Goal: Task Accomplishment & Management: Manage account settings

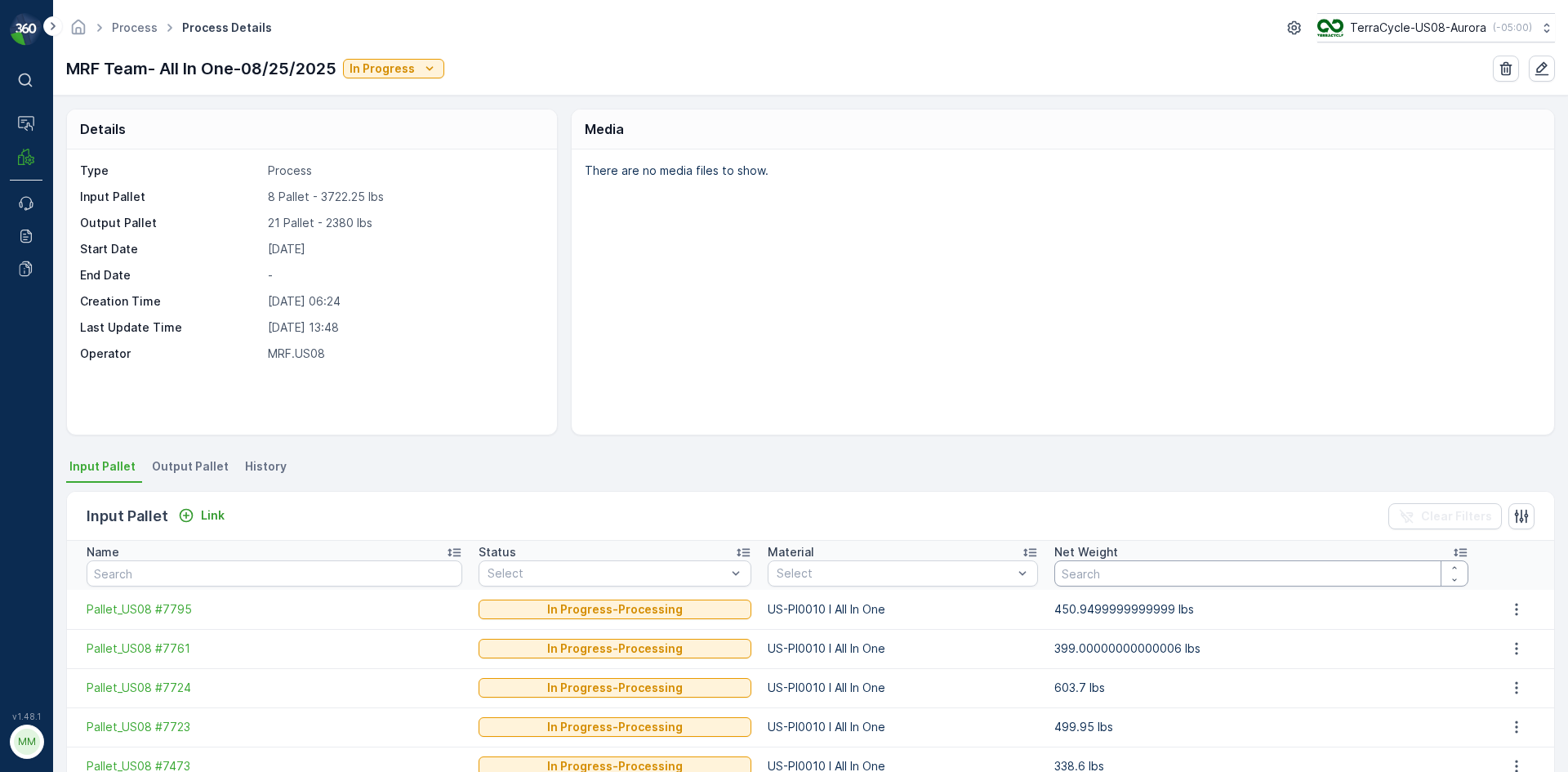
scroll to position [82, 0]
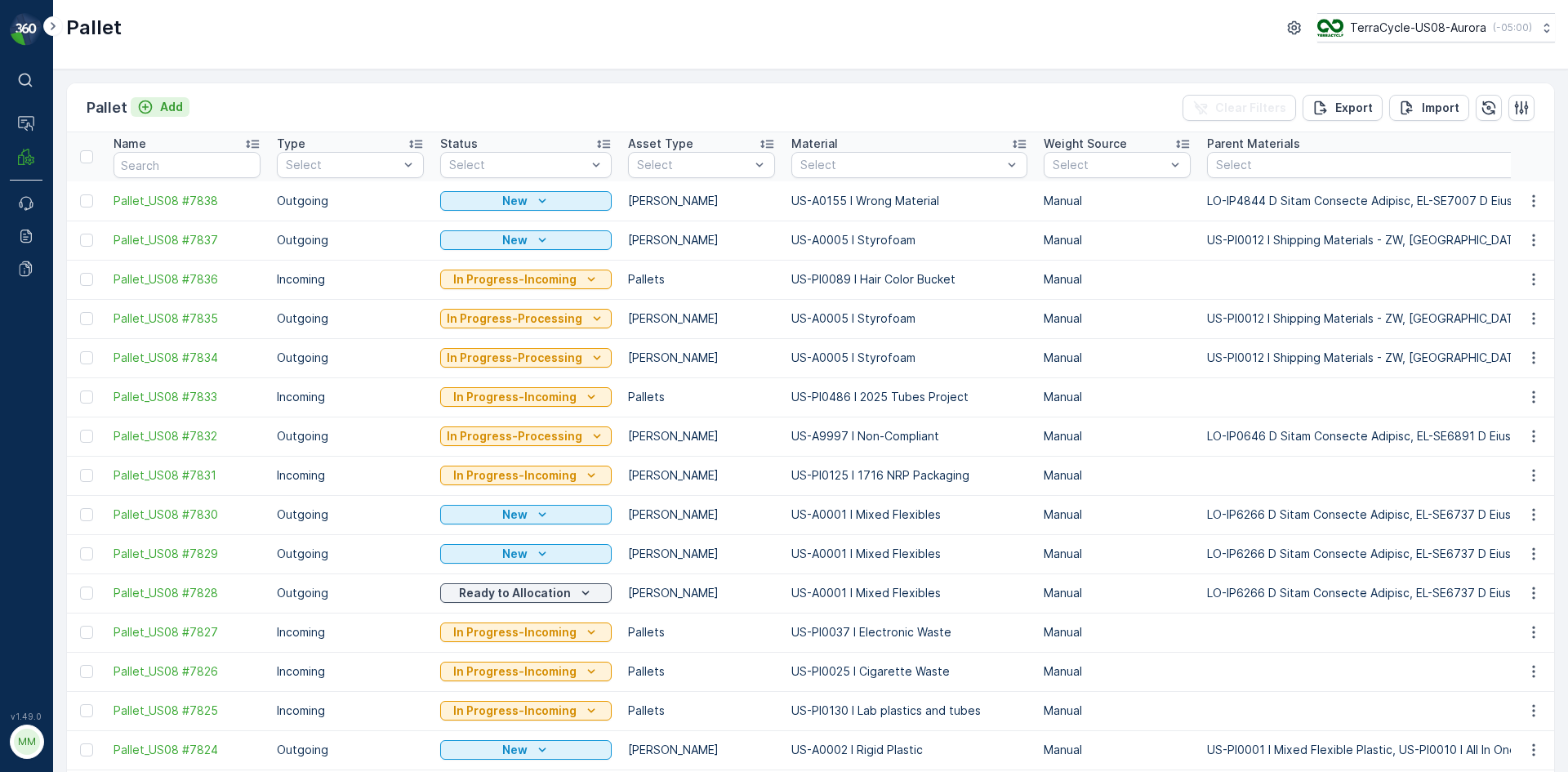
click at [172, 111] on p "Add" at bounding box center [171, 106] width 23 height 16
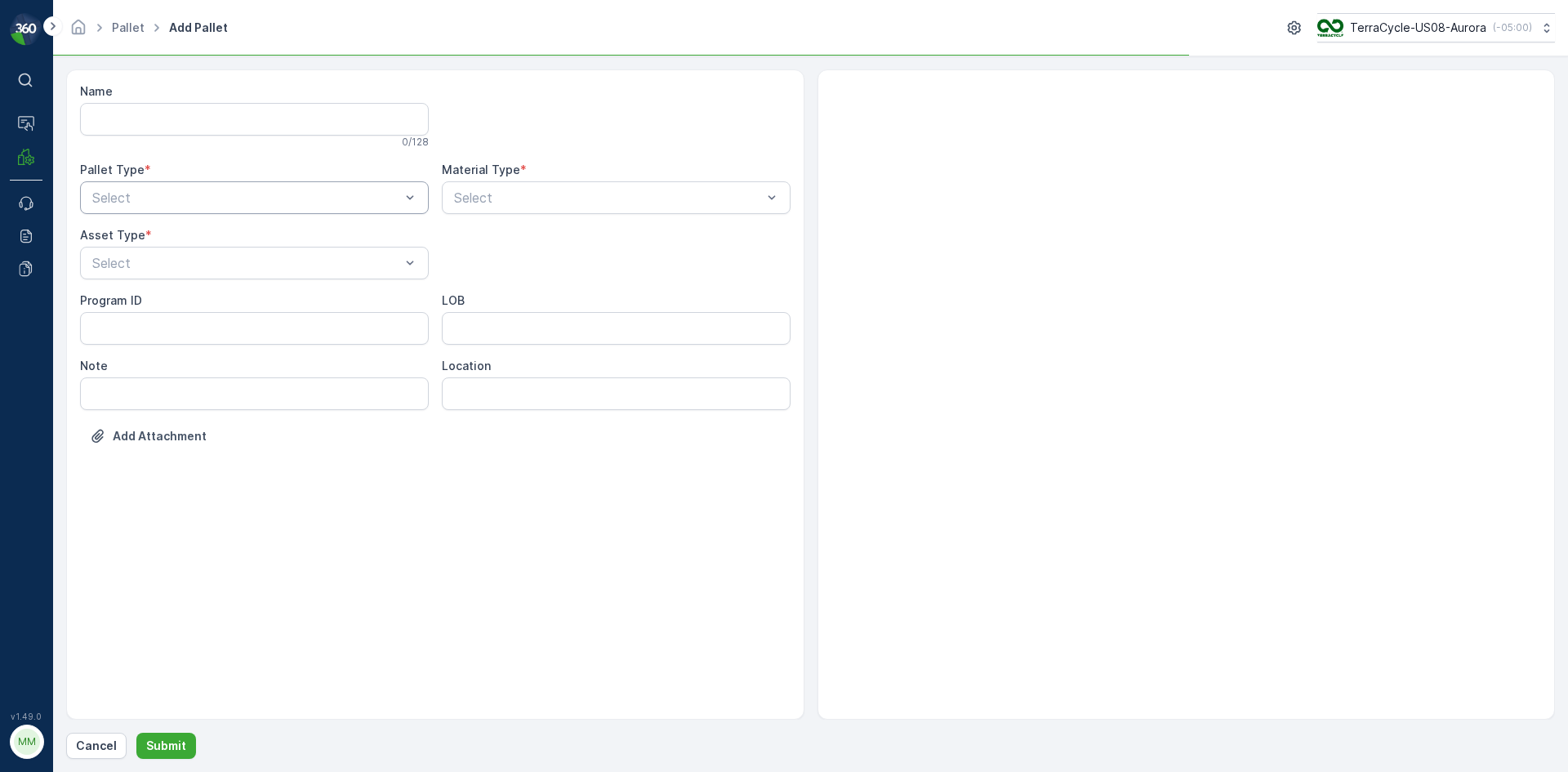
click at [216, 195] on div at bounding box center [246, 197] width 312 height 14
click at [197, 259] on div "Outgoing" at bounding box center [255, 265] width 329 height 14
click at [197, 259] on div at bounding box center [246, 262] width 312 height 14
click at [194, 290] on div "[PERSON_NAME]" at bounding box center [254, 303] width 349 height 28
click at [692, 196] on div at bounding box center [608, 197] width 312 height 14
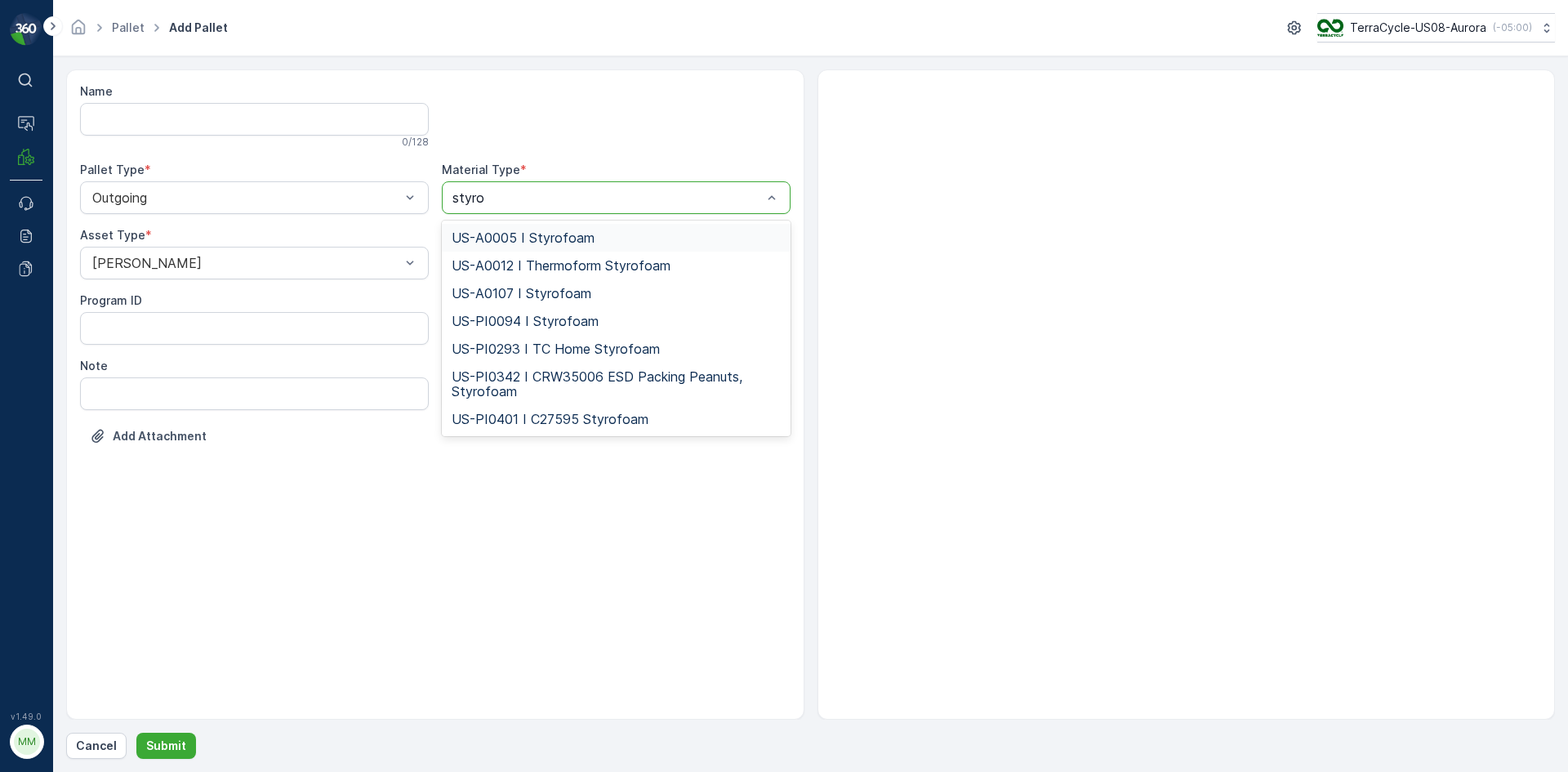
type input "styro"
click at [887, 224] on div at bounding box center [1187, 395] width 739 height 651
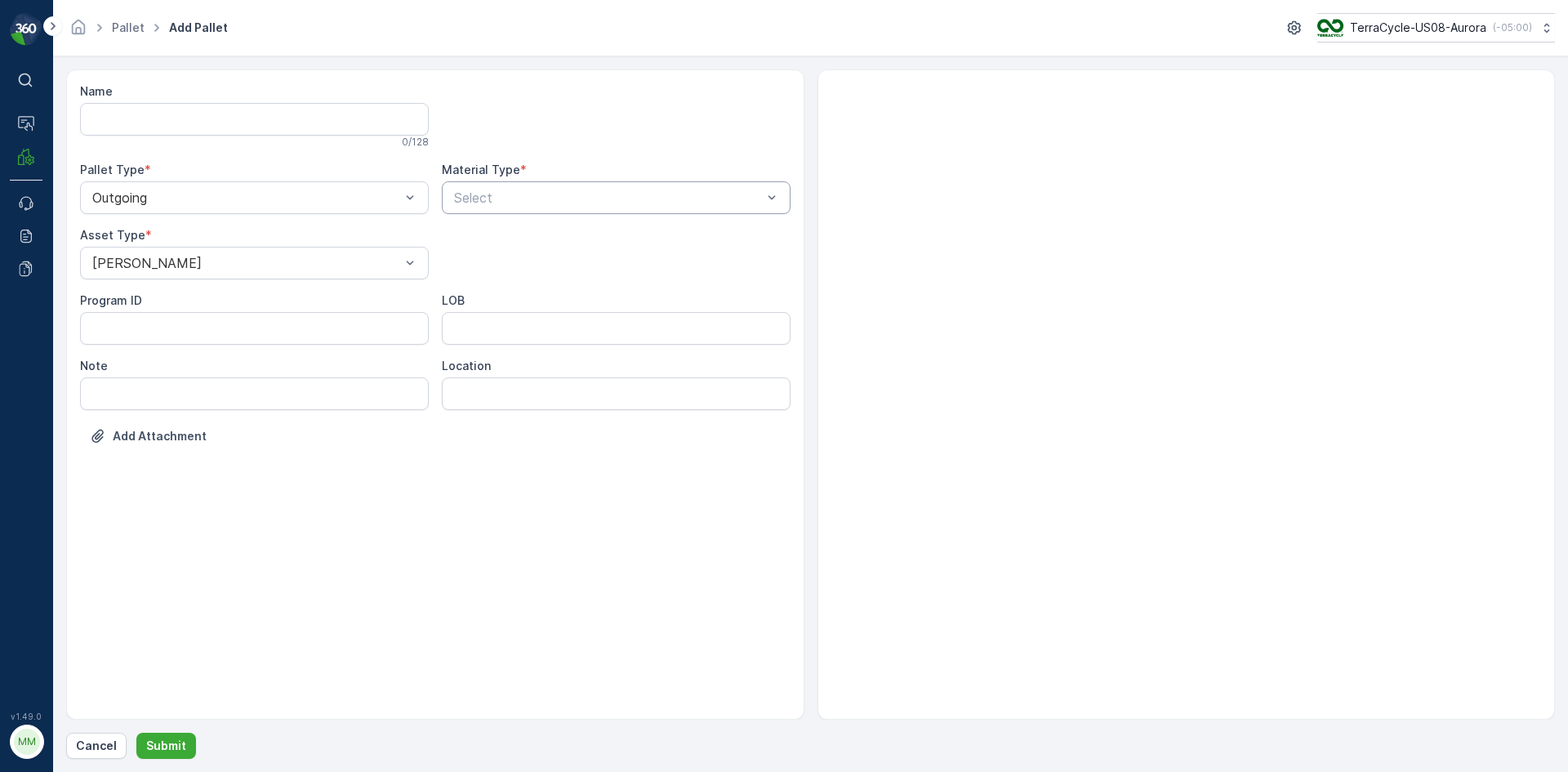
click at [619, 211] on div "Select" at bounding box center [615, 198] width 349 height 32
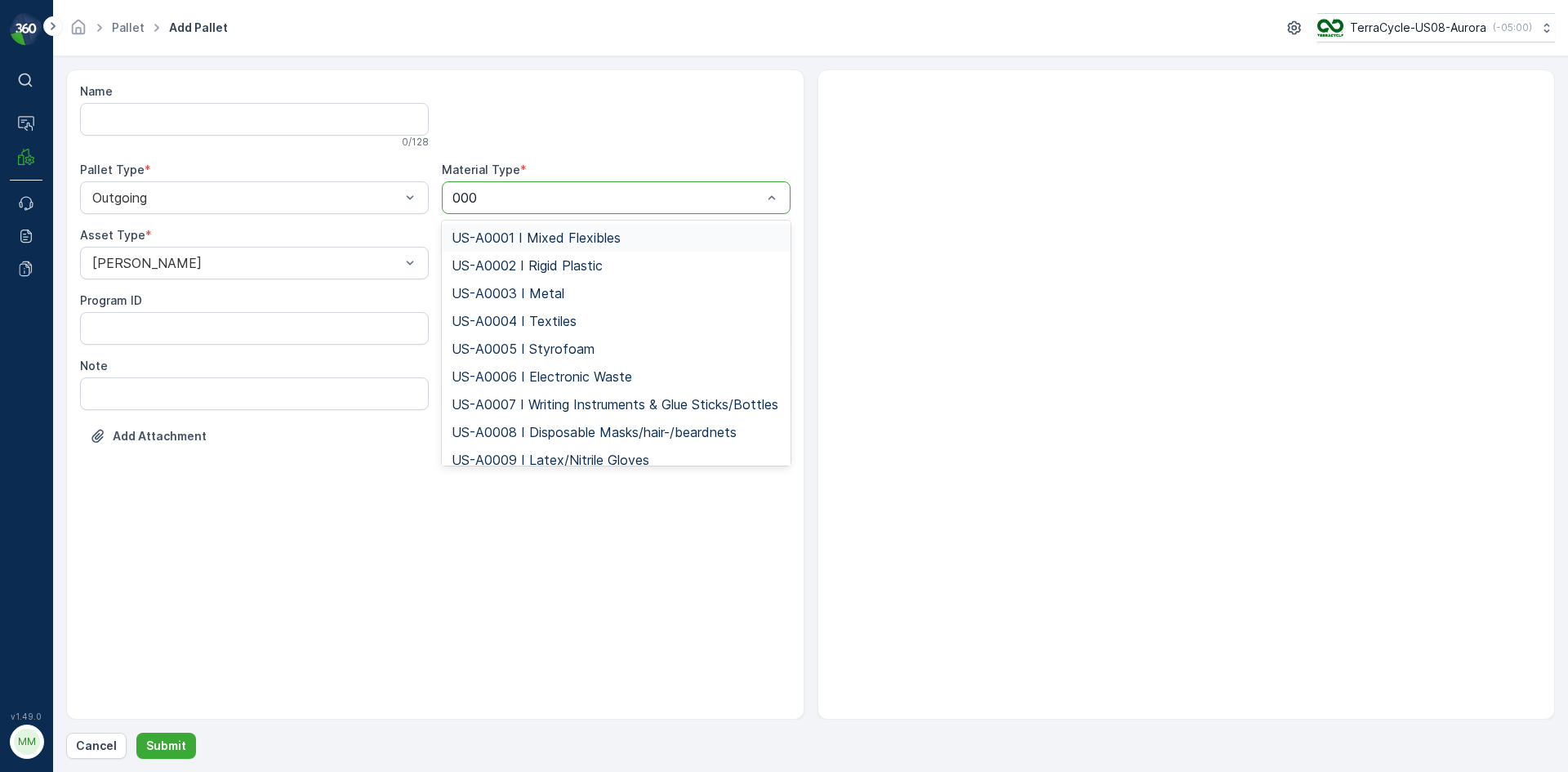
type input "0005"
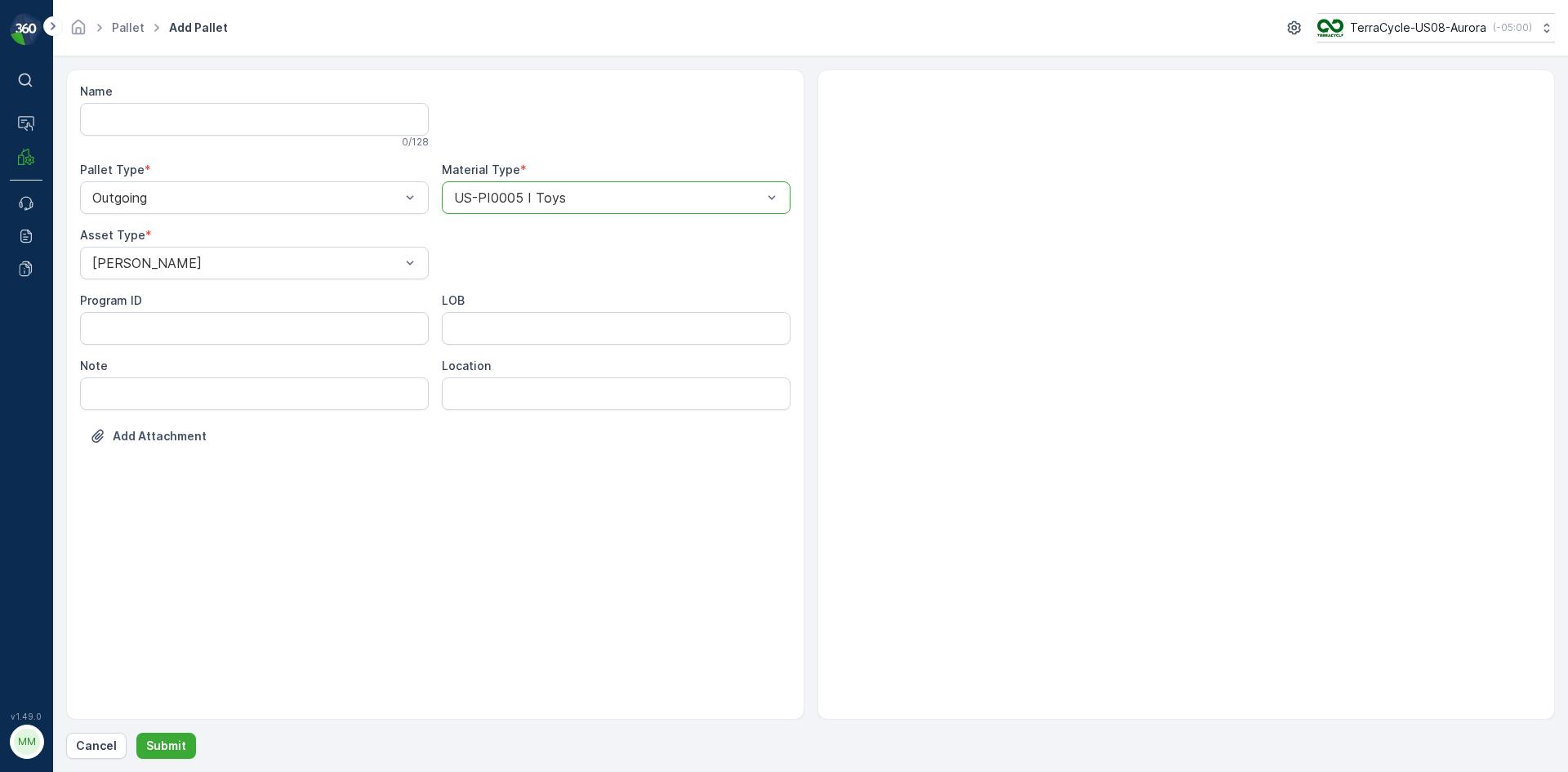
click at [137, 733] on button "Submit" at bounding box center [166, 746] width 59 height 26
click at [696, 203] on div at bounding box center [608, 197] width 312 height 14
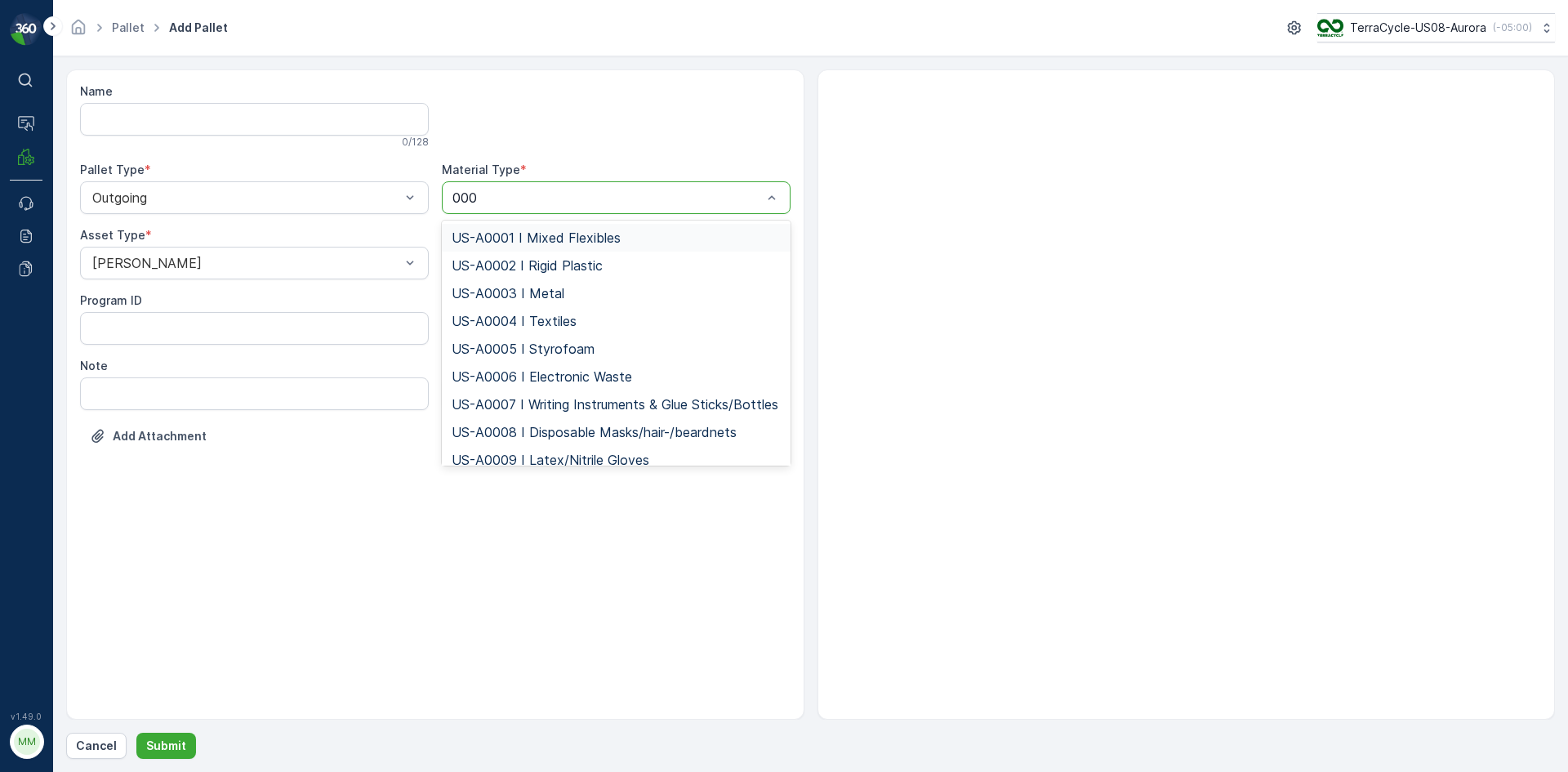
type input "0005"
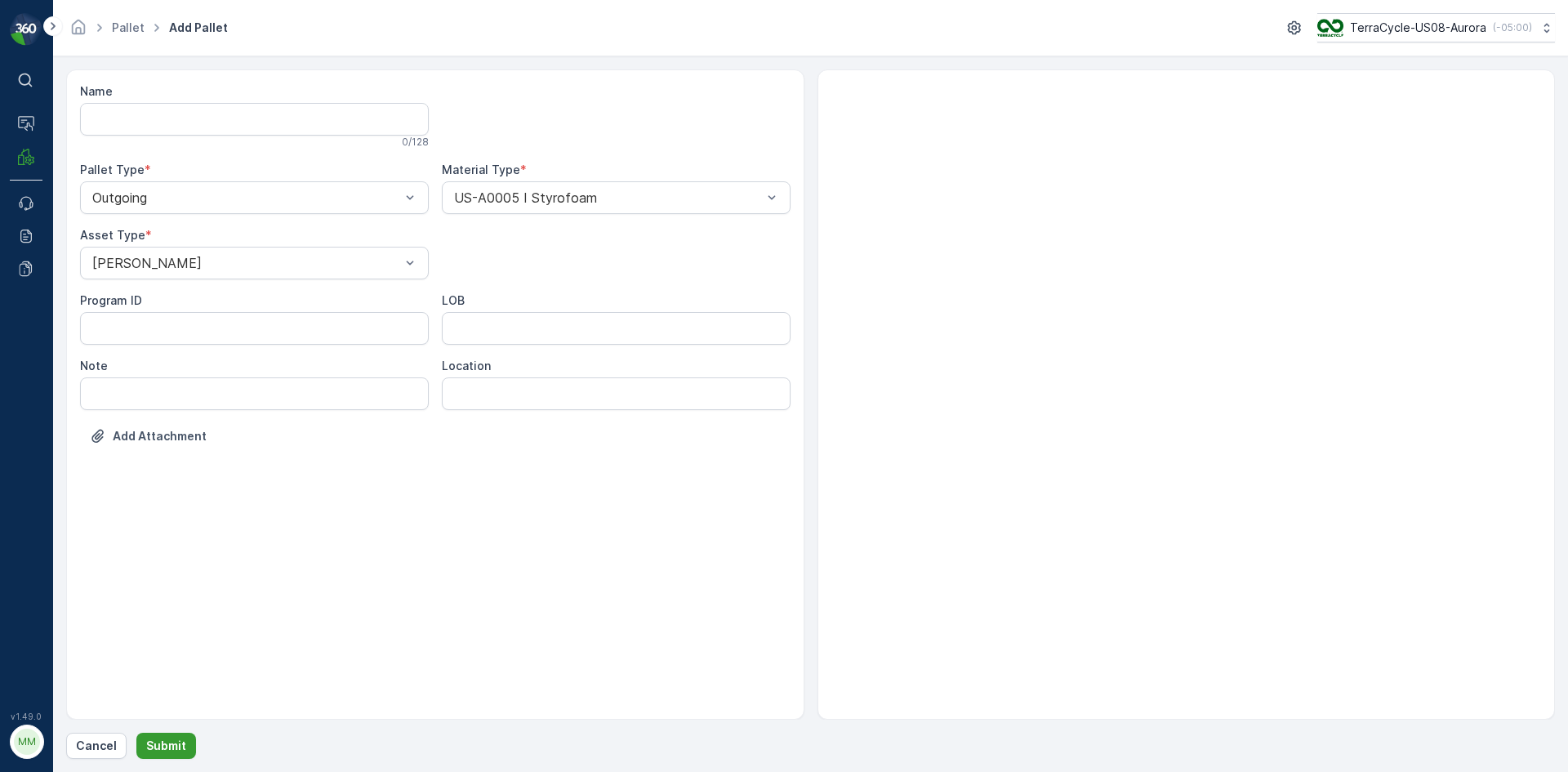
click at [164, 738] on p "Submit" at bounding box center [166, 746] width 40 height 16
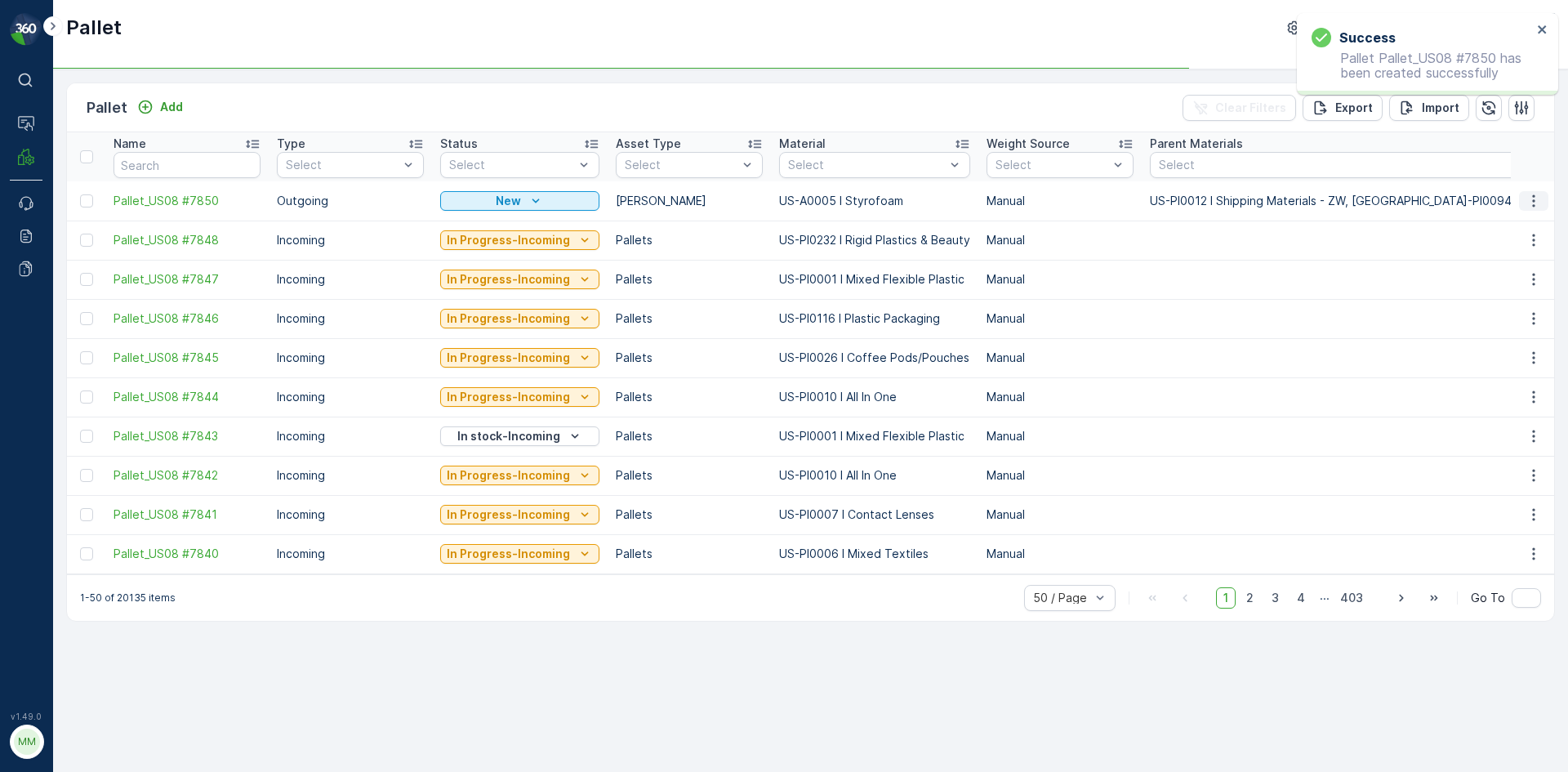
click at [1537, 202] on icon "button" at bounding box center [1533, 200] width 16 height 16
click at [1502, 316] on span "Print QR" at bounding box center [1489, 317] width 45 height 16
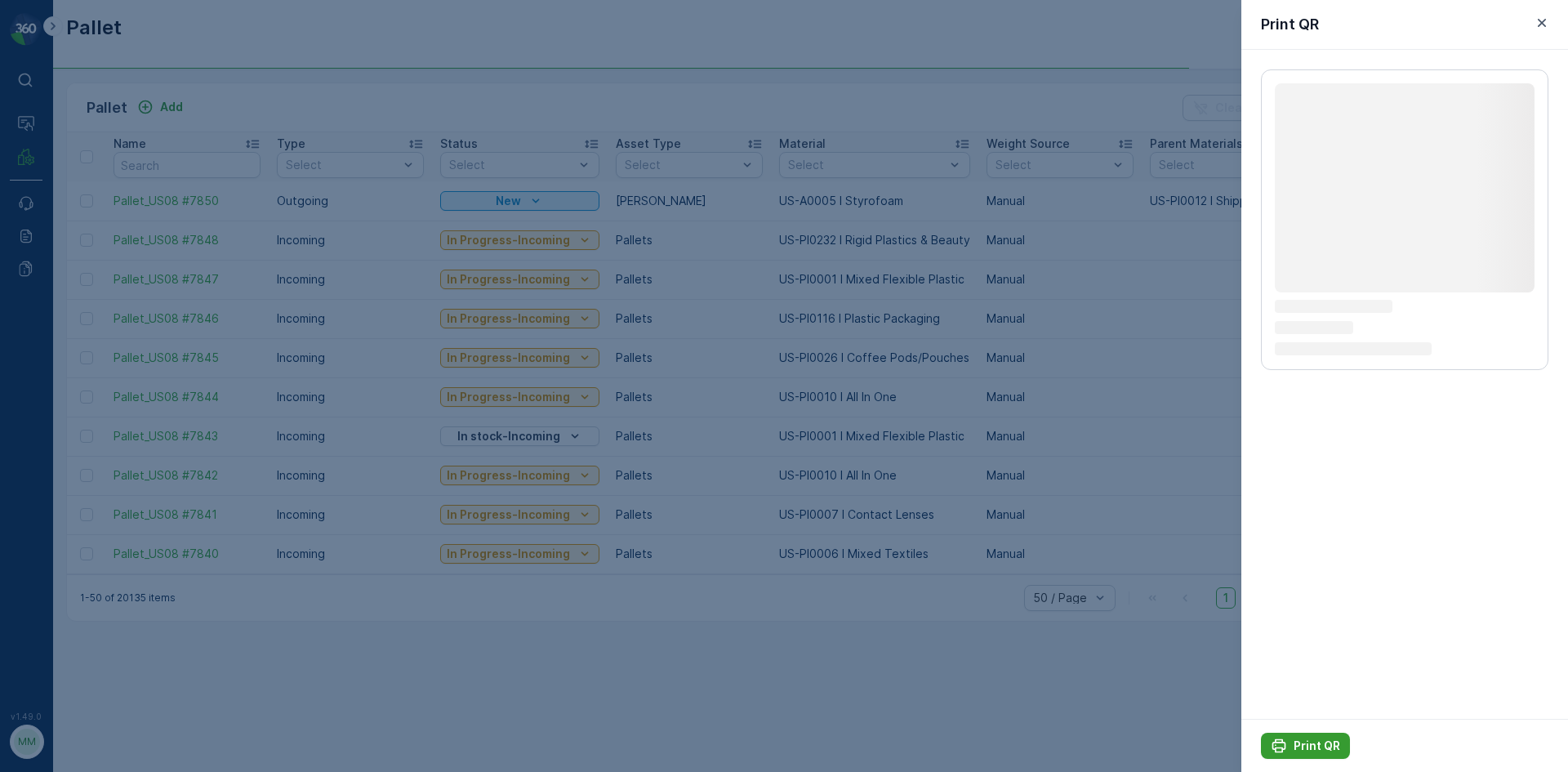
click at [1300, 749] on p "Print QR" at bounding box center [1317, 746] width 47 height 16
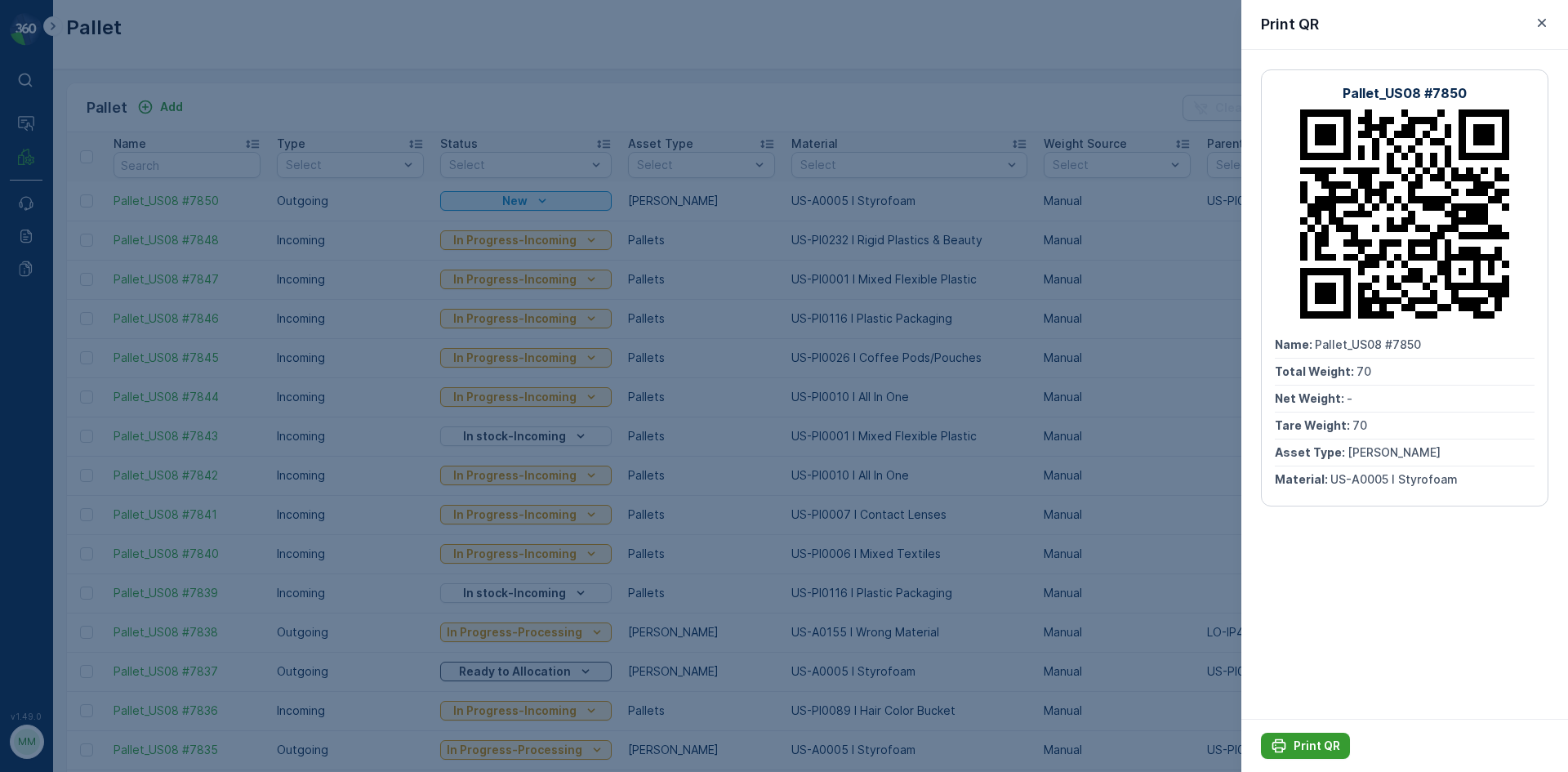
click at [1287, 749] on div "Print QR" at bounding box center [1306, 746] width 70 height 16
click at [1139, 589] on div at bounding box center [784, 386] width 1568 height 772
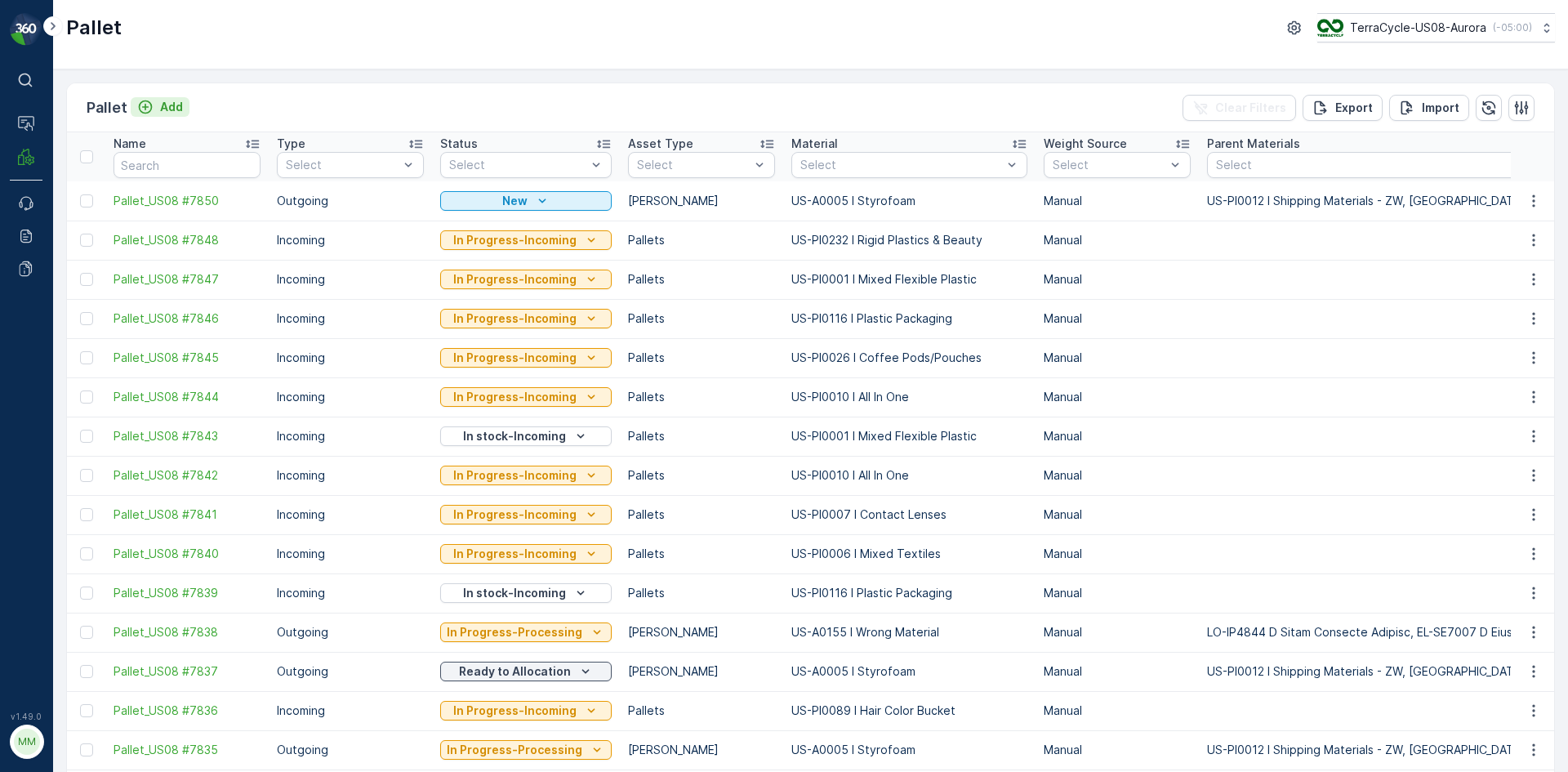
click at [175, 109] on p "Add" at bounding box center [171, 106] width 23 height 16
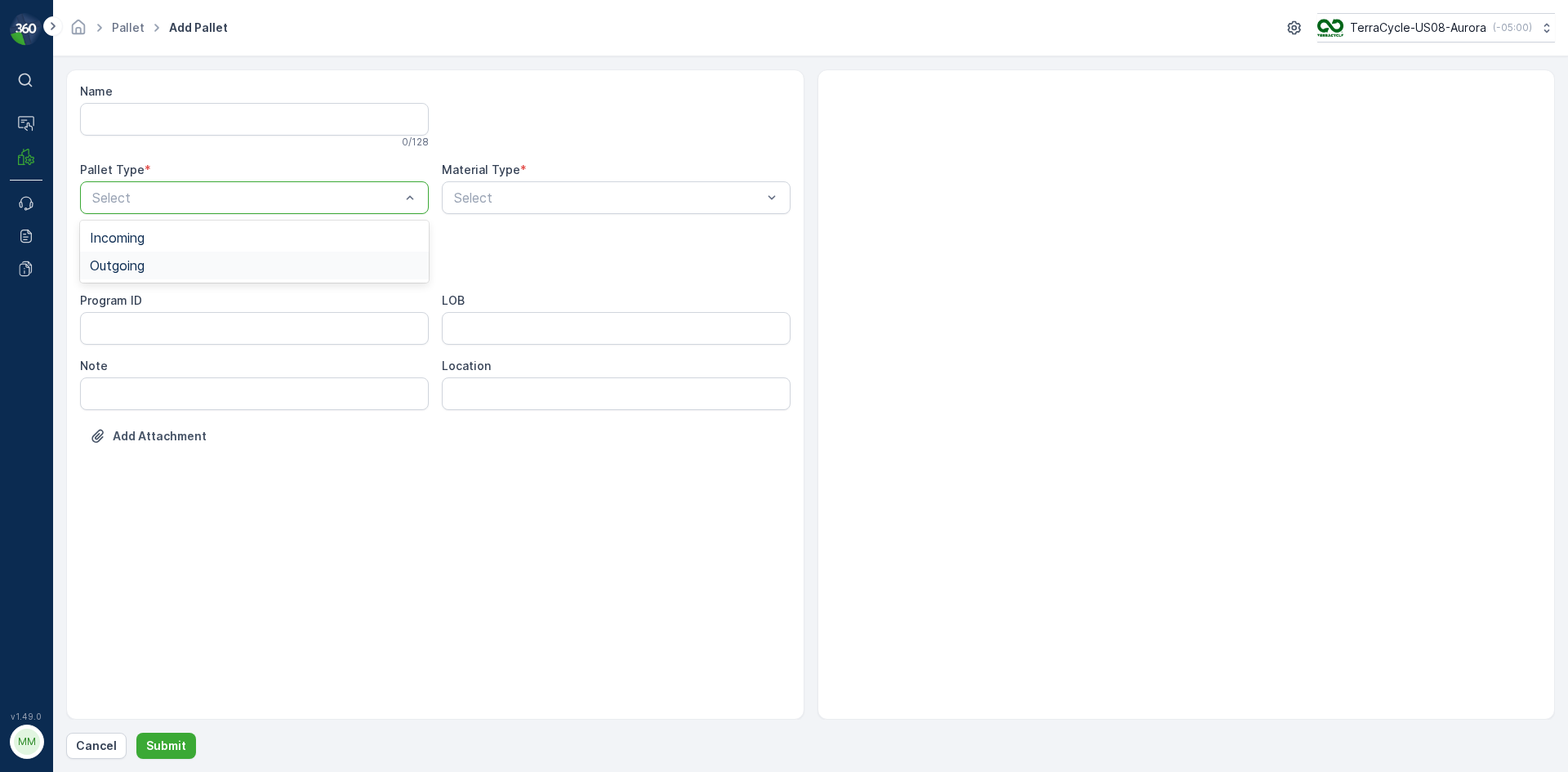
click at [177, 262] on div "Outgoing" at bounding box center [255, 265] width 329 height 14
click at [177, 262] on div at bounding box center [246, 262] width 312 height 14
click at [164, 293] on div "[PERSON_NAME]" at bounding box center [254, 303] width 349 height 28
click at [471, 203] on div at bounding box center [608, 197] width 312 height 14
type input "0005"
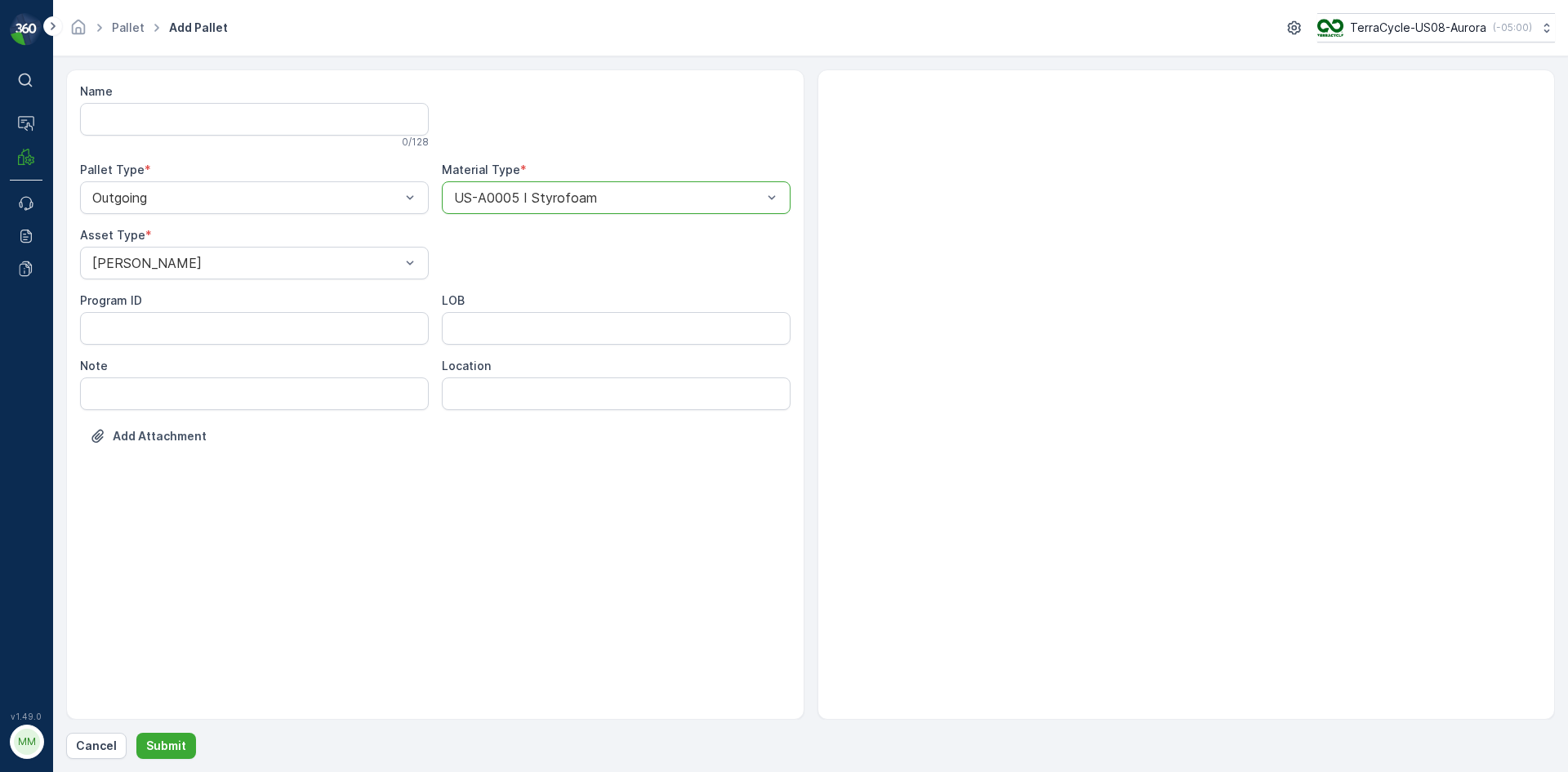
click at [137, 733] on button "Submit" at bounding box center [166, 746] width 59 height 26
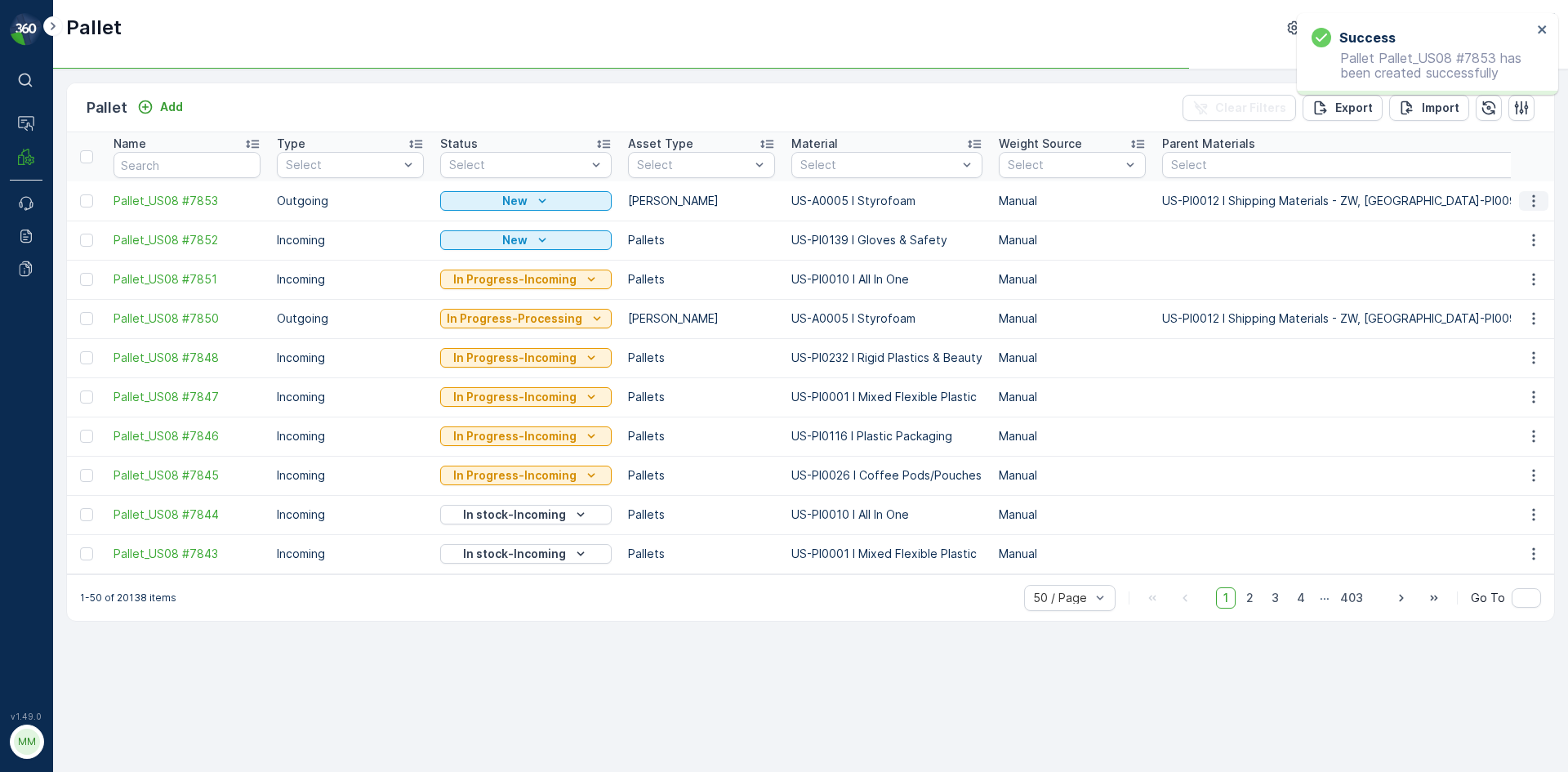
click at [1526, 200] on icon "button" at bounding box center [1533, 200] width 16 height 16
click at [1500, 315] on span "Print QR" at bounding box center [1489, 317] width 45 height 16
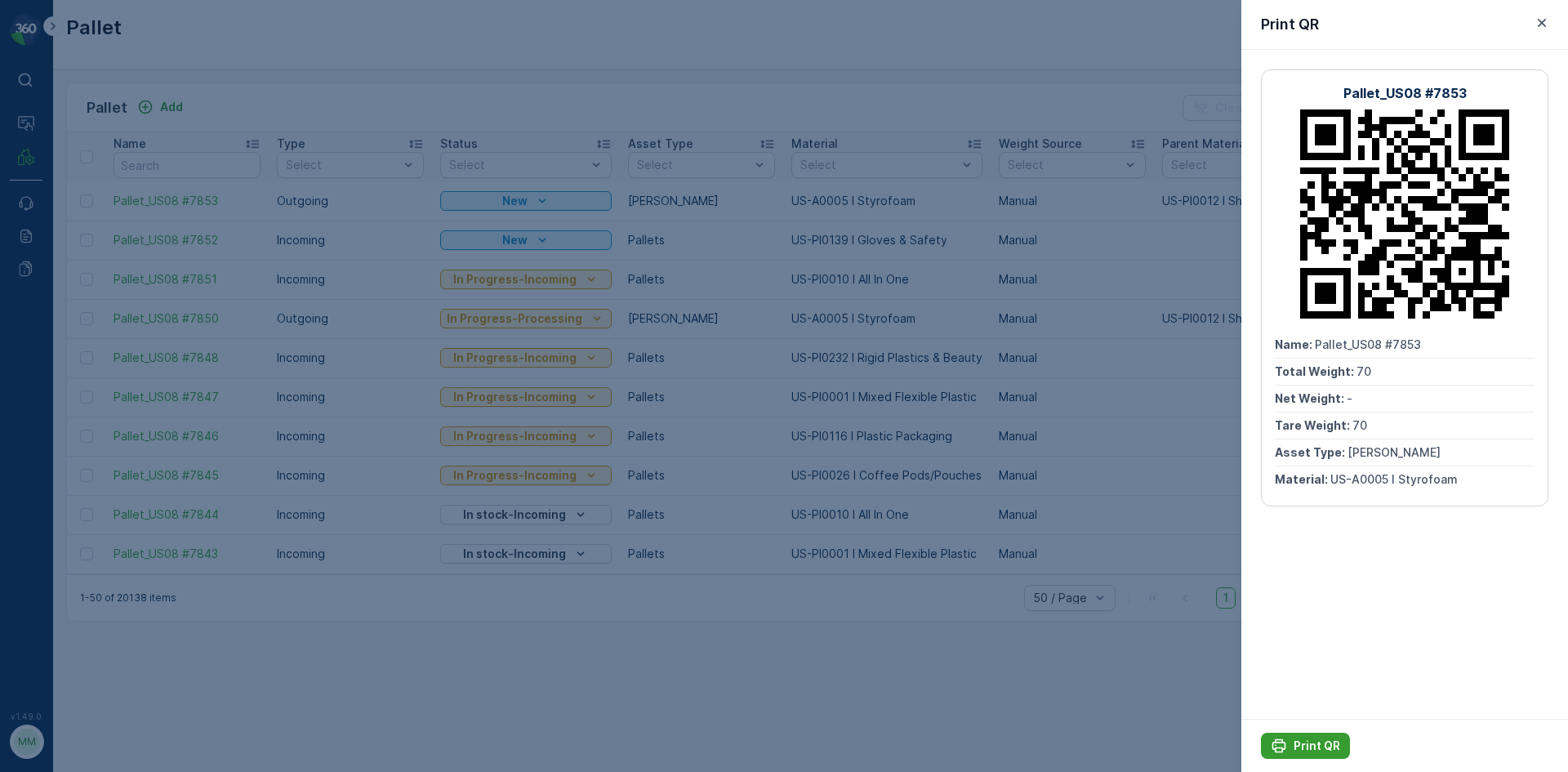
click at [1319, 747] on p "Print QR" at bounding box center [1317, 746] width 47 height 16
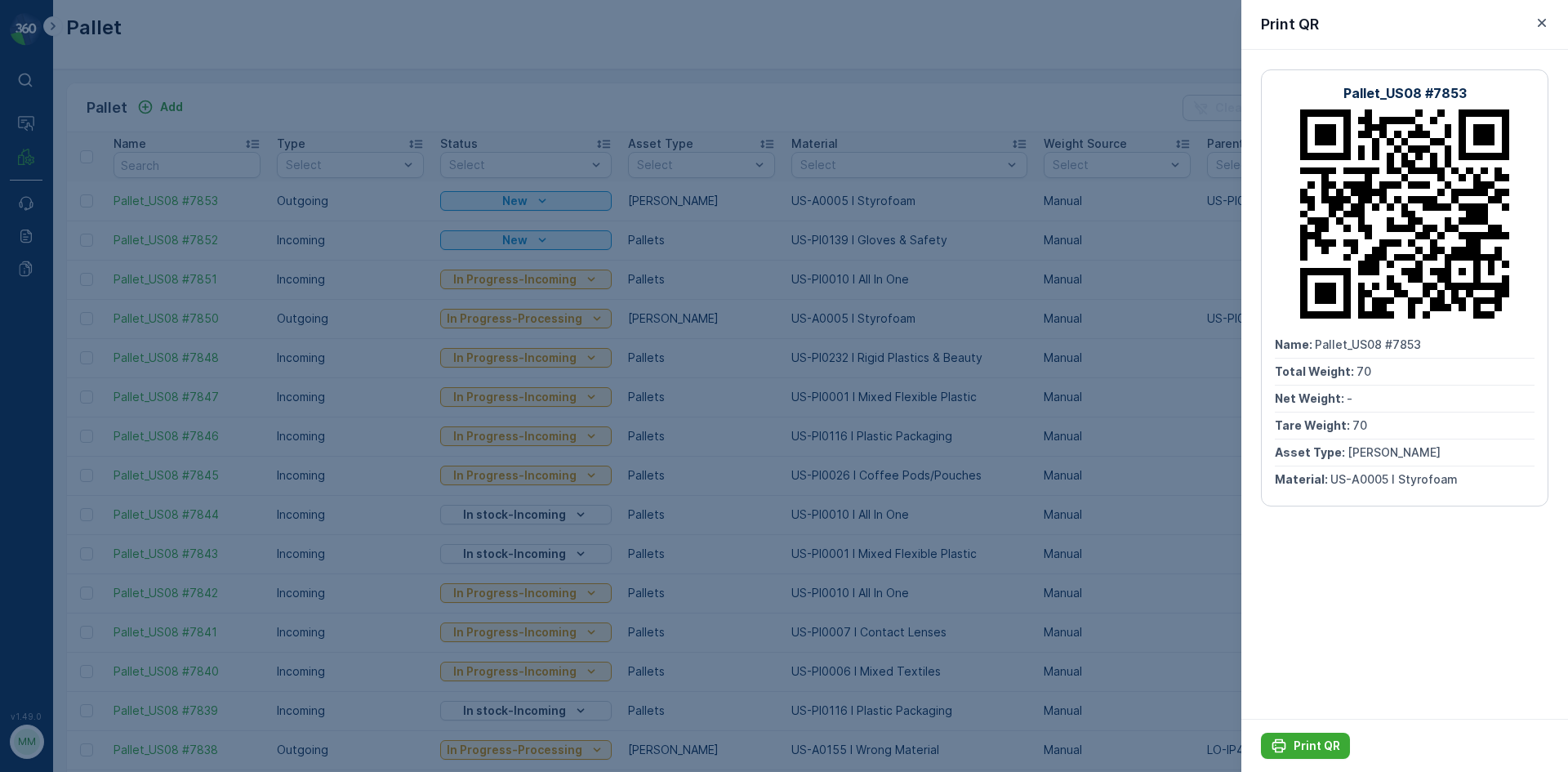
click at [919, 90] on div at bounding box center [784, 386] width 1568 height 772
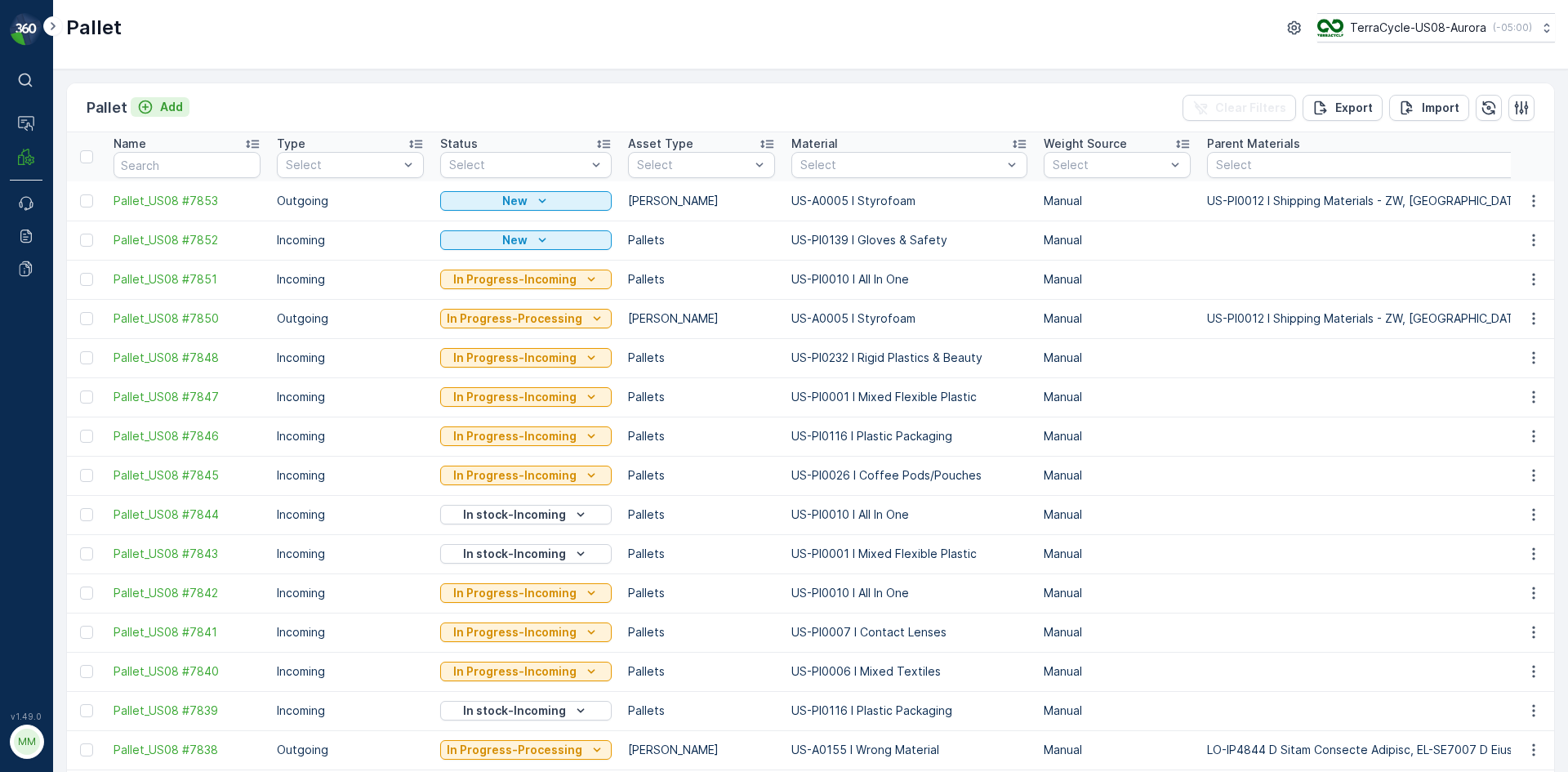
click at [183, 99] on button "Add" at bounding box center [160, 106] width 59 height 20
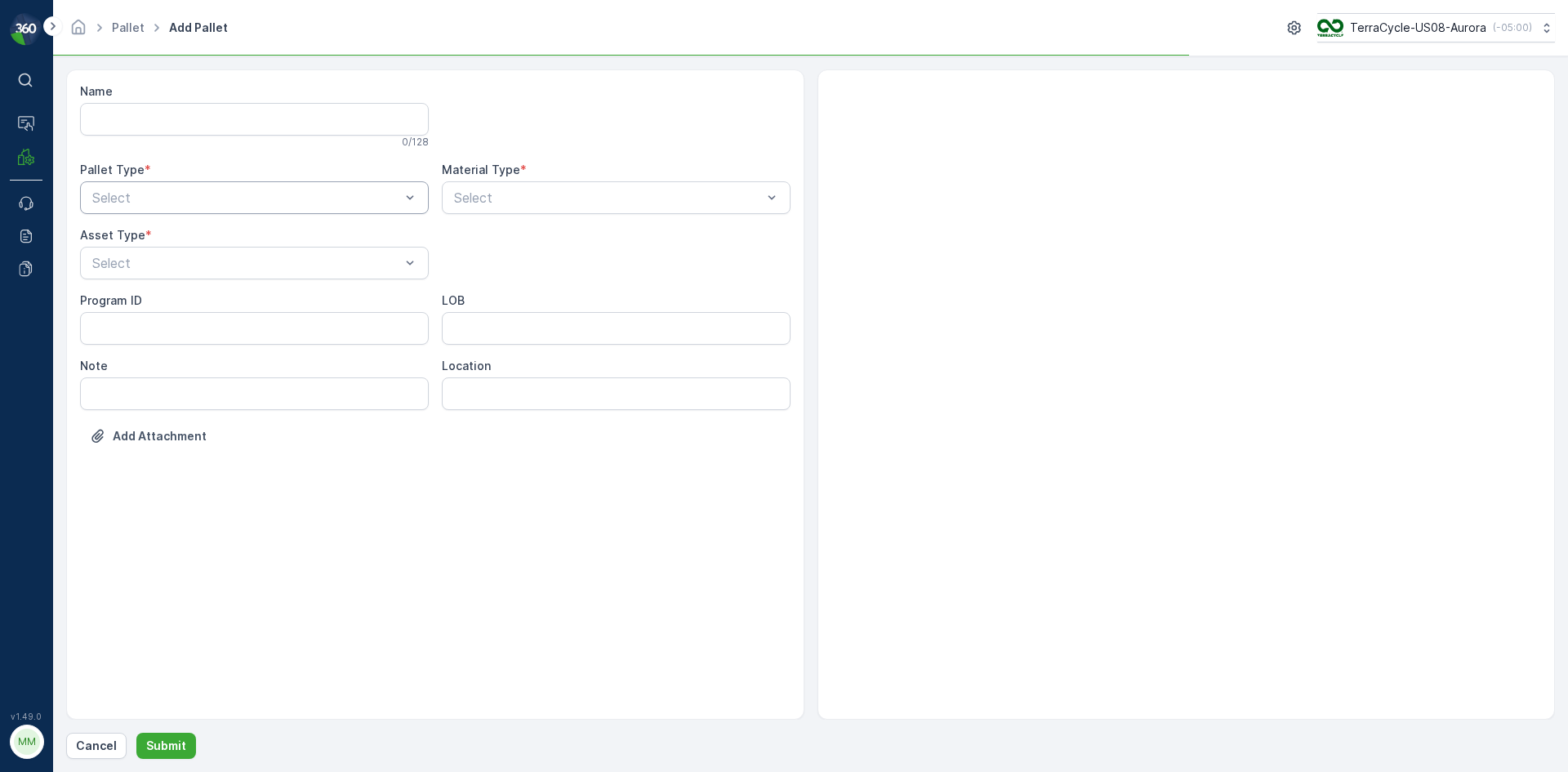
click at [216, 198] on div at bounding box center [246, 197] width 312 height 14
click at [216, 263] on div "Outgoing" at bounding box center [255, 265] width 329 height 14
click at [216, 263] on div at bounding box center [246, 262] width 312 height 14
click at [196, 326] on div "[PERSON_NAME]" at bounding box center [255, 330] width 329 height 14
click at [522, 211] on div "Select" at bounding box center [615, 198] width 349 height 32
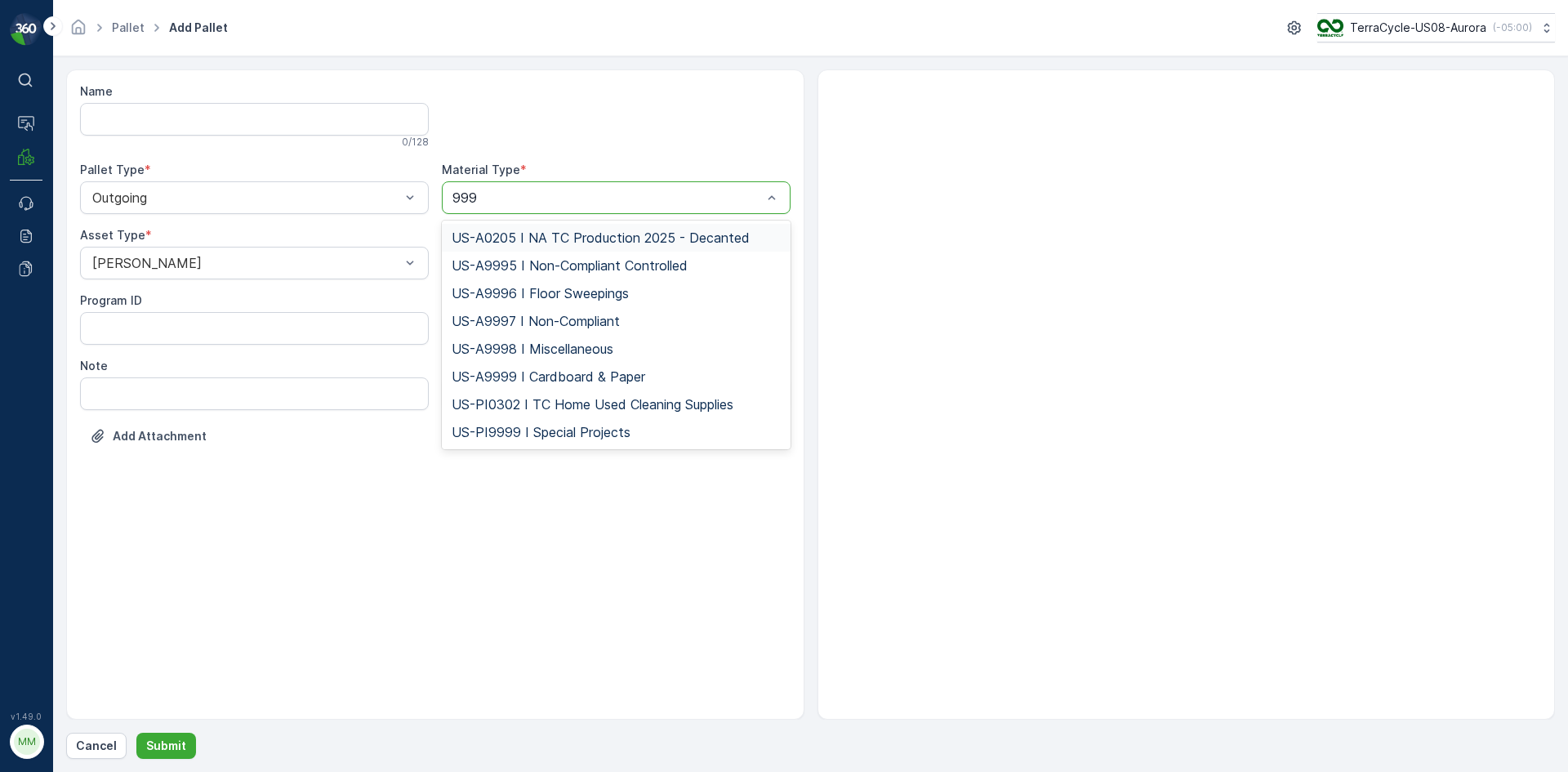
type input "9999"
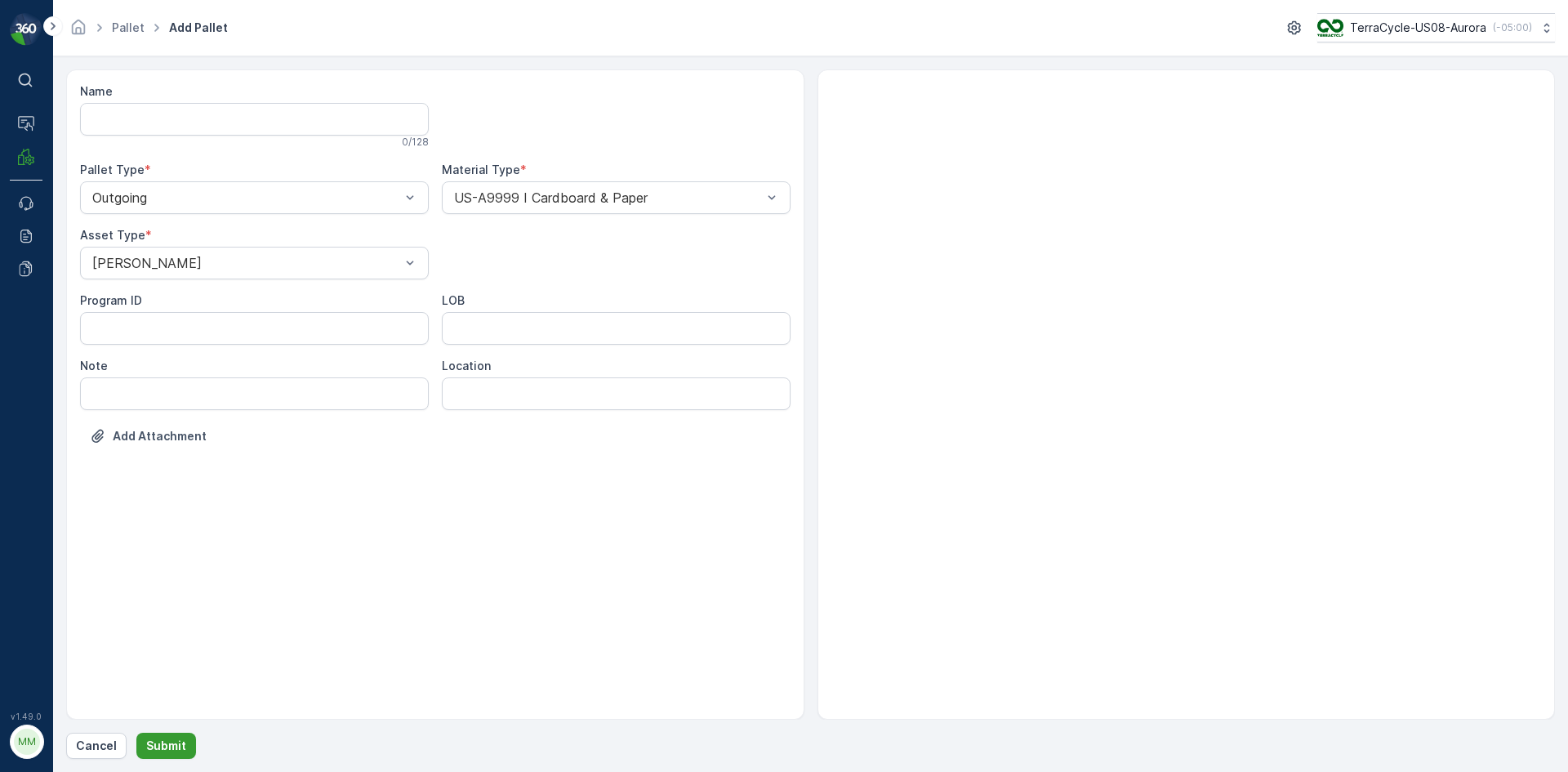
click at [175, 745] on p "Submit" at bounding box center [166, 746] width 40 height 16
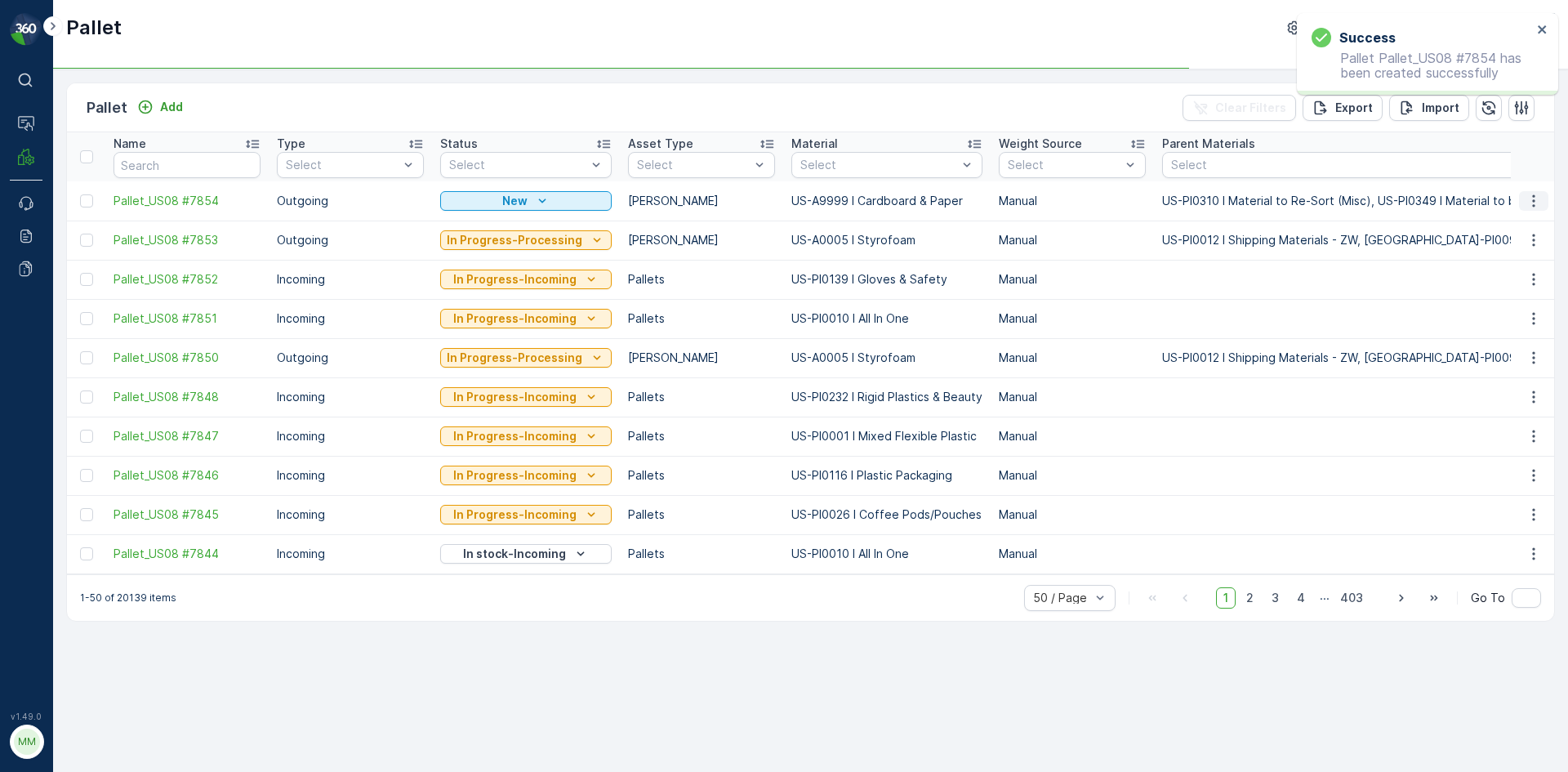
click at [1538, 202] on icon "button" at bounding box center [1533, 200] width 16 height 16
click at [1507, 314] on span "Print QR" at bounding box center [1489, 317] width 45 height 16
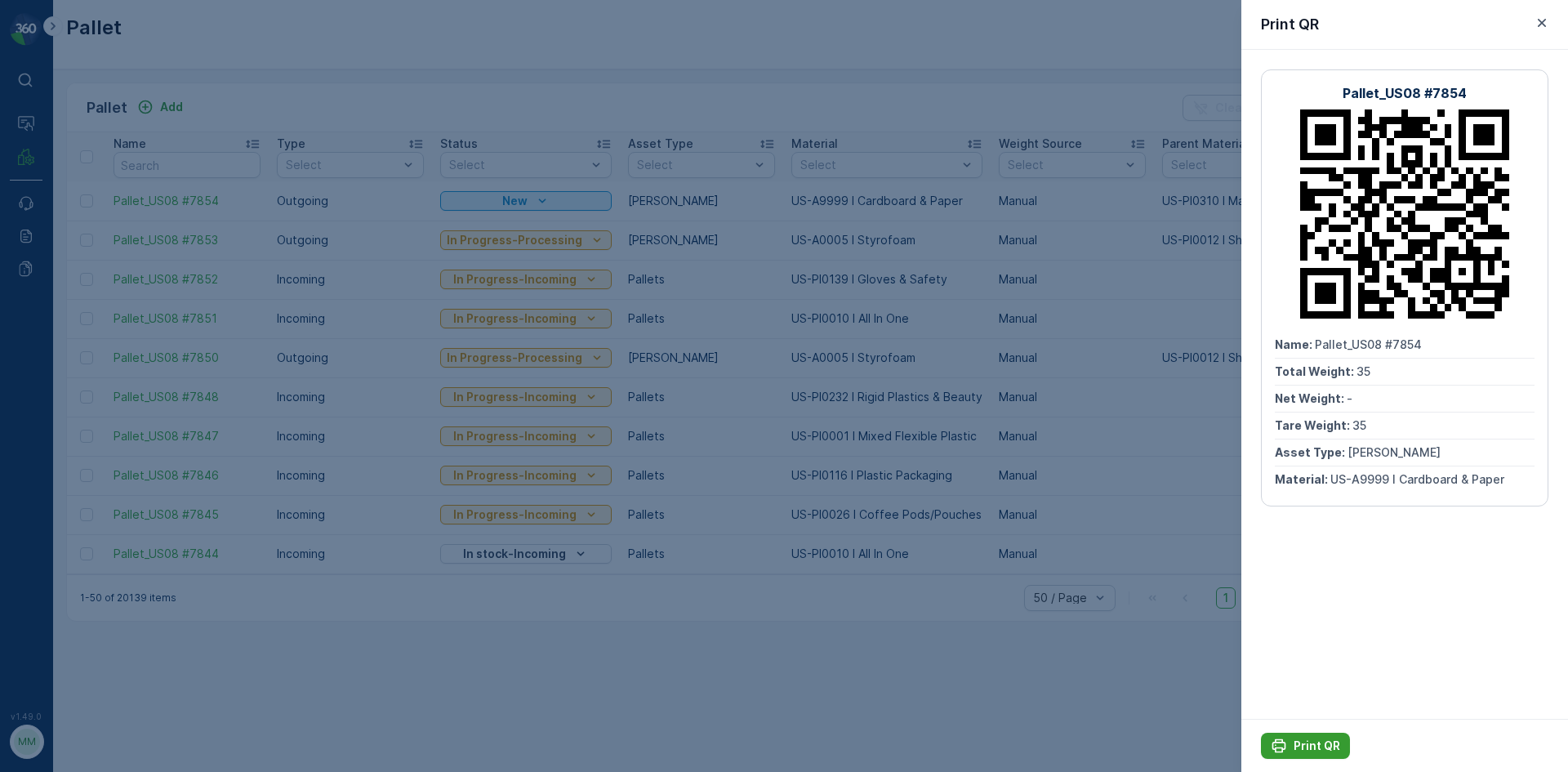
click at [1285, 738] on icon "Print QR" at bounding box center [1279, 746] width 16 height 16
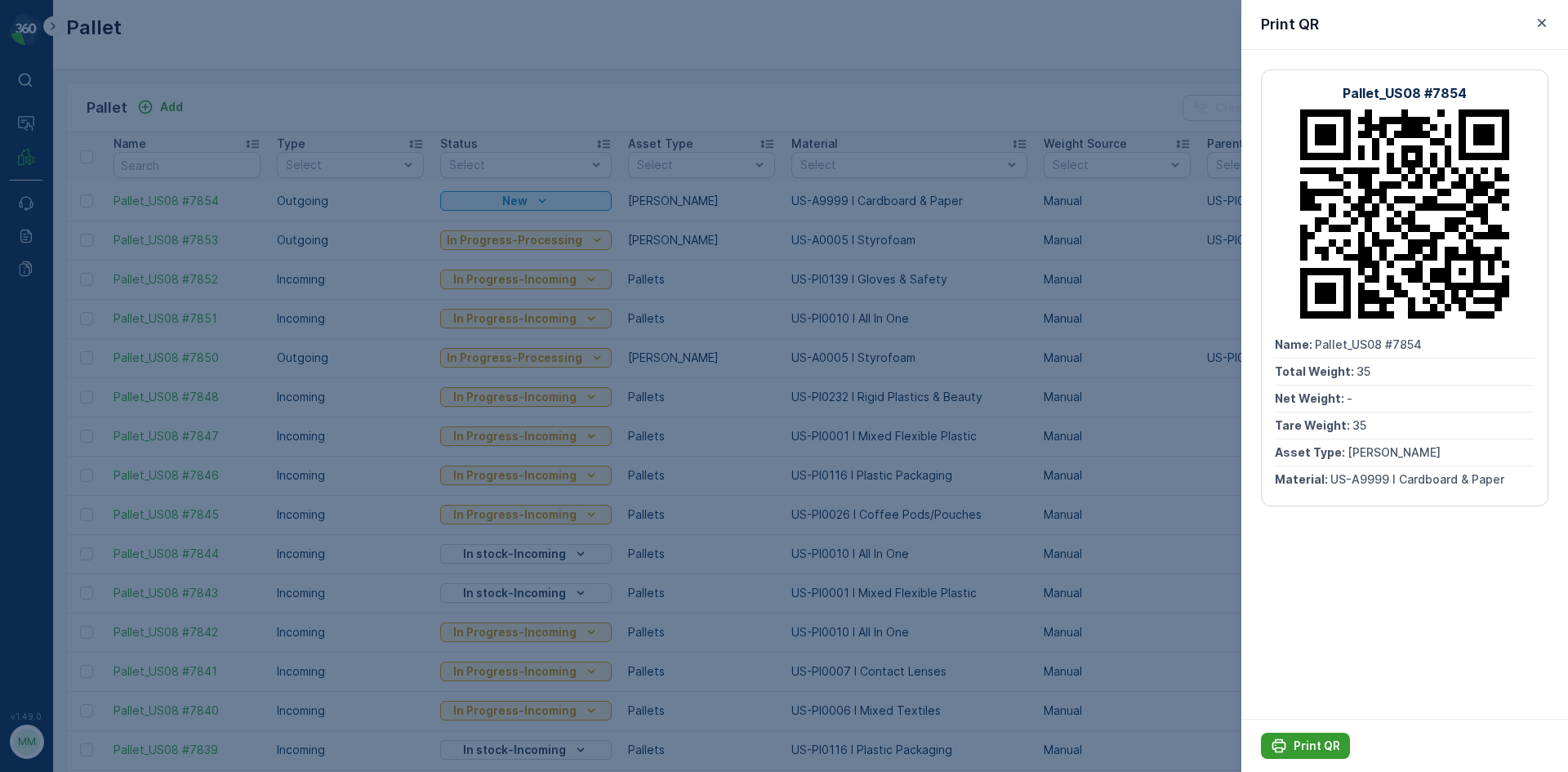
click at [1074, 288] on div at bounding box center [784, 386] width 1568 height 772
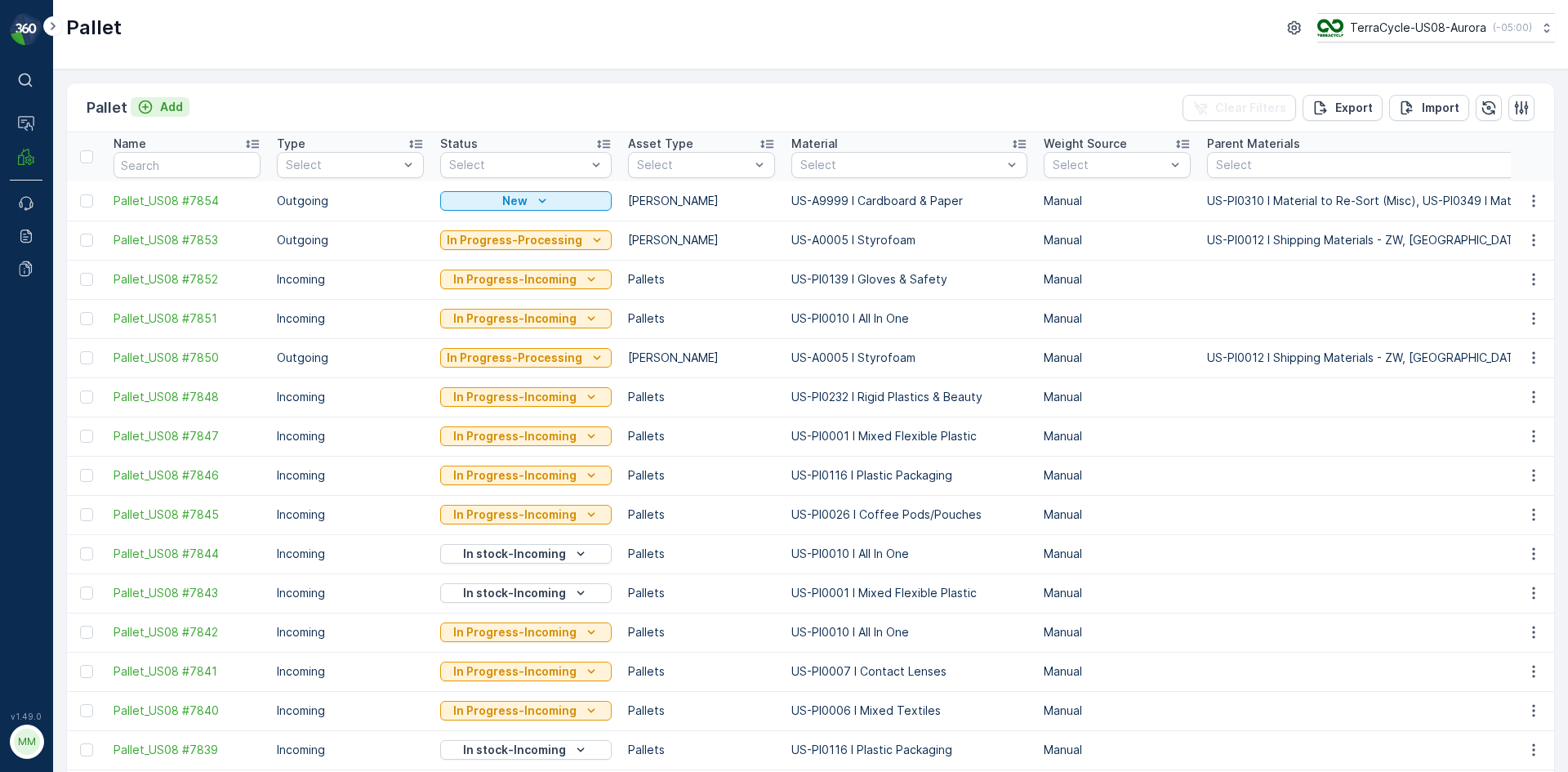
click at [158, 107] on div "Add" at bounding box center [160, 106] width 46 height 16
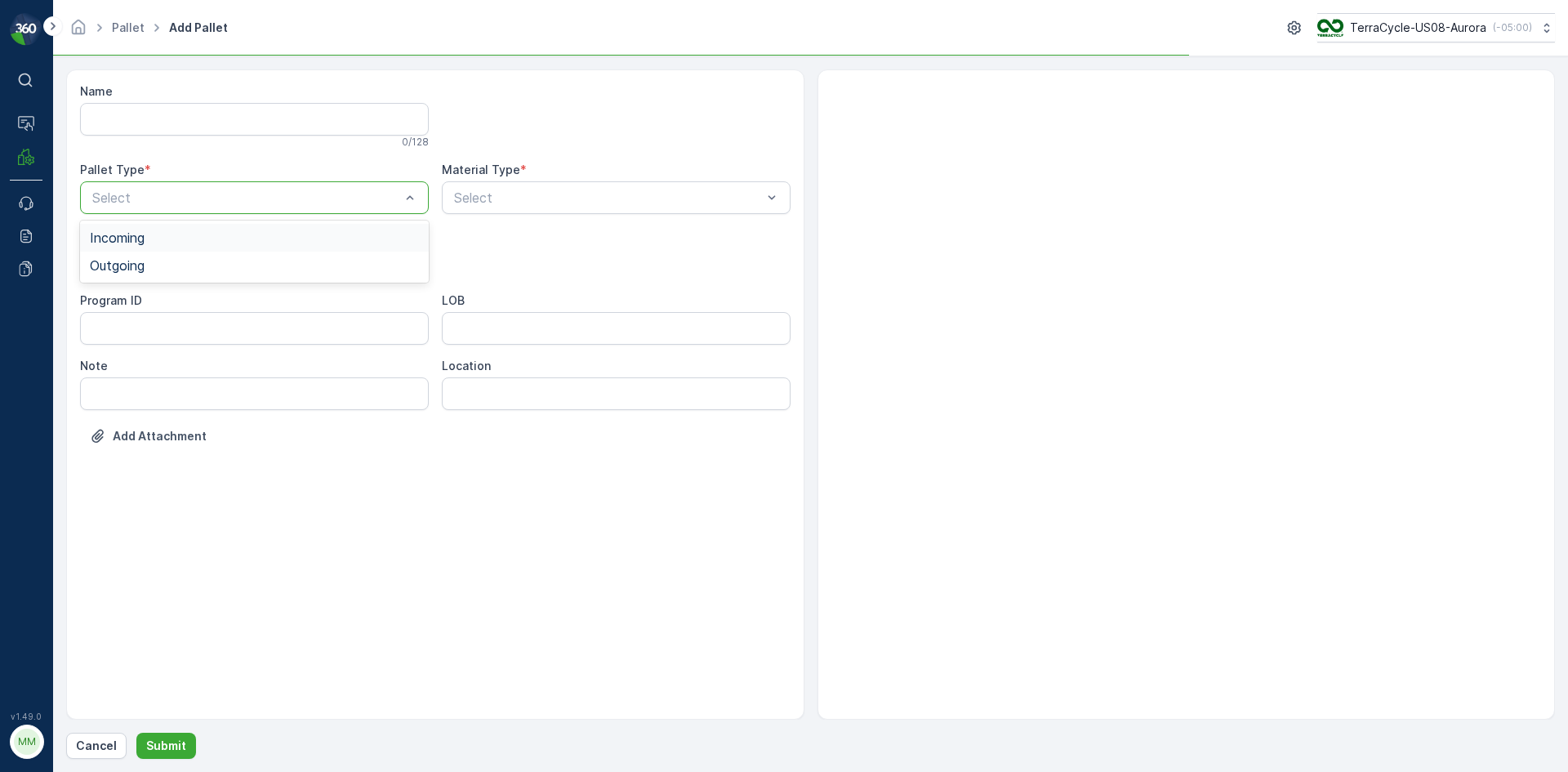
click at [208, 199] on div at bounding box center [246, 197] width 312 height 14
click at [186, 255] on div "Outgoing" at bounding box center [254, 265] width 349 height 28
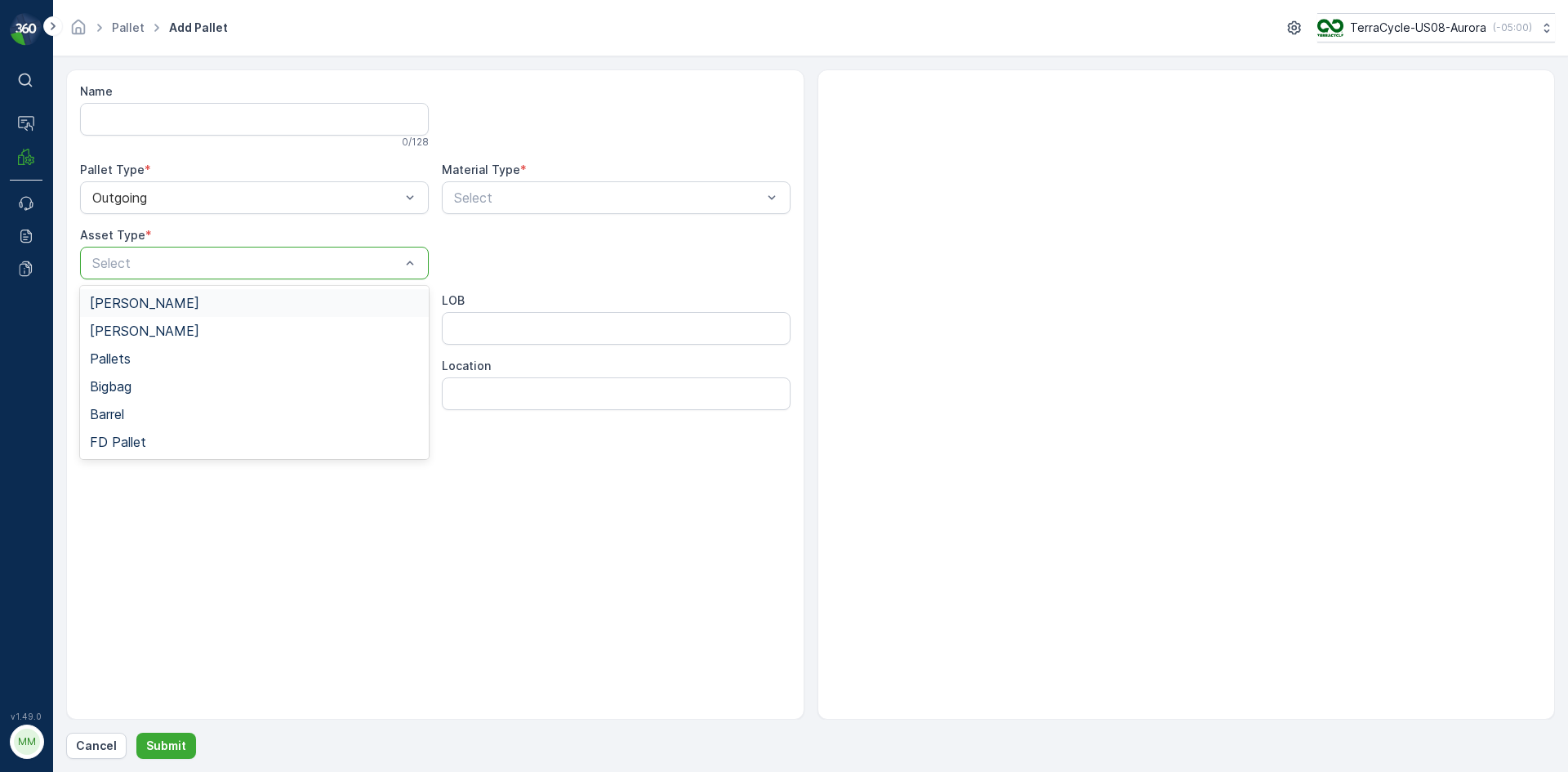
drag, startPoint x: 164, startPoint y: 294, endPoint x: 185, endPoint y: 285, distance: 22.8
click at [165, 294] on div "[PERSON_NAME]" at bounding box center [254, 303] width 349 height 28
click at [478, 196] on div at bounding box center [608, 197] width 312 height 14
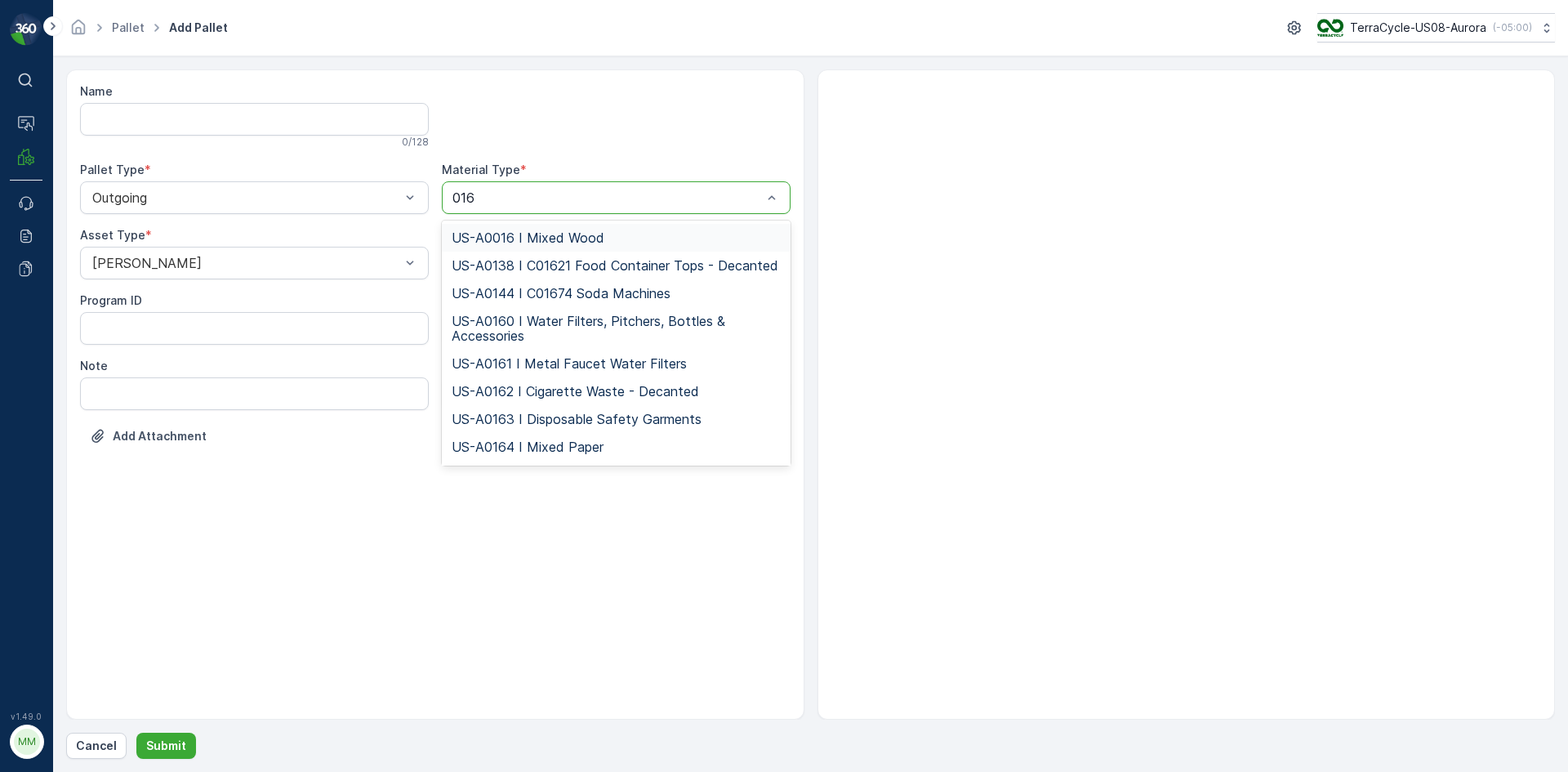
type input "0164"
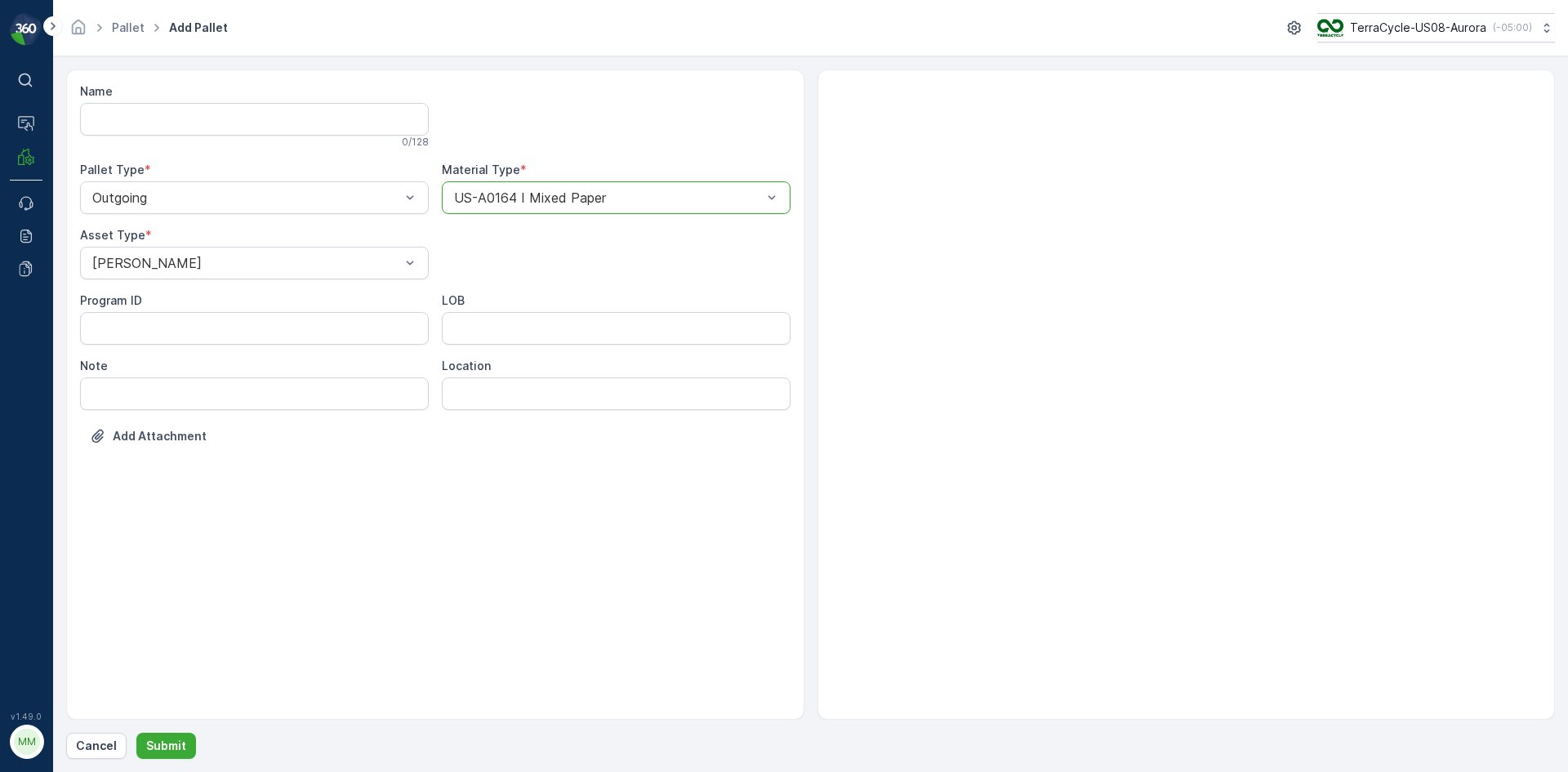
click button "Submit" at bounding box center [166, 746] width 59 height 26
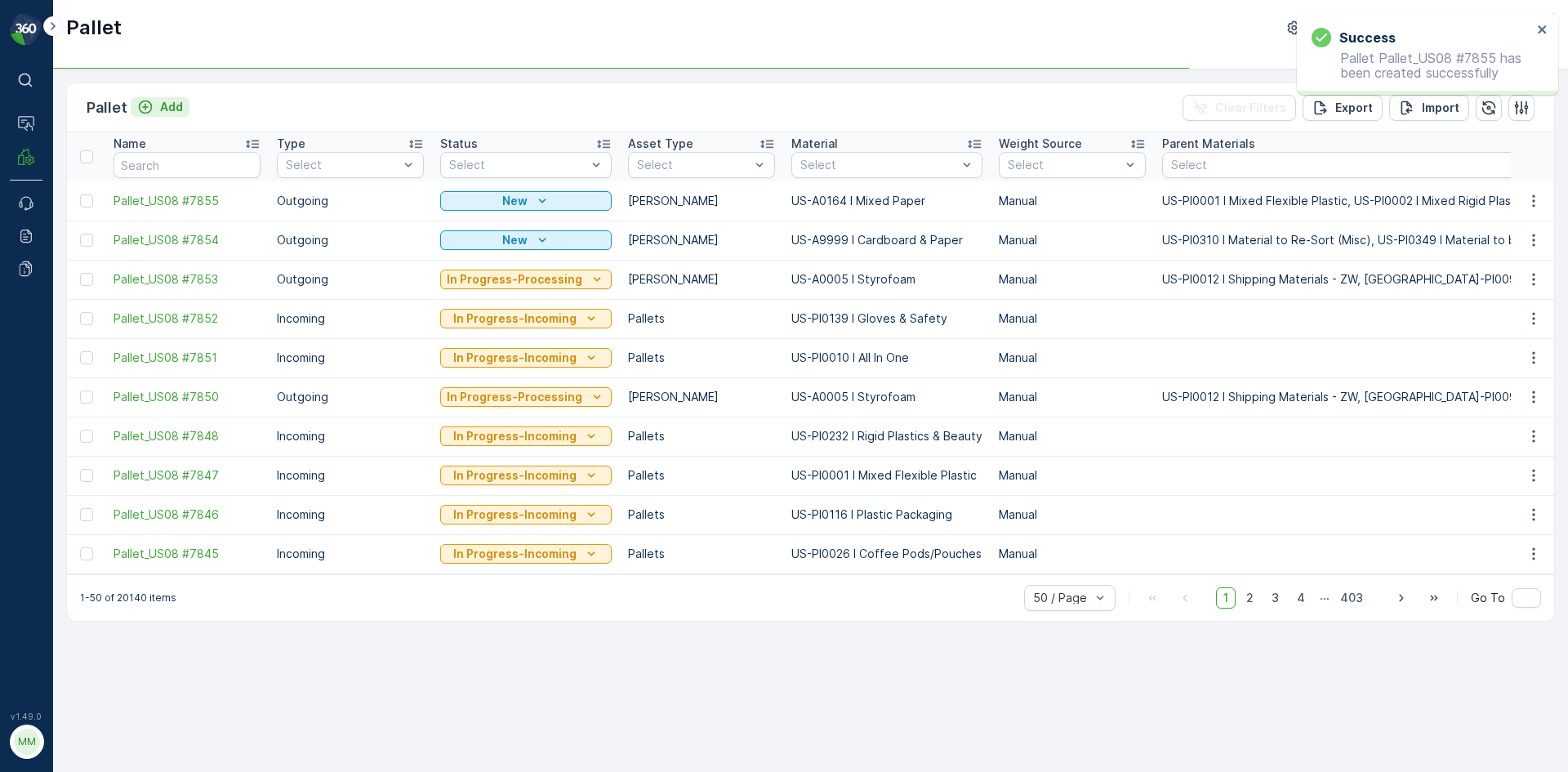
click at [167, 105] on p "Add" at bounding box center [171, 106] width 23 height 16
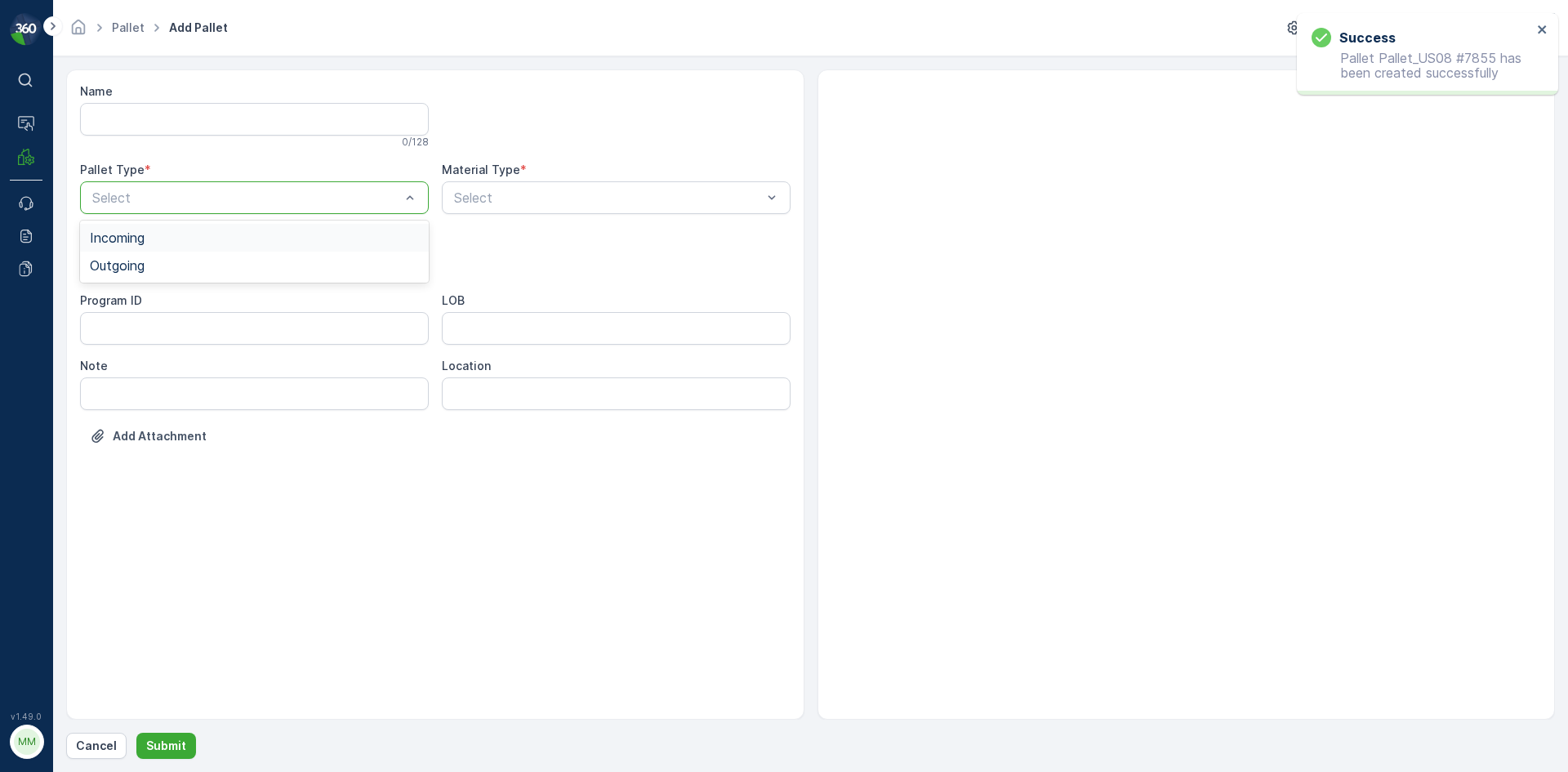
click at [230, 195] on div at bounding box center [246, 197] width 312 height 14
click at [211, 266] on div "Outgoing" at bounding box center [255, 265] width 329 height 14
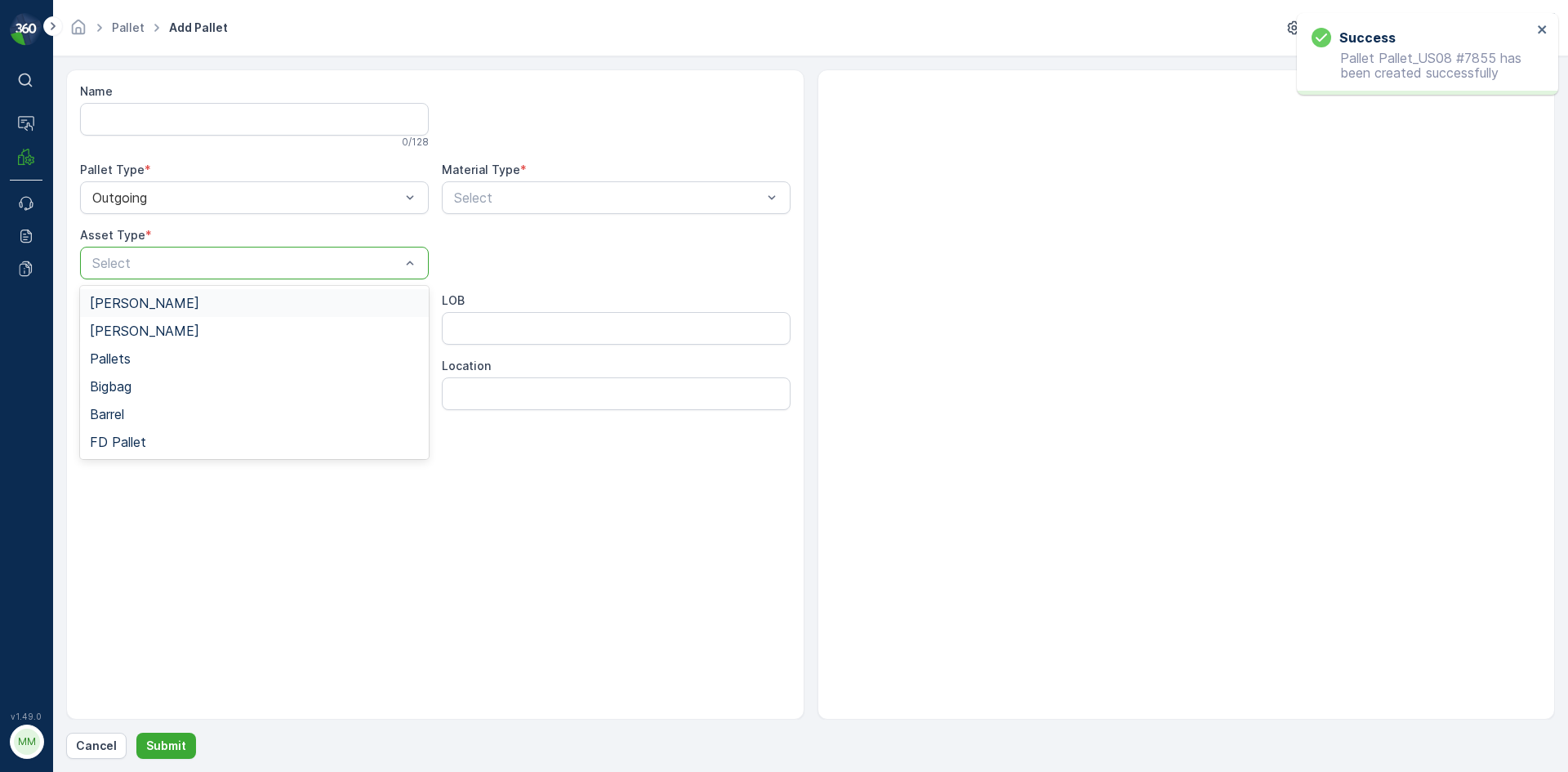
click at [211, 266] on div at bounding box center [246, 262] width 312 height 14
drag, startPoint x: 194, startPoint y: 289, endPoint x: 194, endPoint y: 308, distance: 19.0
click at [194, 308] on div "Gaylord Bales Pallets Bigbag Barrel FD Pallet" at bounding box center [254, 373] width 349 height 173
click at [194, 308] on div "[PERSON_NAME]" at bounding box center [255, 302] width 329 height 14
click at [520, 201] on div at bounding box center [608, 197] width 312 height 14
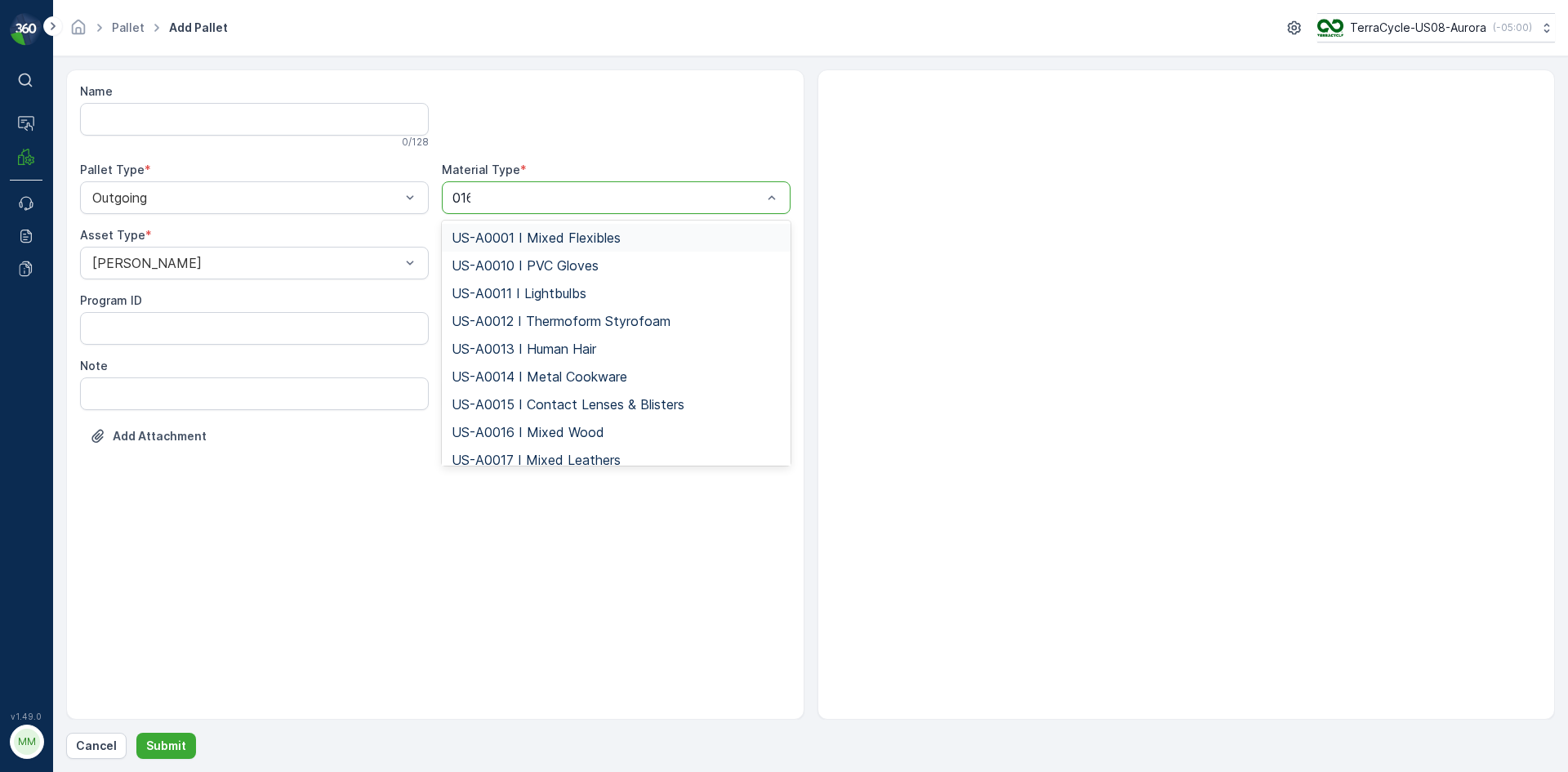
type input "0164"
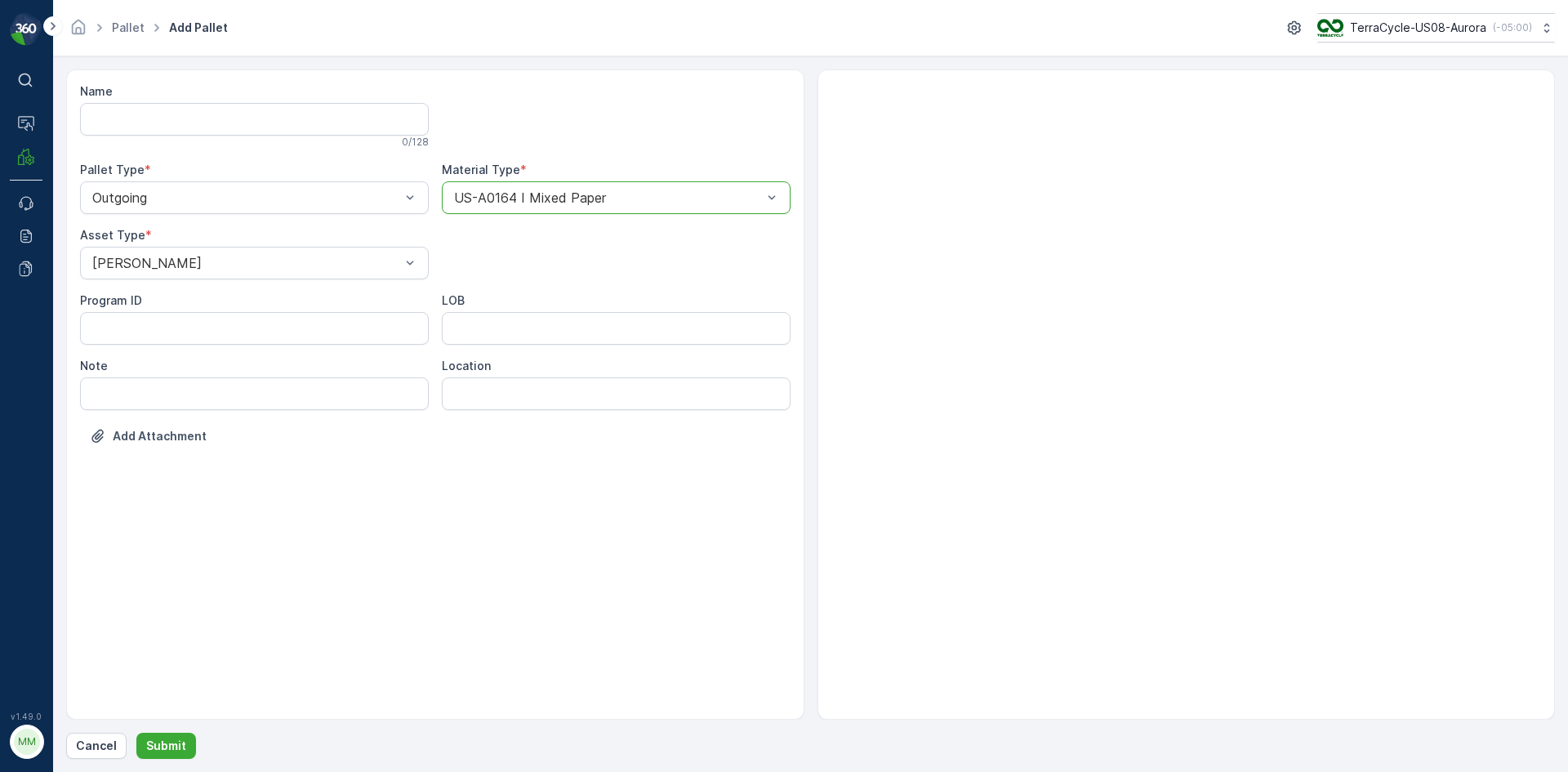
click at [137, 733] on button "Submit" at bounding box center [166, 746] width 59 height 26
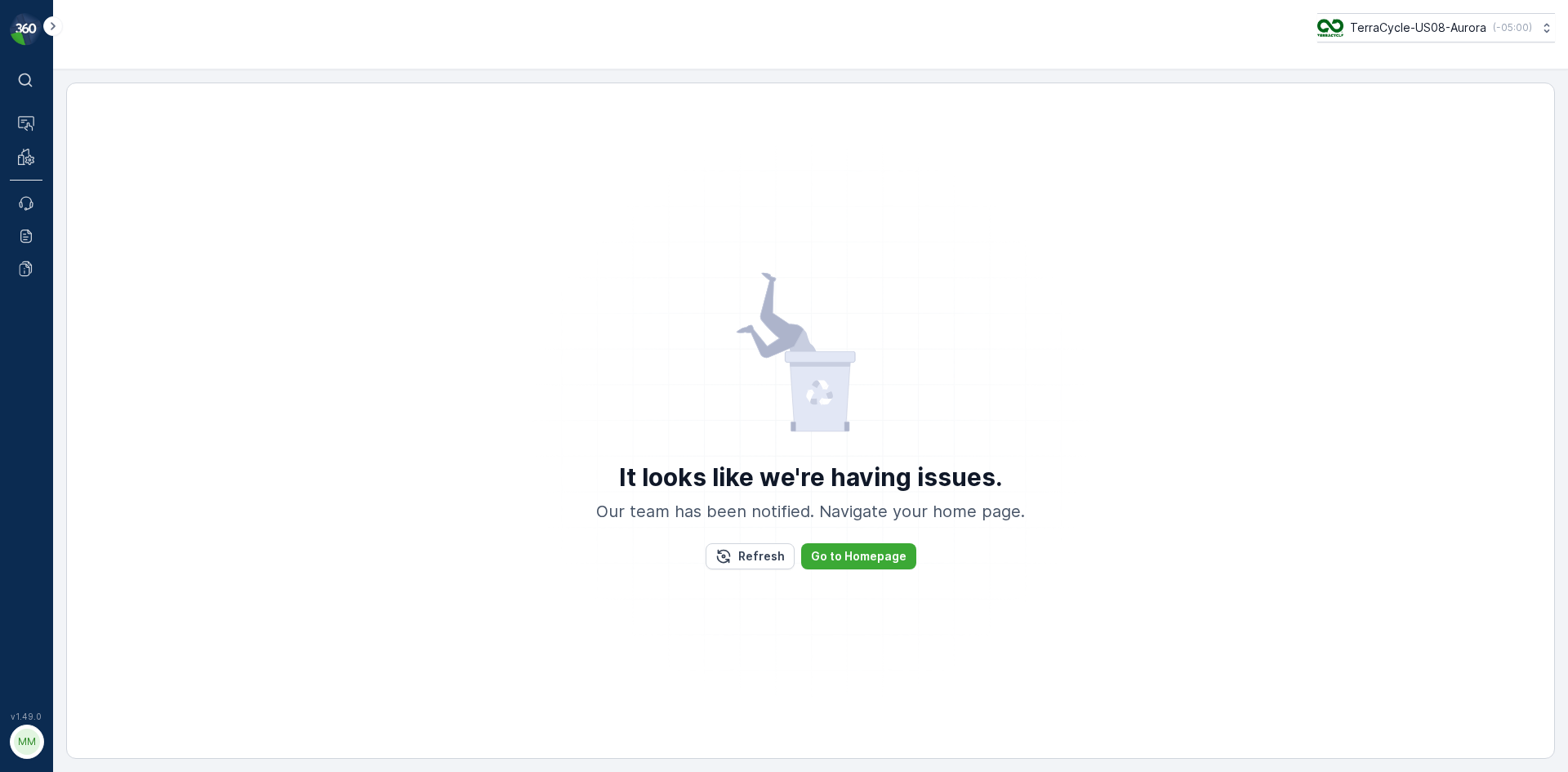
click at [88, 200] on div "It looks like we're having issues. Our team has been notified. Navigate your ho…" at bounding box center [811, 420] width 1448 height 642
click at [785, 557] on button "Refresh" at bounding box center [750, 556] width 89 height 26
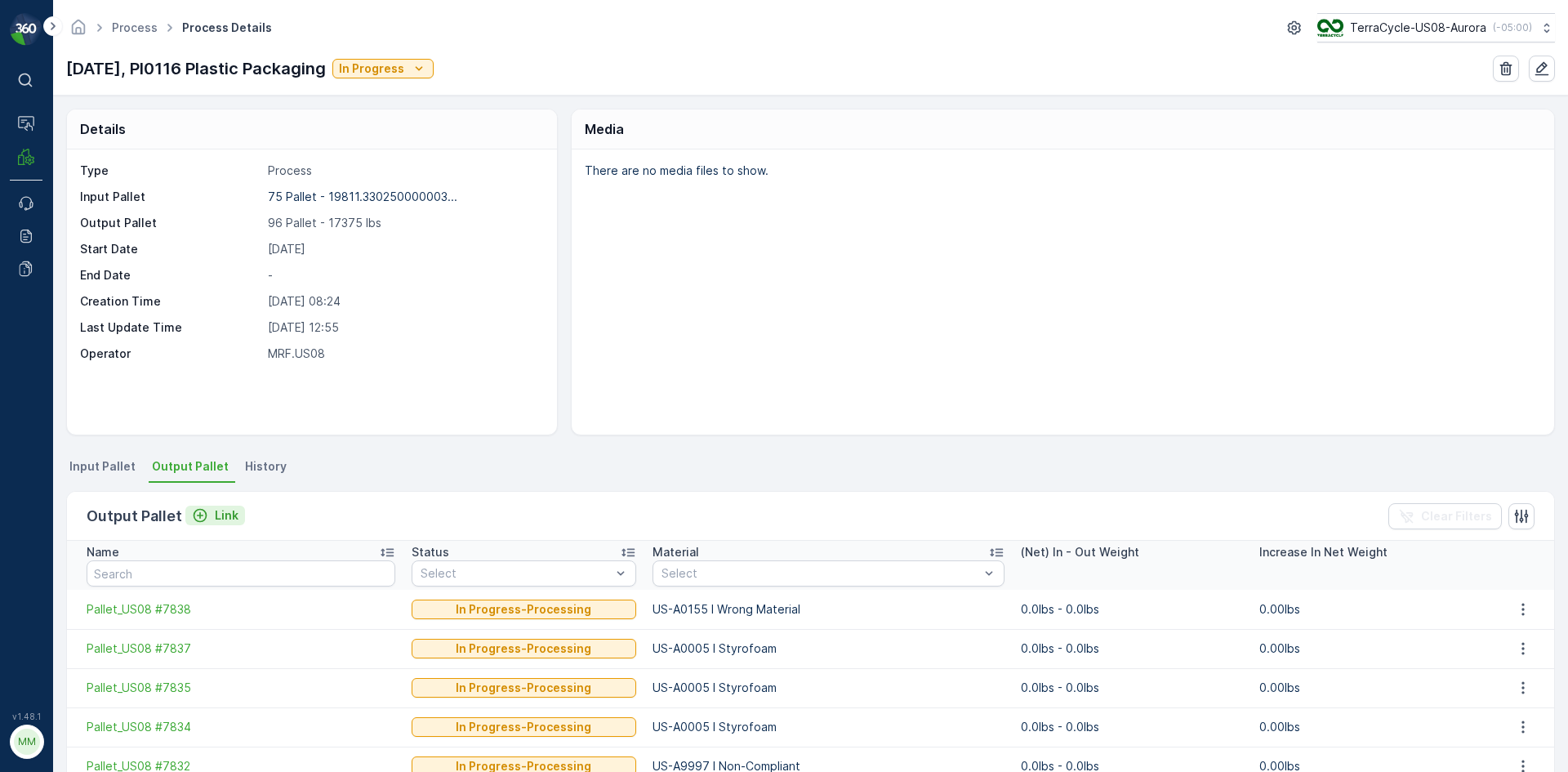
click at [230, 525] on button "Link" at bounding box center [215, 516] width 59 height 20
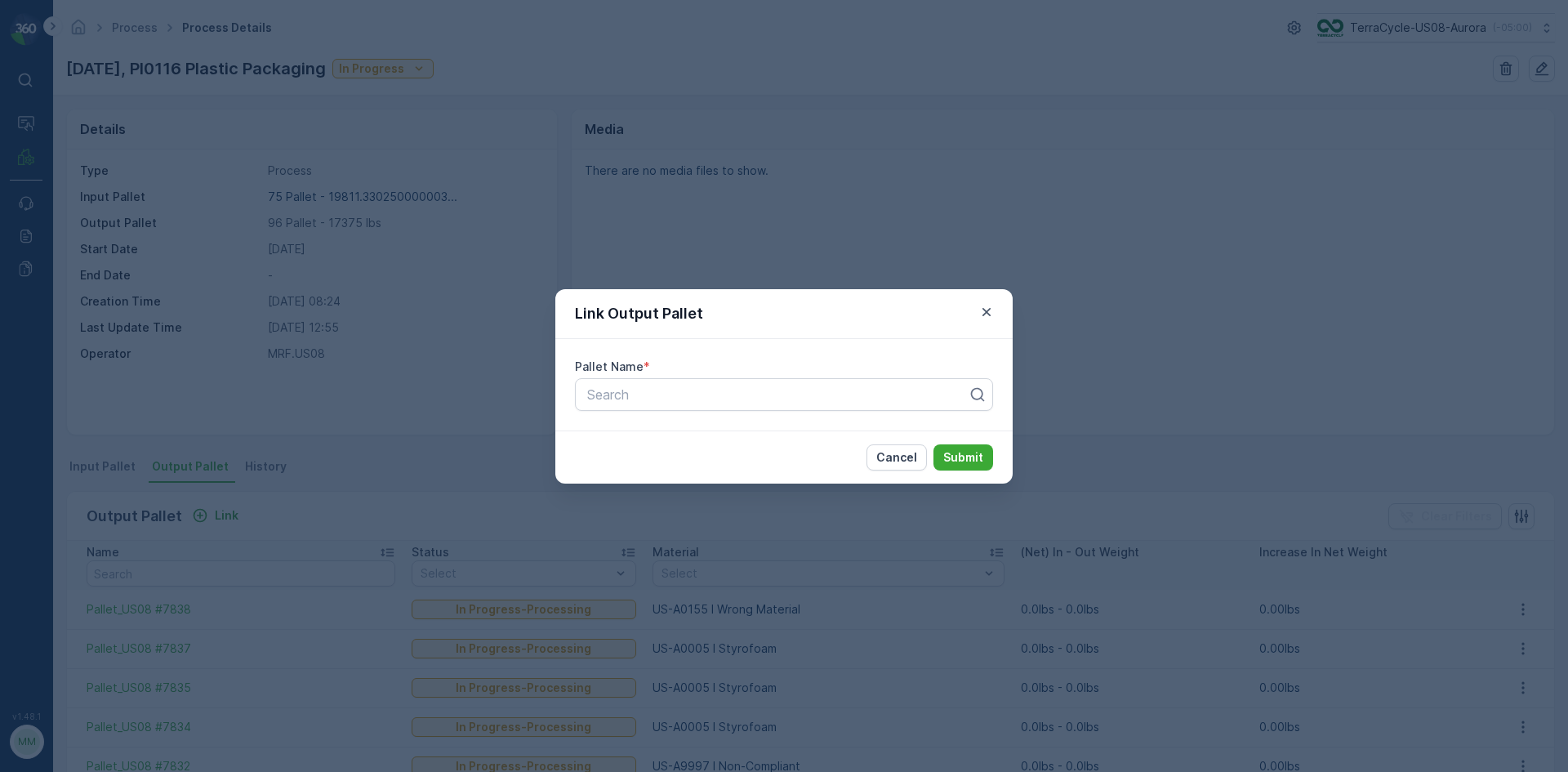
click at [721, 423] on div "Pallet Name * Search" at bounding box center [784, 385] width 458 height 92
click at [723, 404] on div "Search" at bounding box center [784, 394] width 419 height 32
type input "7850"
click at [934, 444] on button "Submit" at bounding box center [964, 457] width 59 height 26
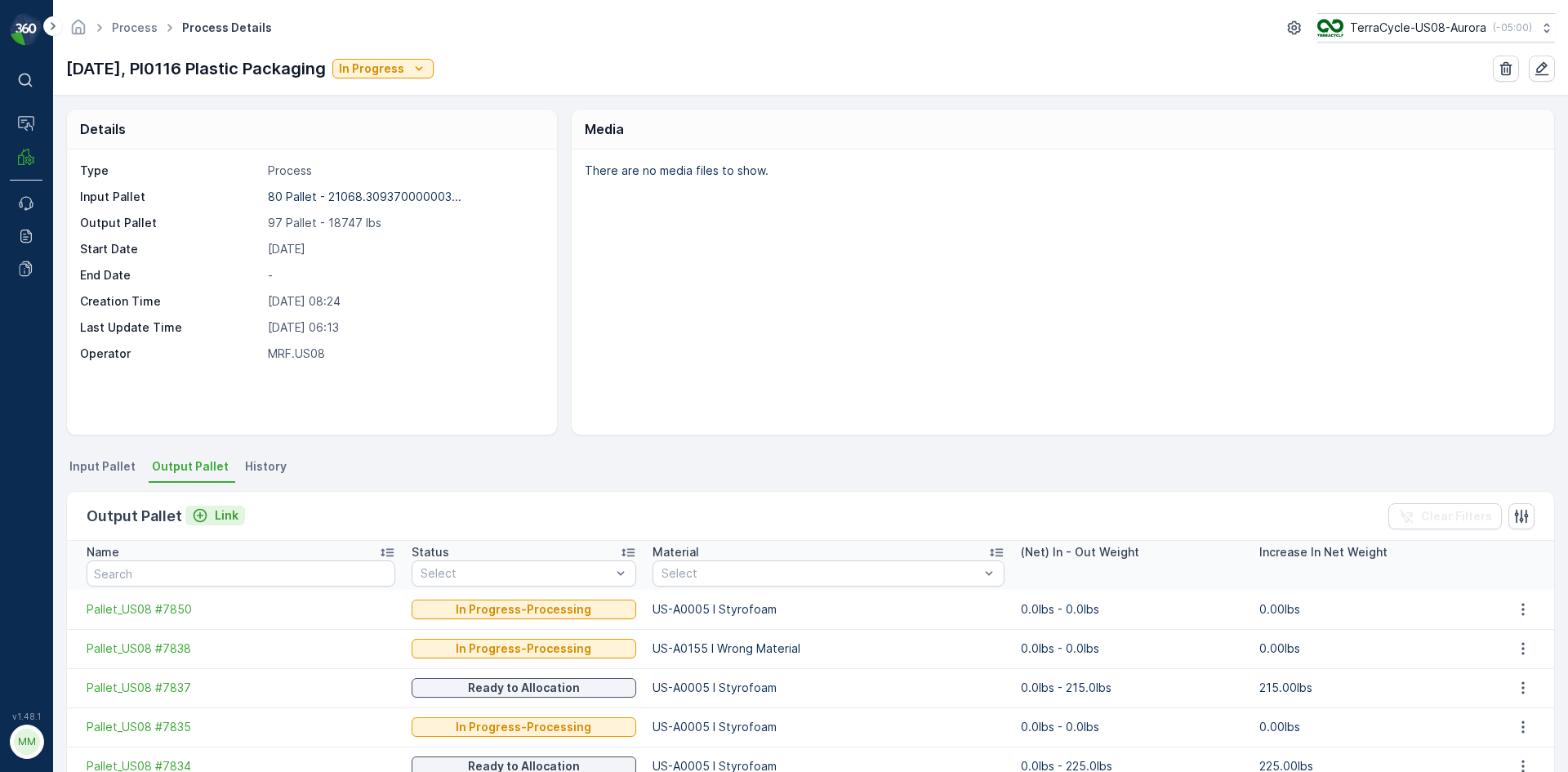
click at [222, 520] on p "Link" at bounding box center [227, 515] width 24 height 16
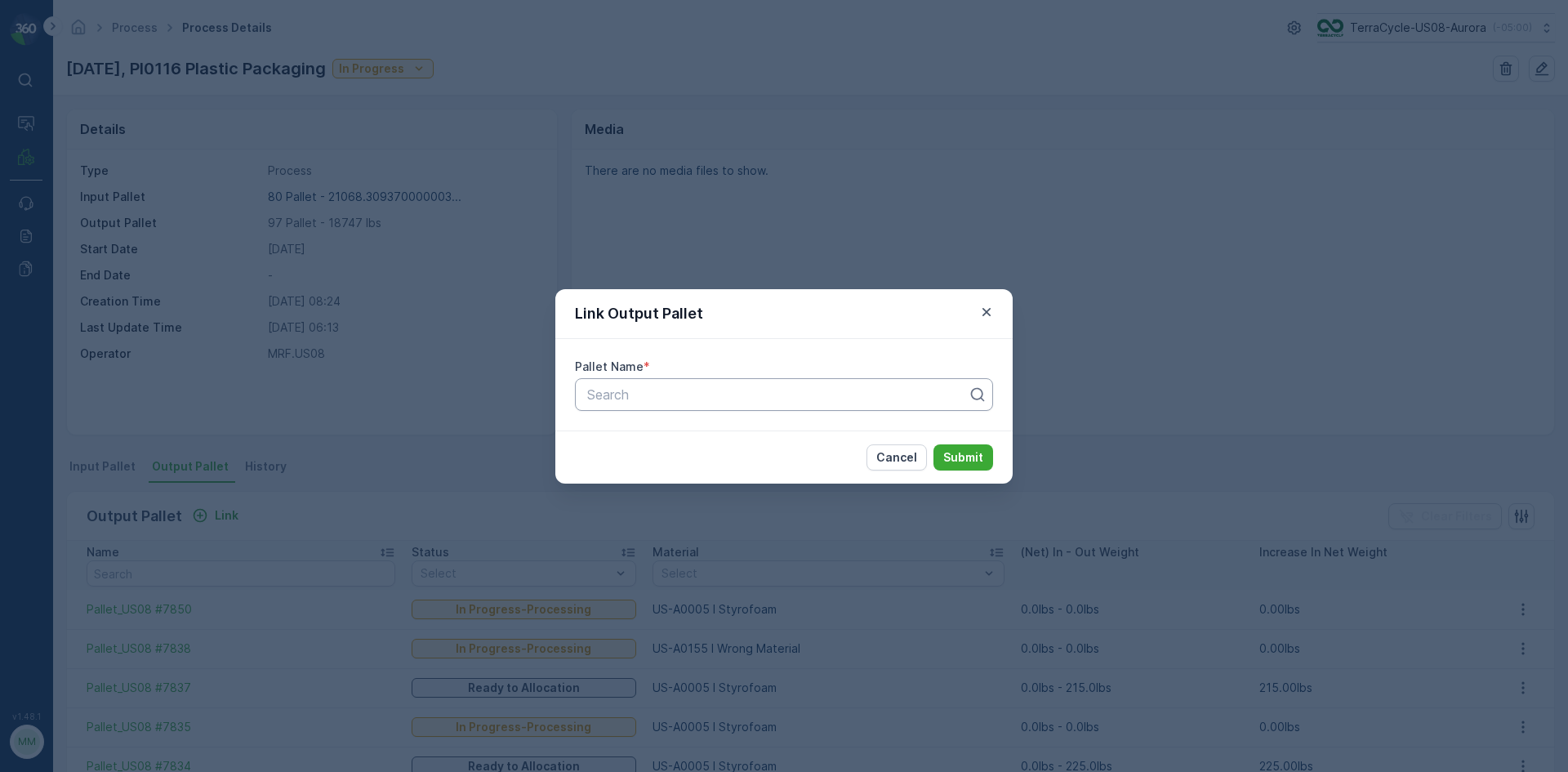
click at [615, 409] on div "Pallet Name * Search" at bounding box center [784, 385] width 458 height 92
click at [615, 406] on div "Search" at bounding box center [784, 394] width 419 height 32
type input "7853"
click at [934, 444] on button "Submit" at bounding box center [964, 457] width 59 height 26
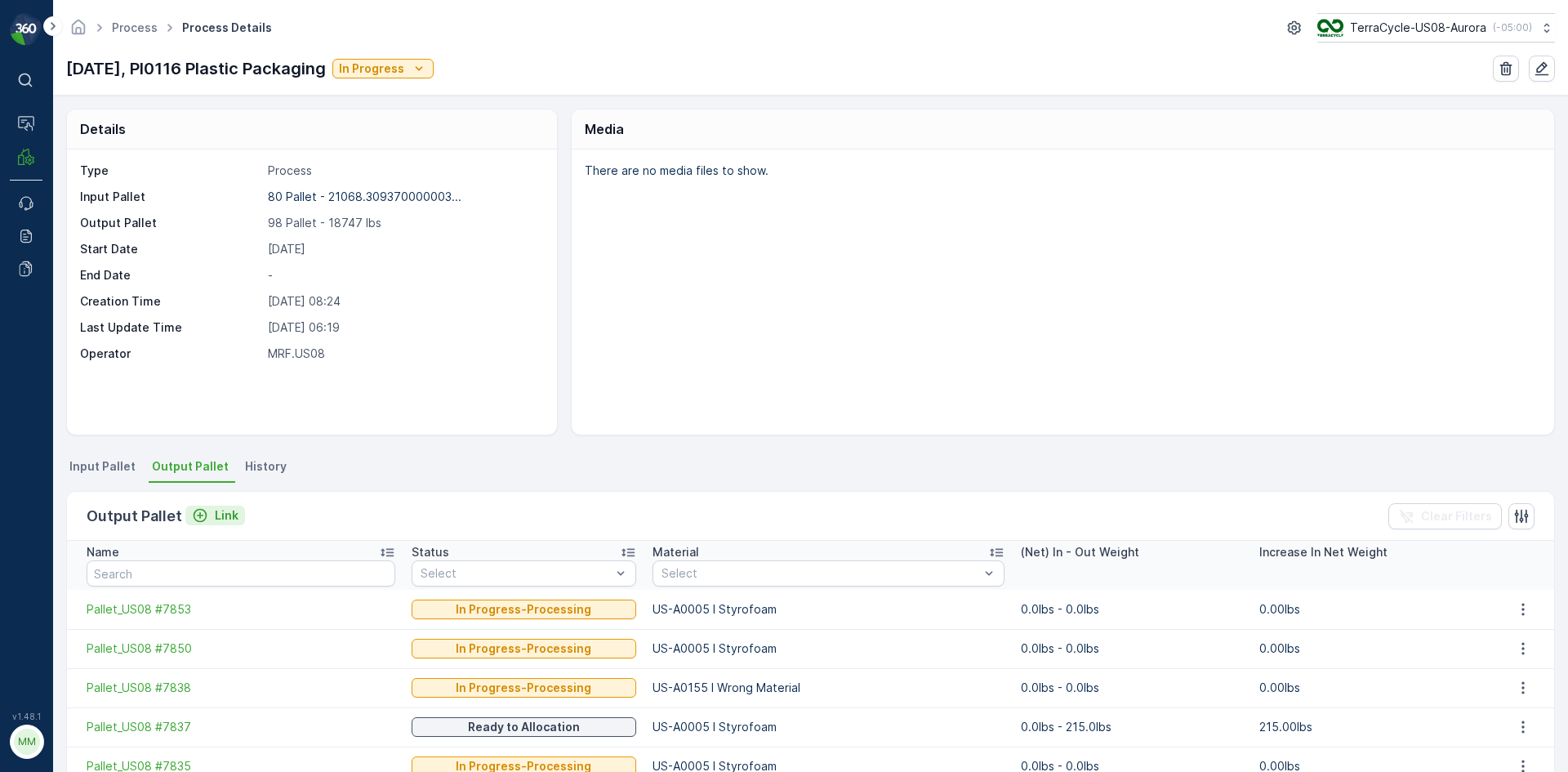
click at [227, 517] on p "Link" at bounding box center [227, 515] width 24 height 16
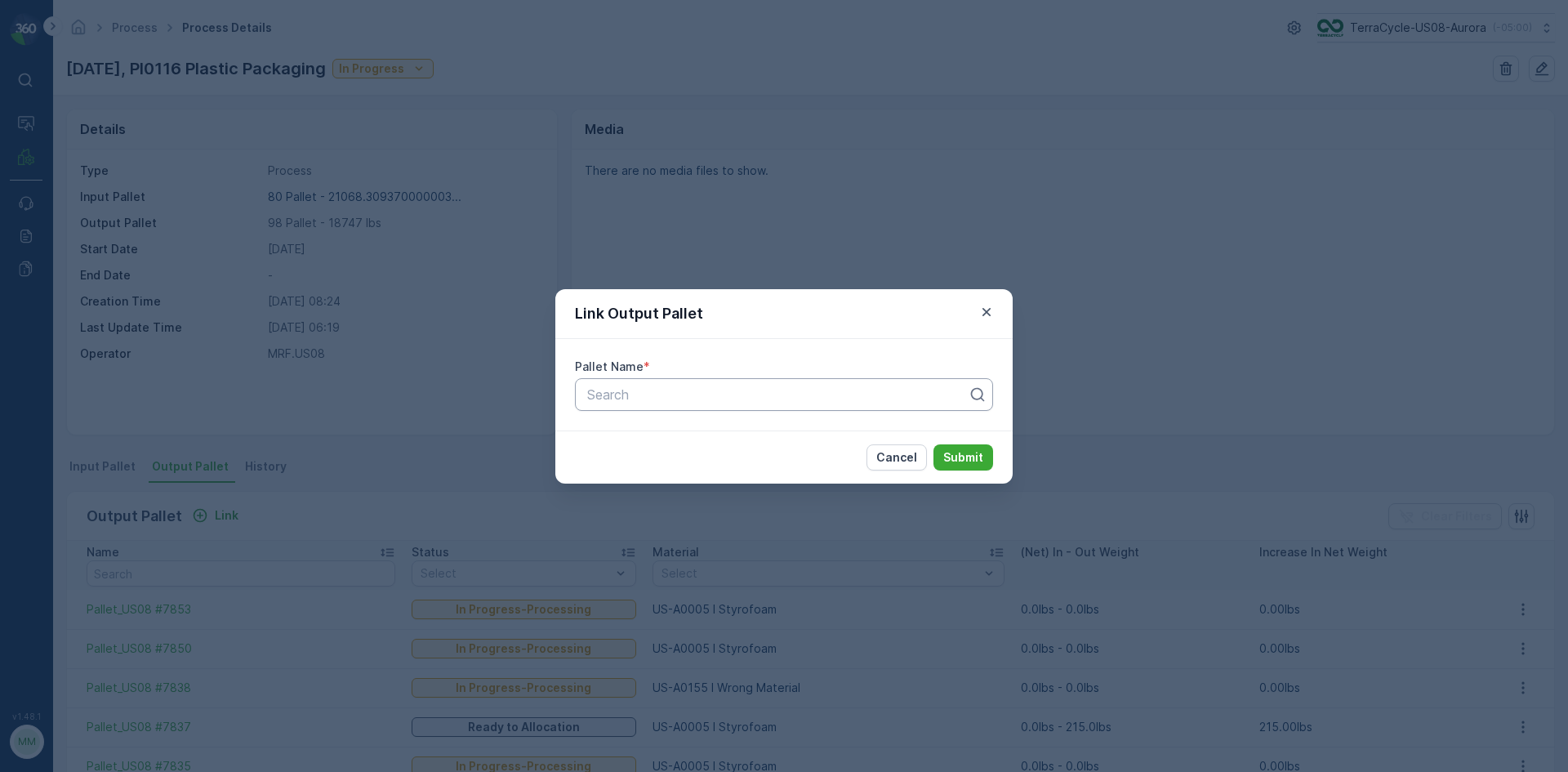
click at [598, 401] on div at bounding box center [778, 394] width 384 height 14
type input "7822"
click at [934, 444] on button "Submit" at bounding box center [964, 457] width 59 height 26
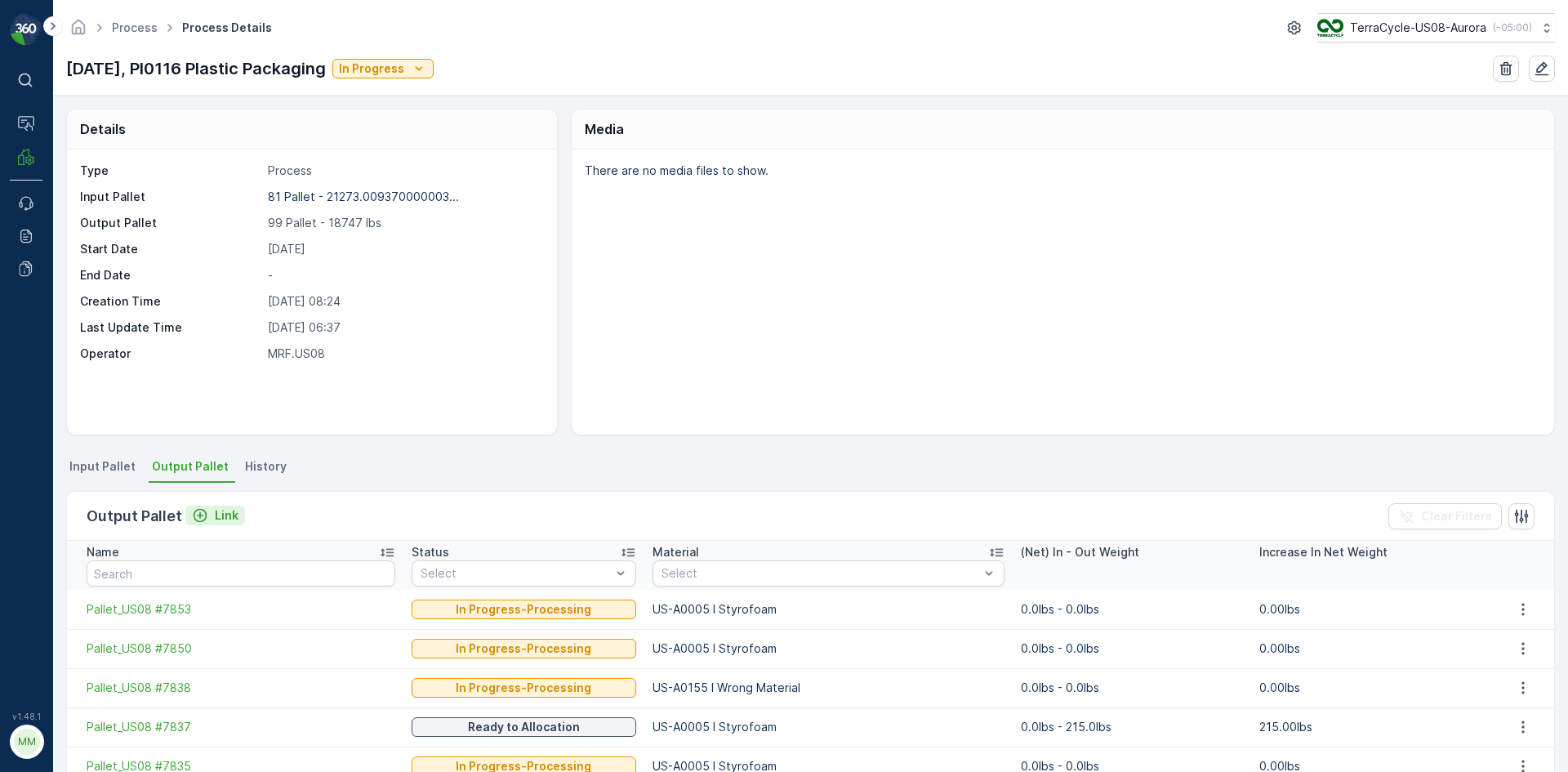
click at [226, 519] on p "Link" at bounding box center [227, 515] width 24 height 16
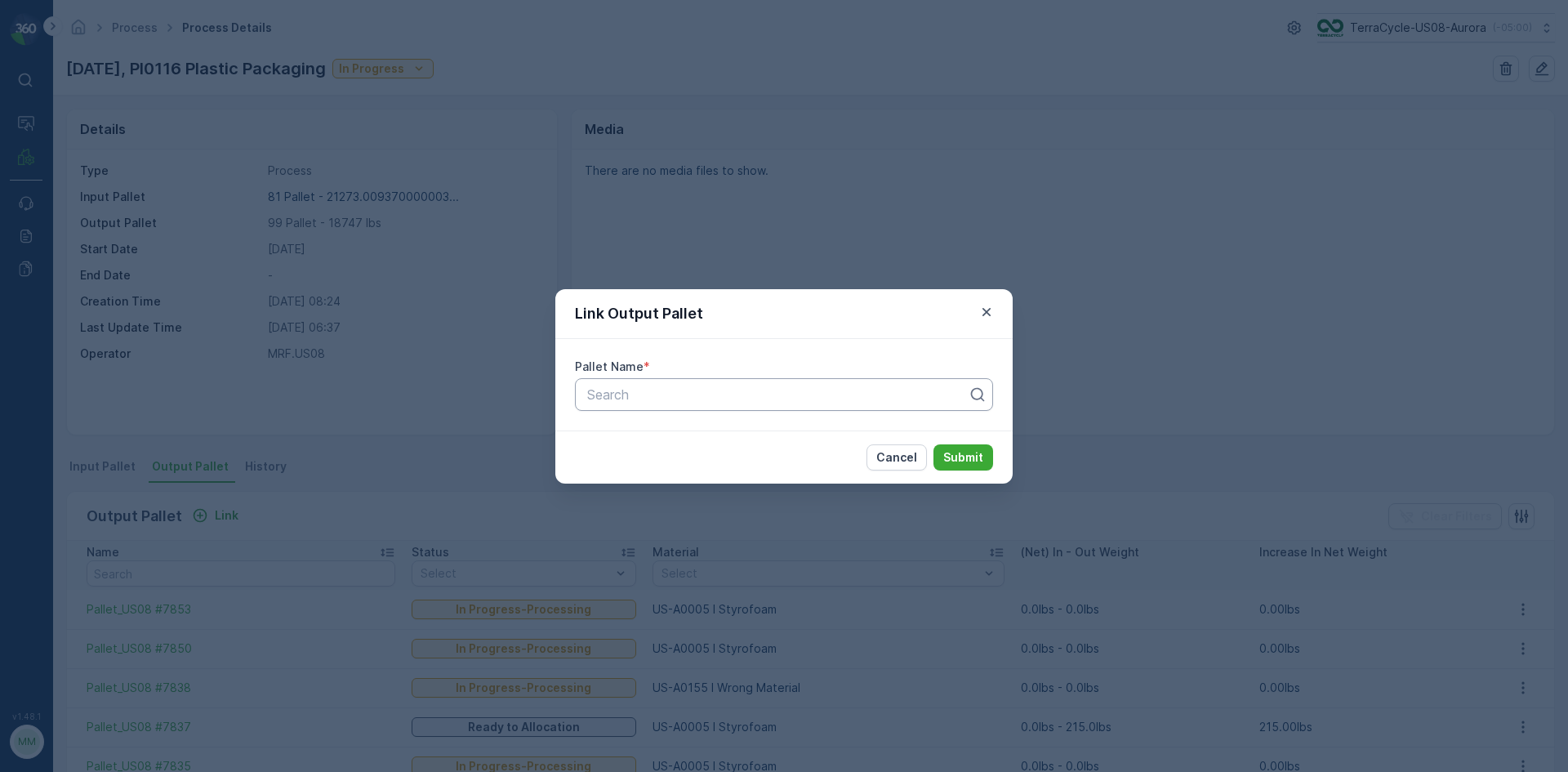
click at [707, 397] on div at bounding box center [778, 394] width 384 height 14
type input "7823"
click at [934, 444] on button "Submit" at bounding box center [964, 457] width 59 height 26
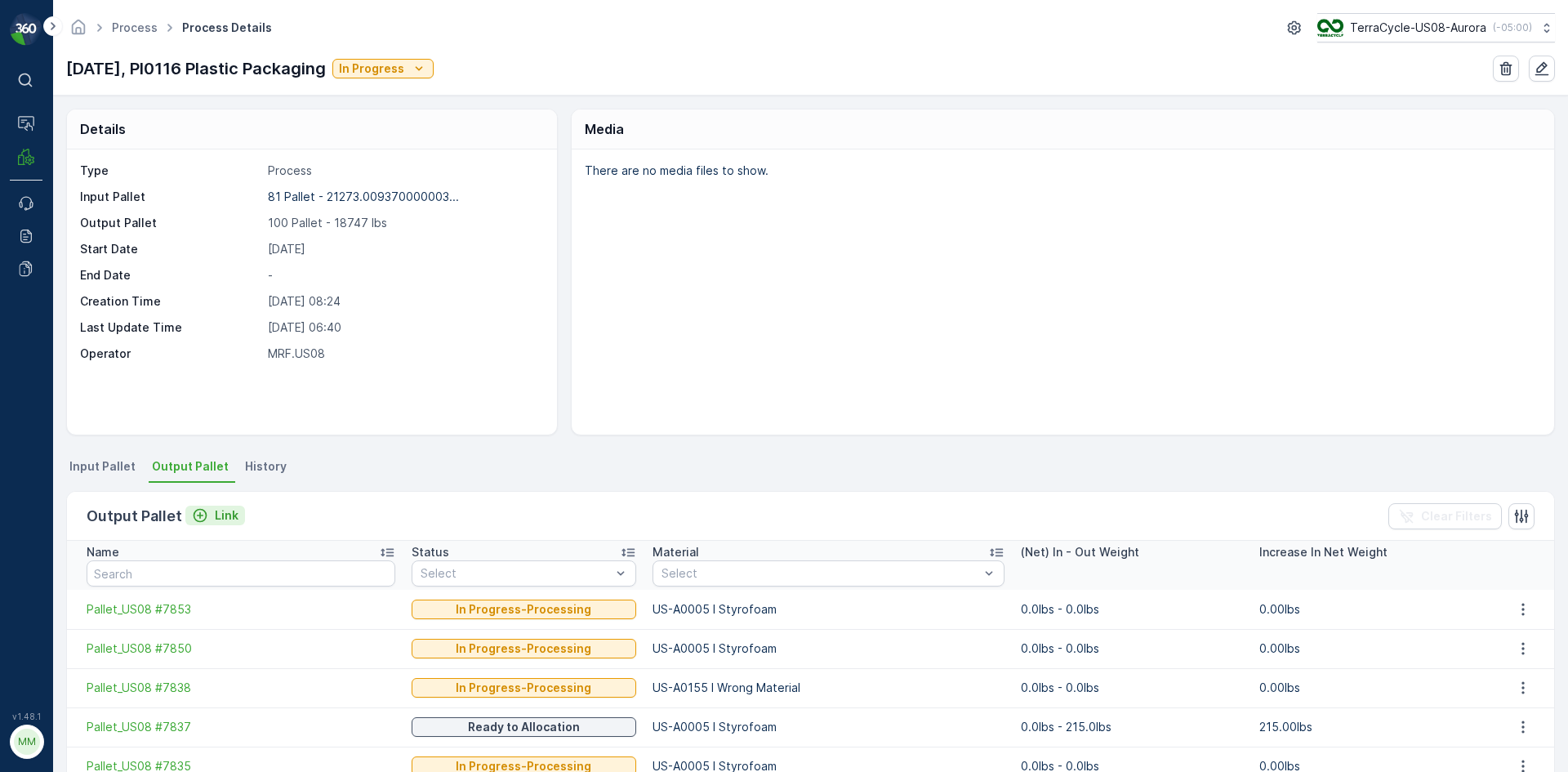
click at [233, 516] on p "Link" at bounding box center [227, 515] width 24 height 16
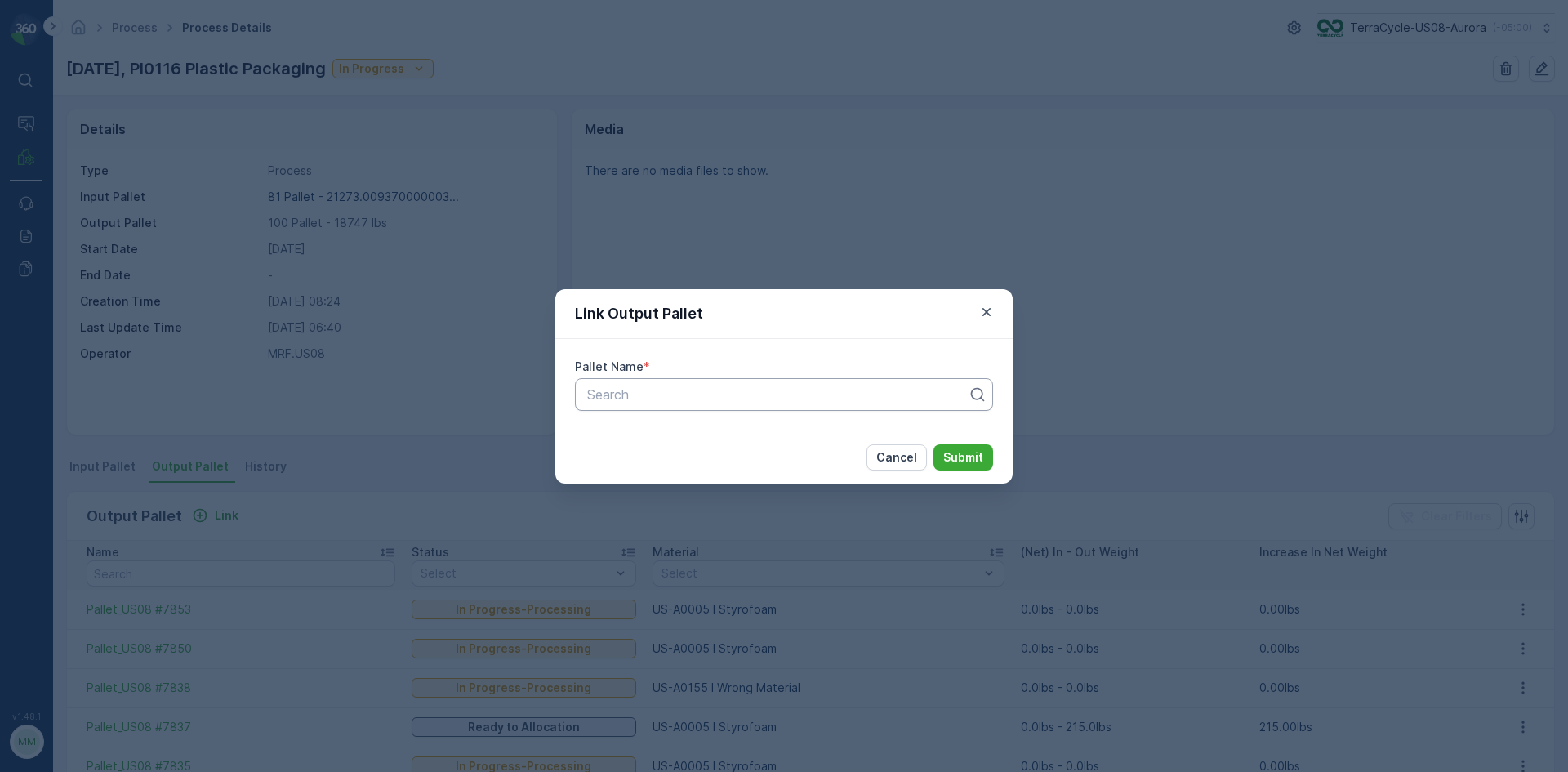
click at [662, 392] on div at bounding box center [778, 394] width 384 height 14
type input "7855"
click at [934, 444] on button "Submit" at bounding box center [964, 457] width 59 height 26
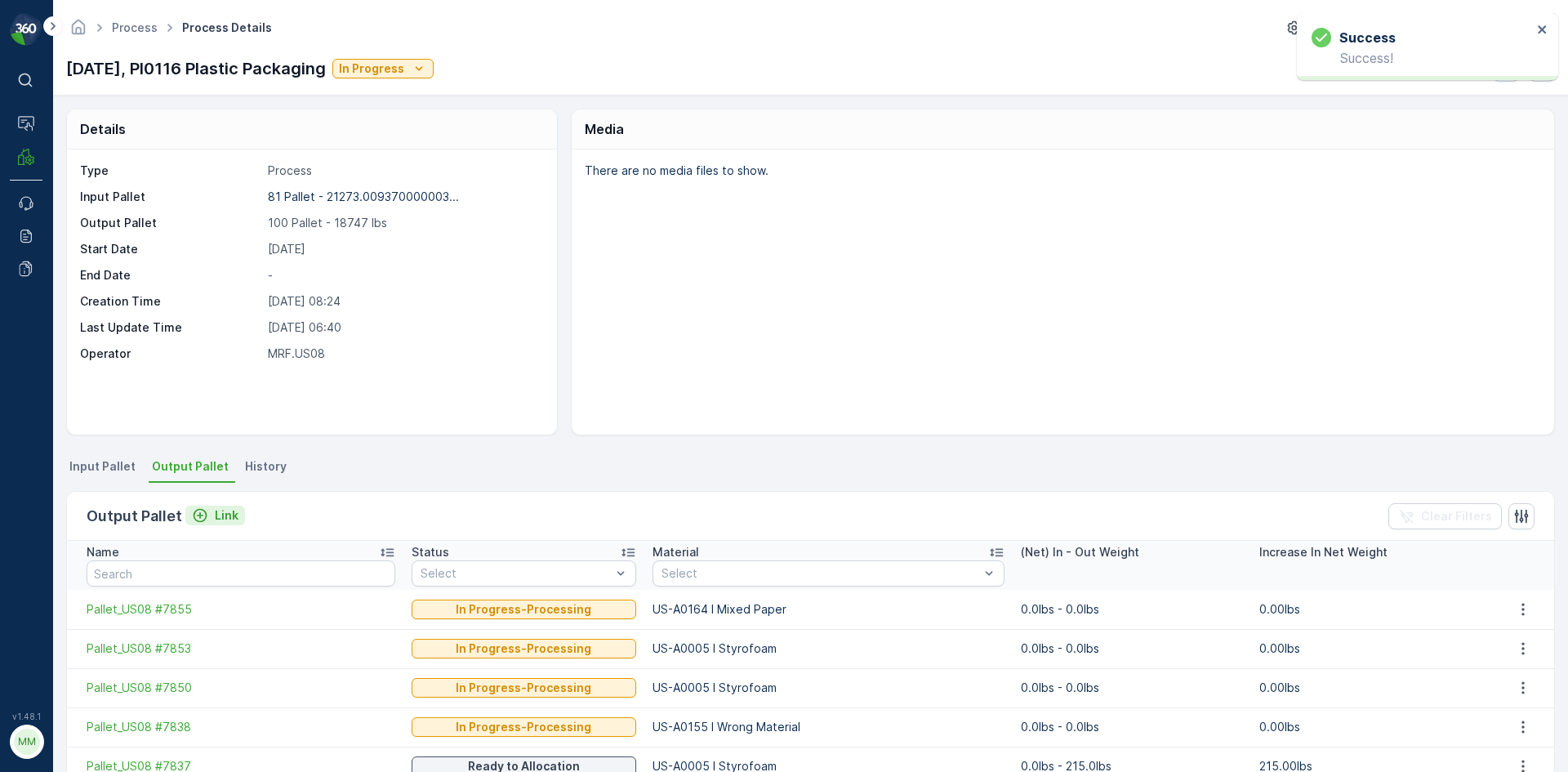
click at [226, 513] on p "Link" at bounding box center [227, 515] width 24 height 16
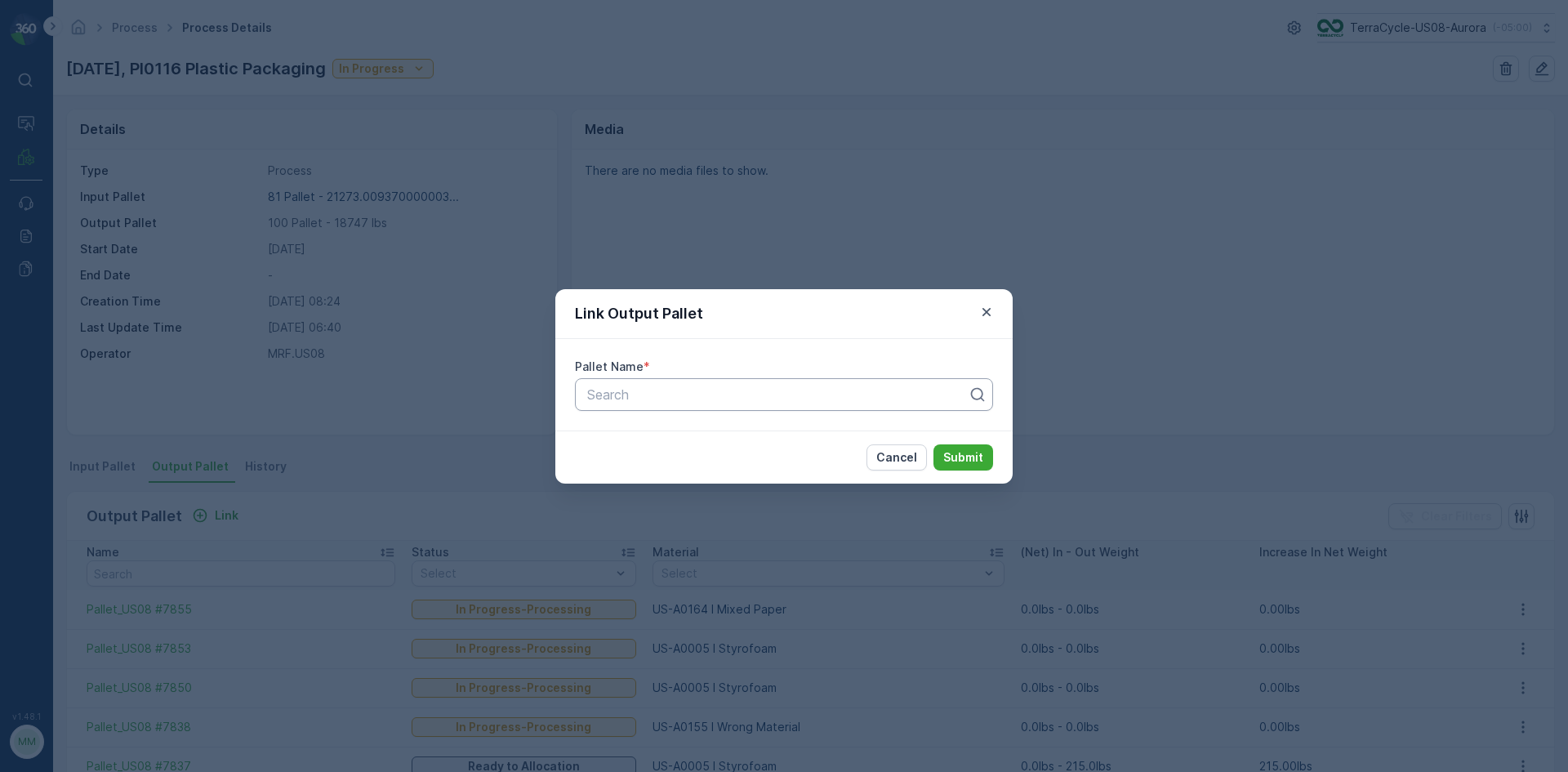
click at [651, 399] on div at bounding box center [778, 394] width 384 height 14
type input "7856"
click at [934, 444] on button "Submit" at bounding box center [964, 457] width 59 height 26
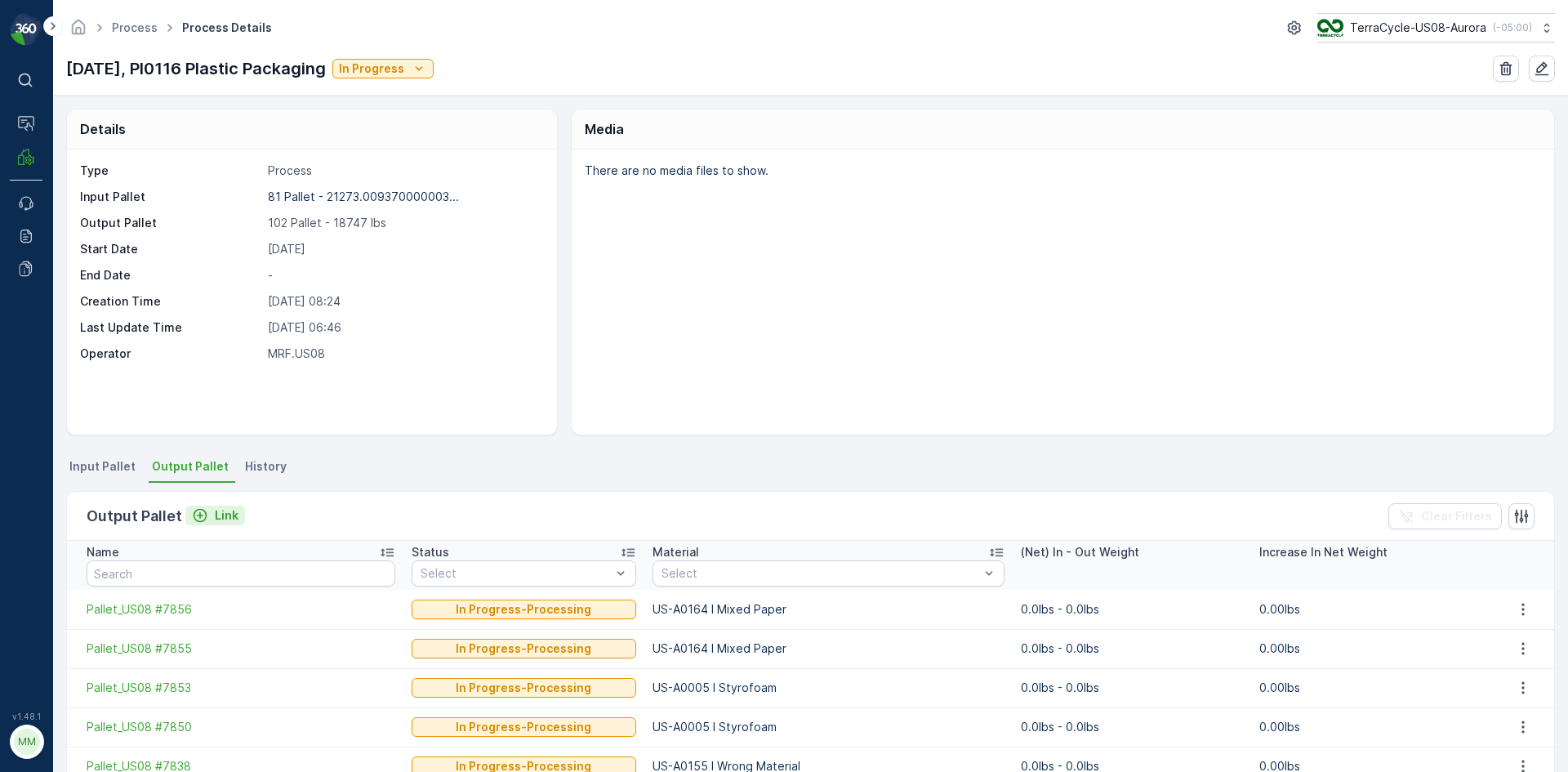
click at [207, 510] on div "Link" at bounding box center [215, 515] width 47 height 16
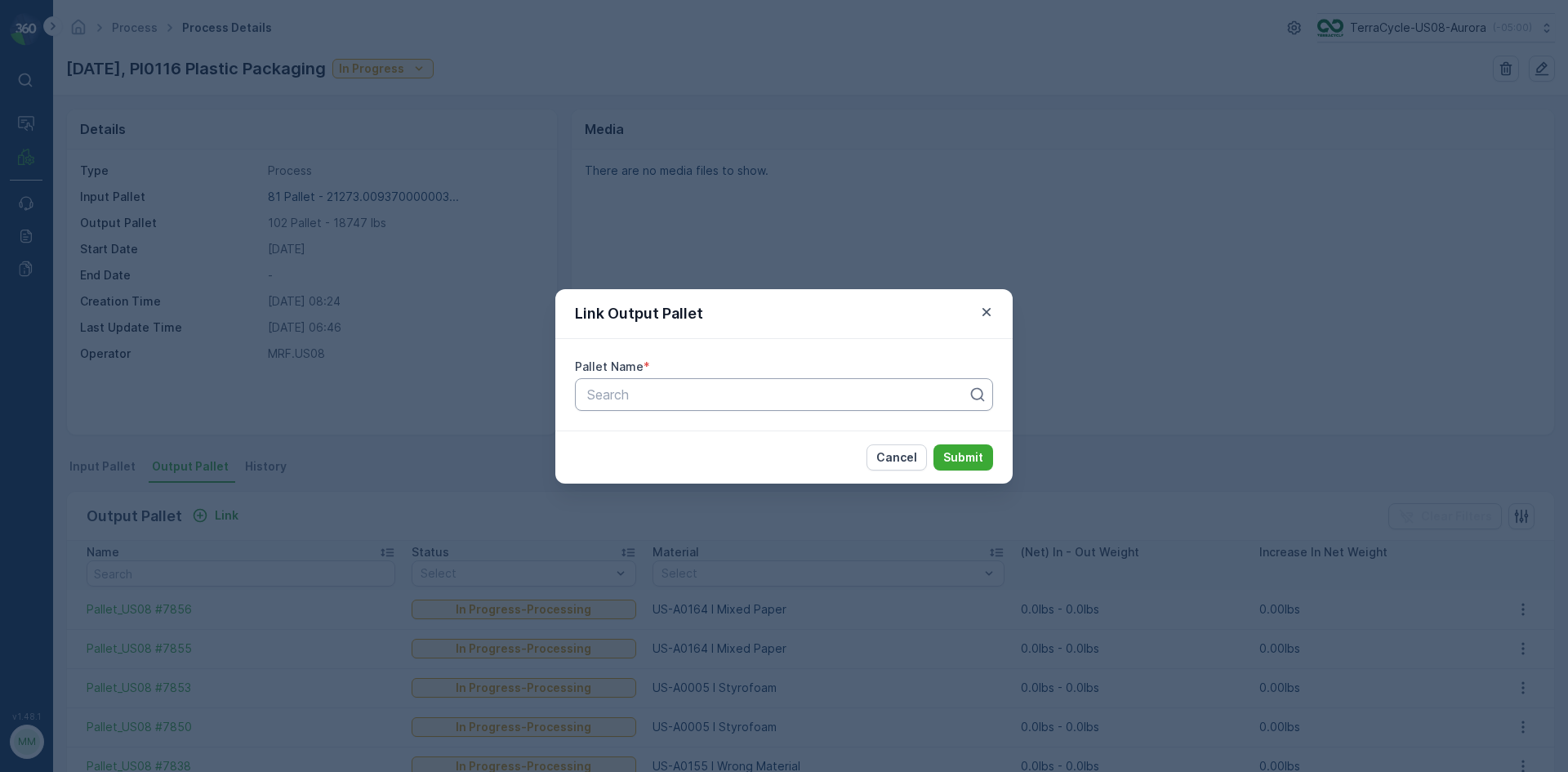
click at [635, 393] on div at bounding box center [778, 394] width 384 height 14
type input "7786"
click at [934, 444] on button "Submit" at bounding box center [964, 457] width 59 height 26
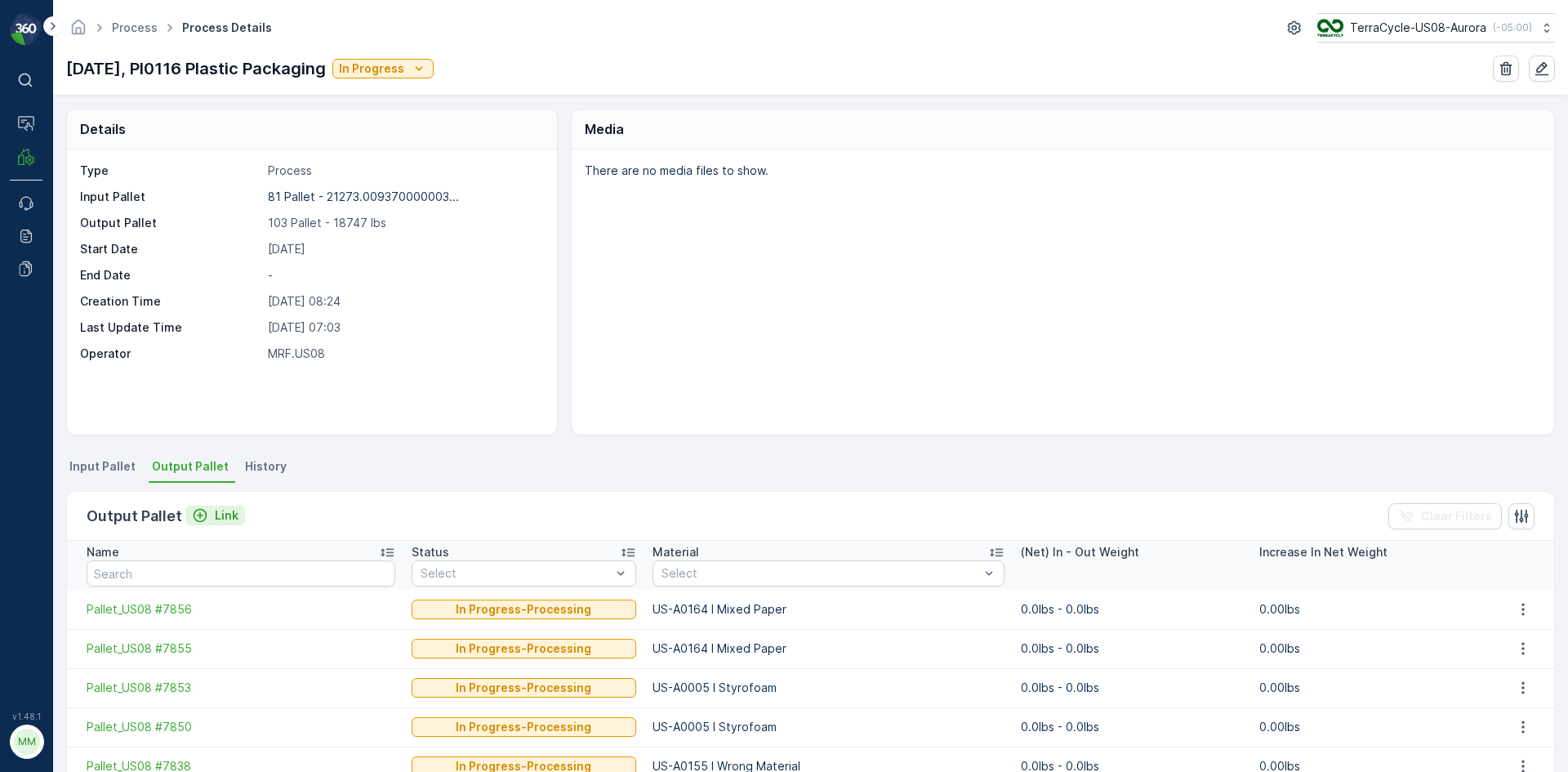
click at [220, 514] on p "Link" at bounding box center [227, 515] width 24 height 16
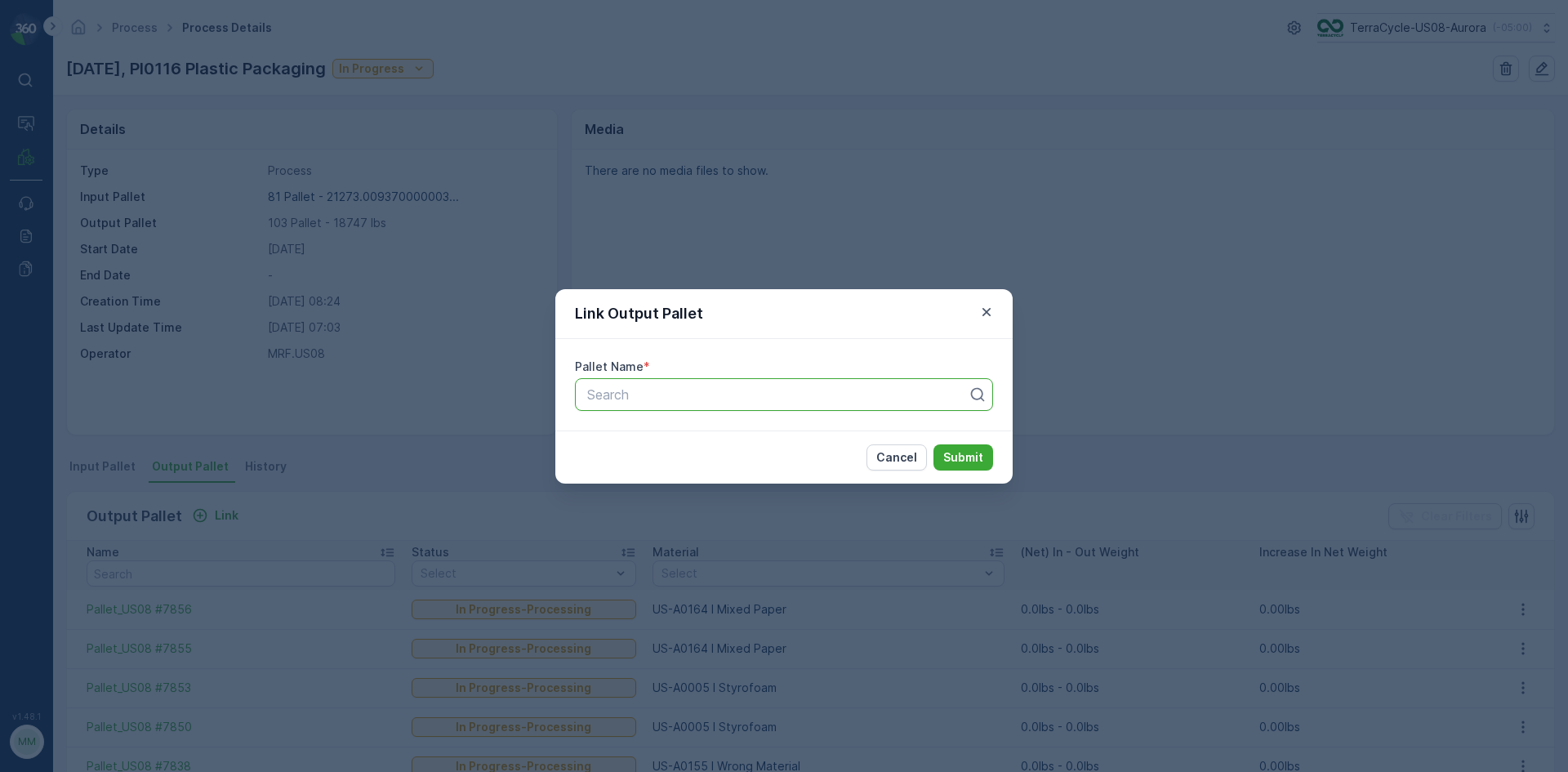
click at [666, 409] on div "Search" at bounding box center [784, 394] width 419 height 32
type input "7859"
click at [934, 444] on button "Submit" at bounding box center [964, 457] width 59 height 26
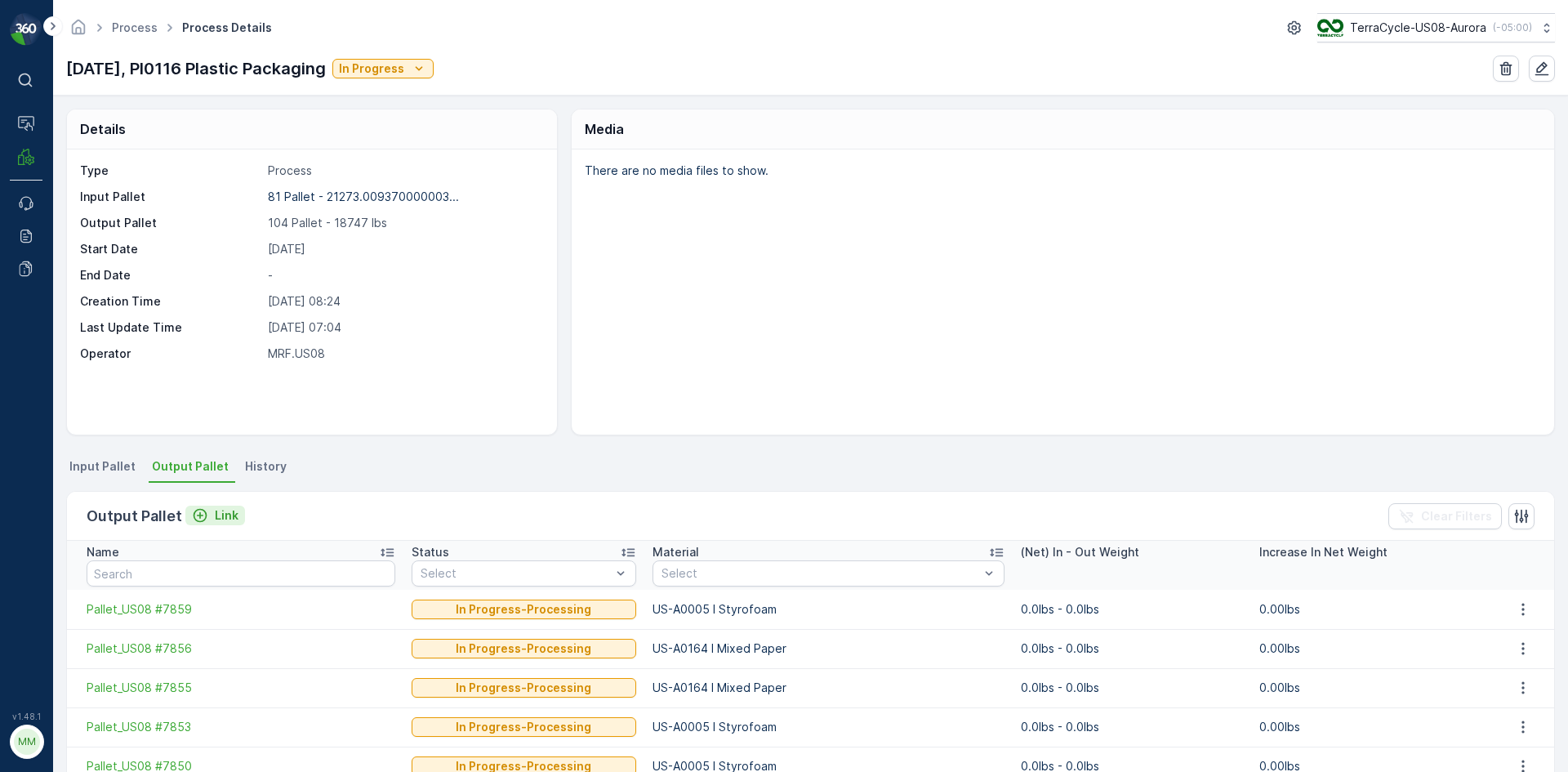
click at [232, 517] on p "Link" at bounding box center [227, 515] width 24 height 16
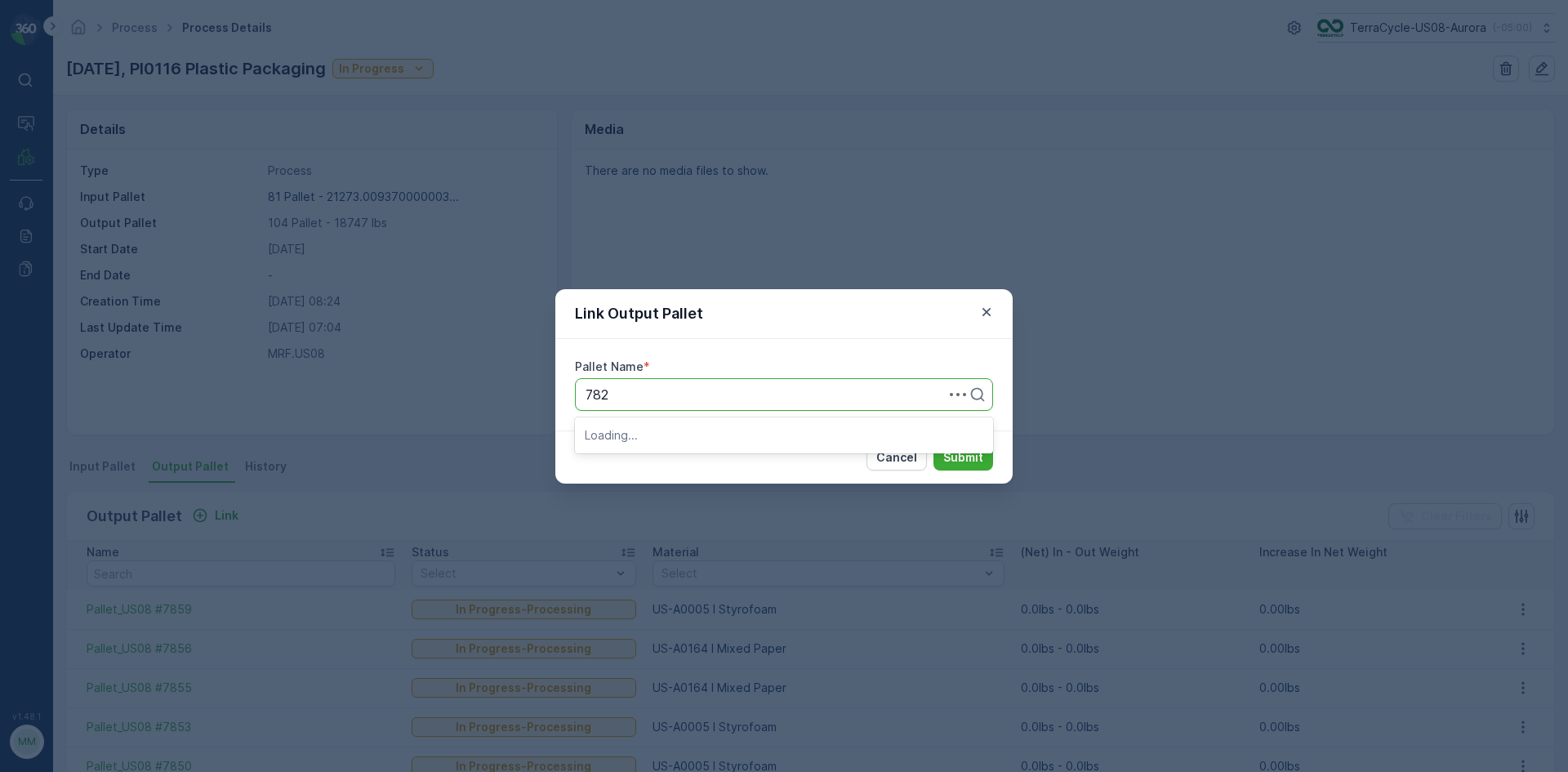
type input "7824"
click at [934, 444] on button "Submit" at bounding box center [964, 457] width 59 height 26
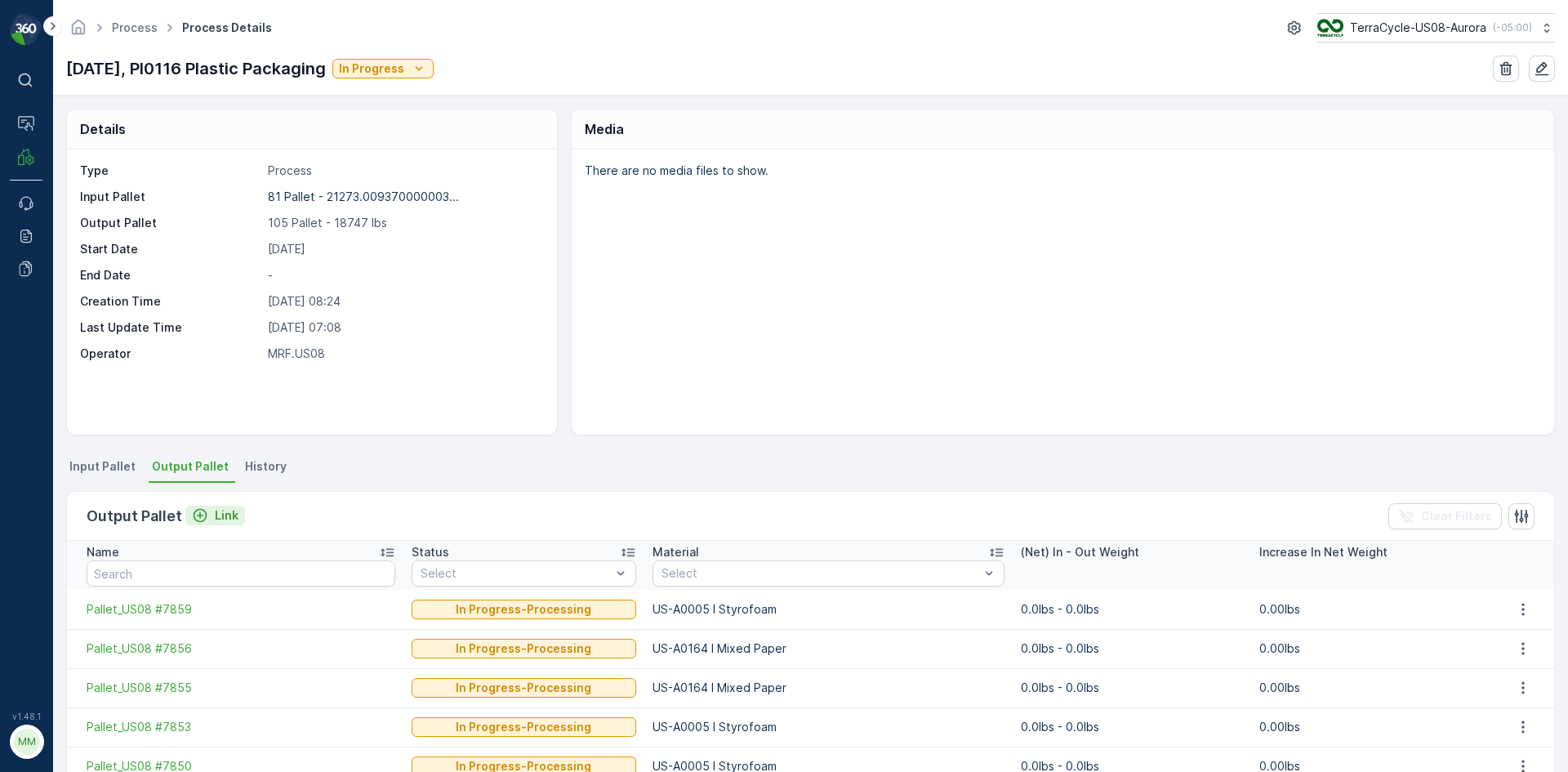
click at [209, 520] on div "Link" at bounding box center [215, 515] width 47 height 16
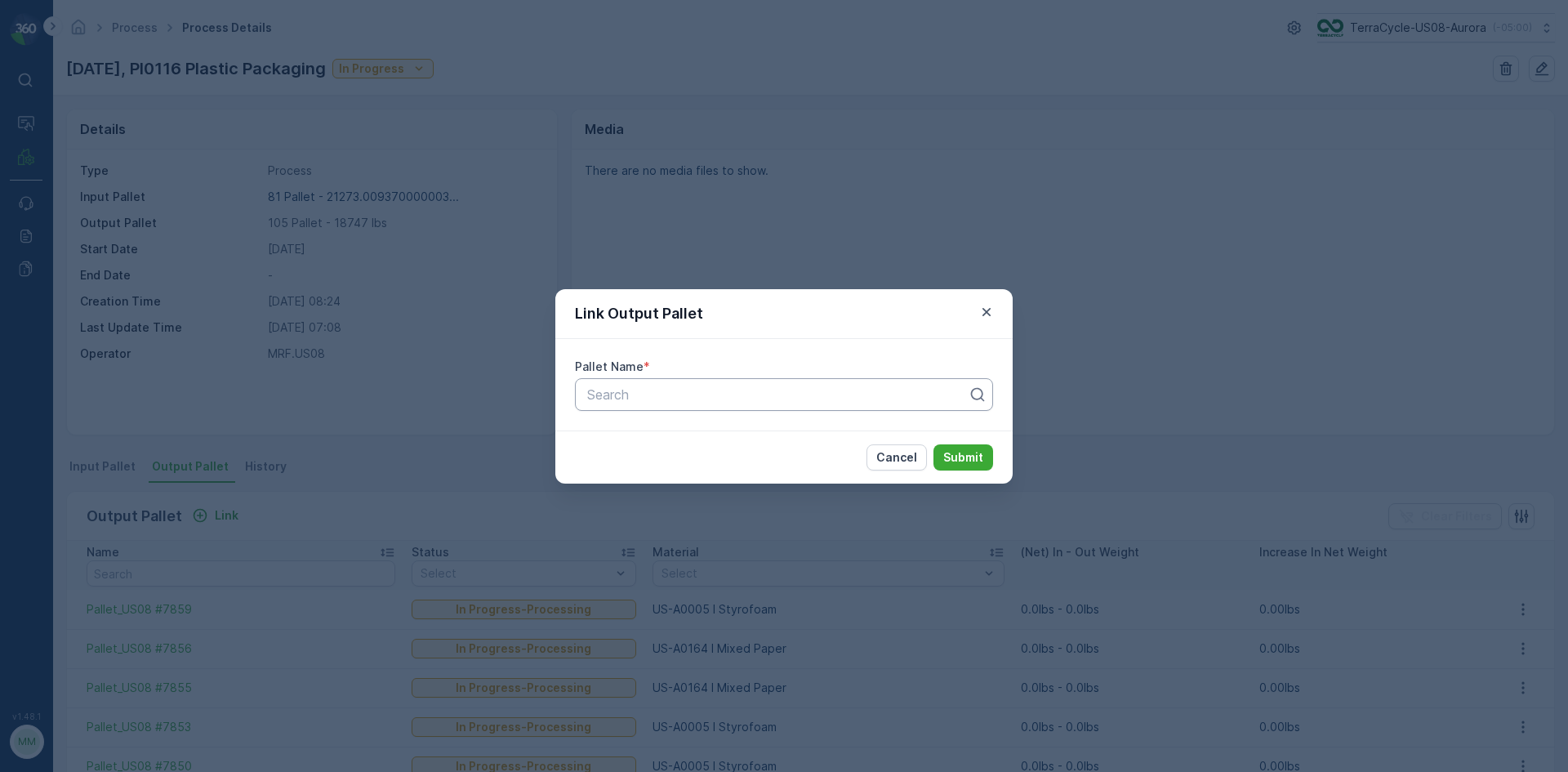
click at [646, 398] on div at bounding box center [778, 394] width 384 height 14
type input "7785"
click at [722, 436] on div "Pallet_US08 #7785" at bounding box center [784, 434] width 398 height 14
click at [950, 463] on p "Submit" at bounding box center [963, 457] width 40 height 16
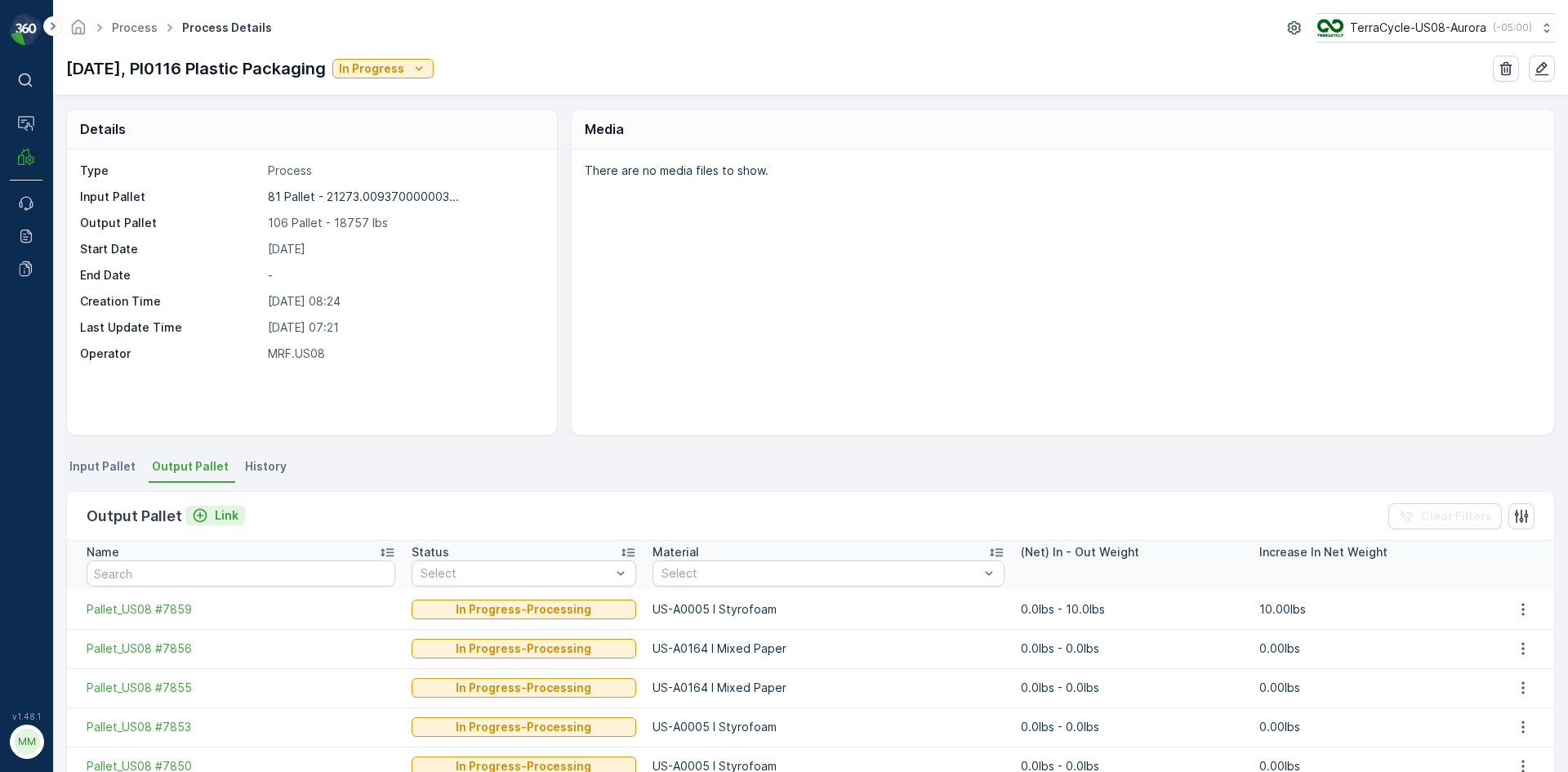
click at [221, 516] on p "Link" at bounding box center [227, 515] width 24 height 16
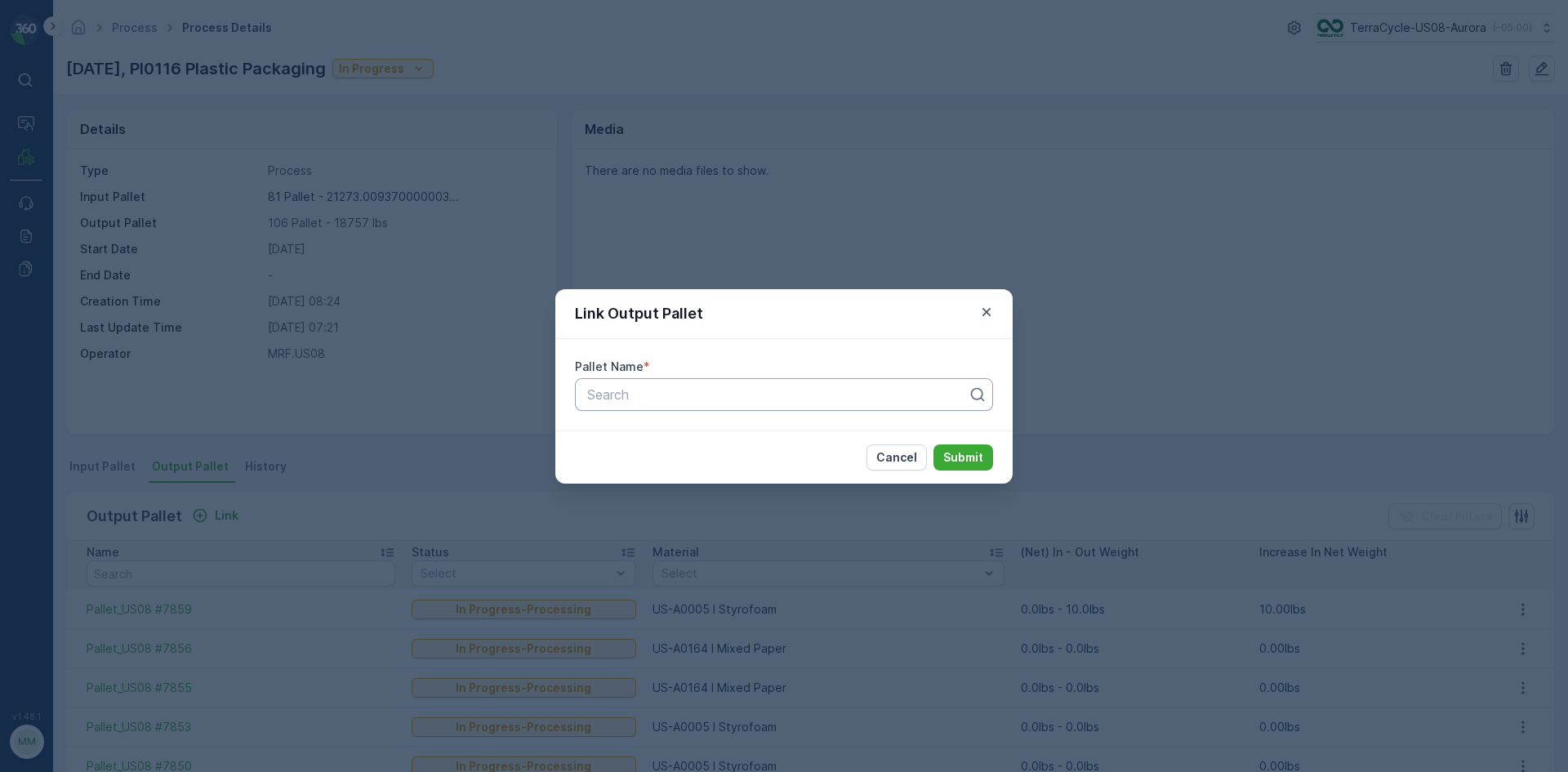
click at [643, 398] on div at bounding box center [778, 394] width 384 height 14
type input "7862"
click at [934, 444] on button "Submit" at bounding box center [964, 457] width 59 height 26
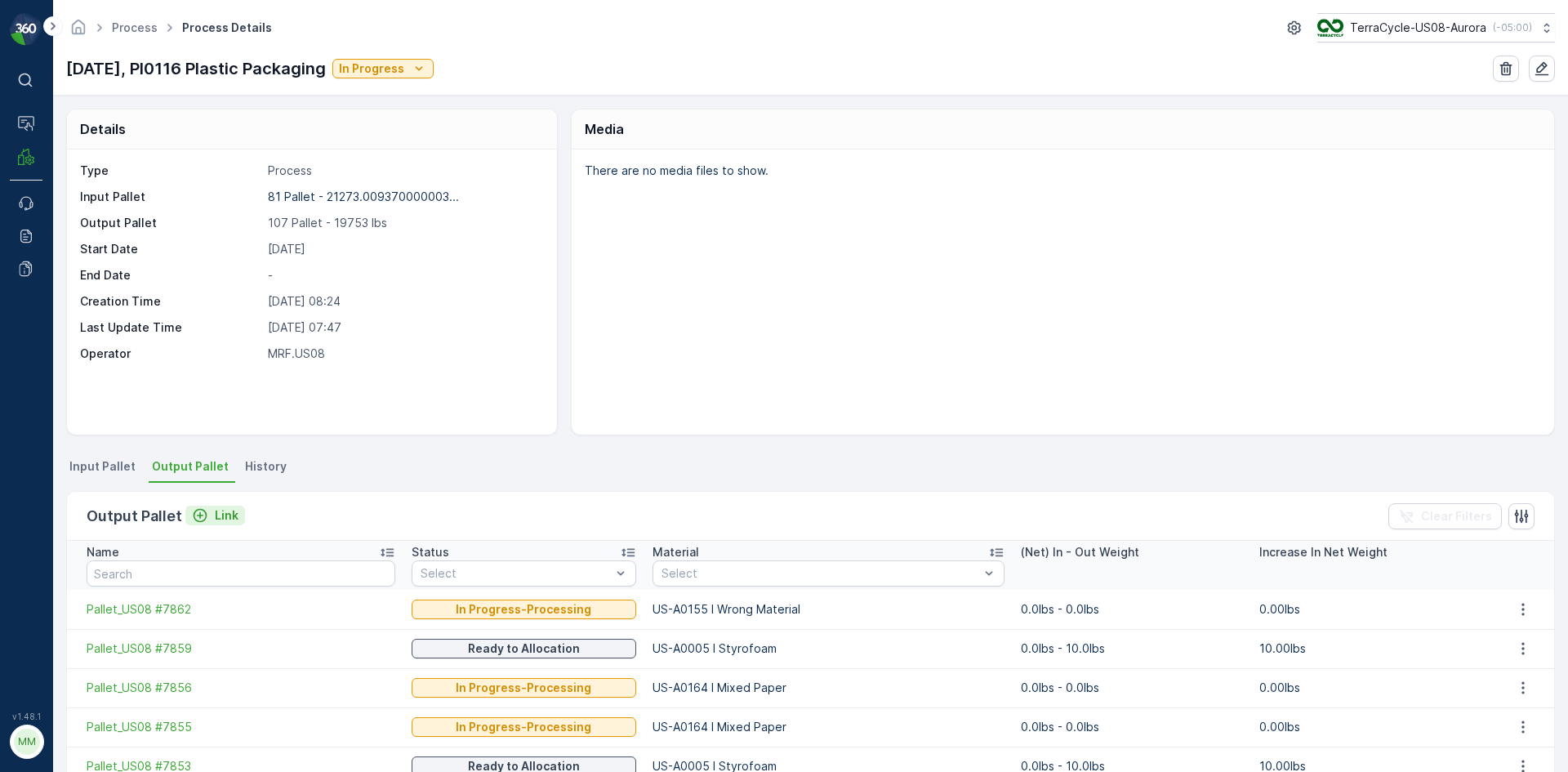
click at [203, 514] on icon "Link" at bounding box center [200, 515] width 16 height 16
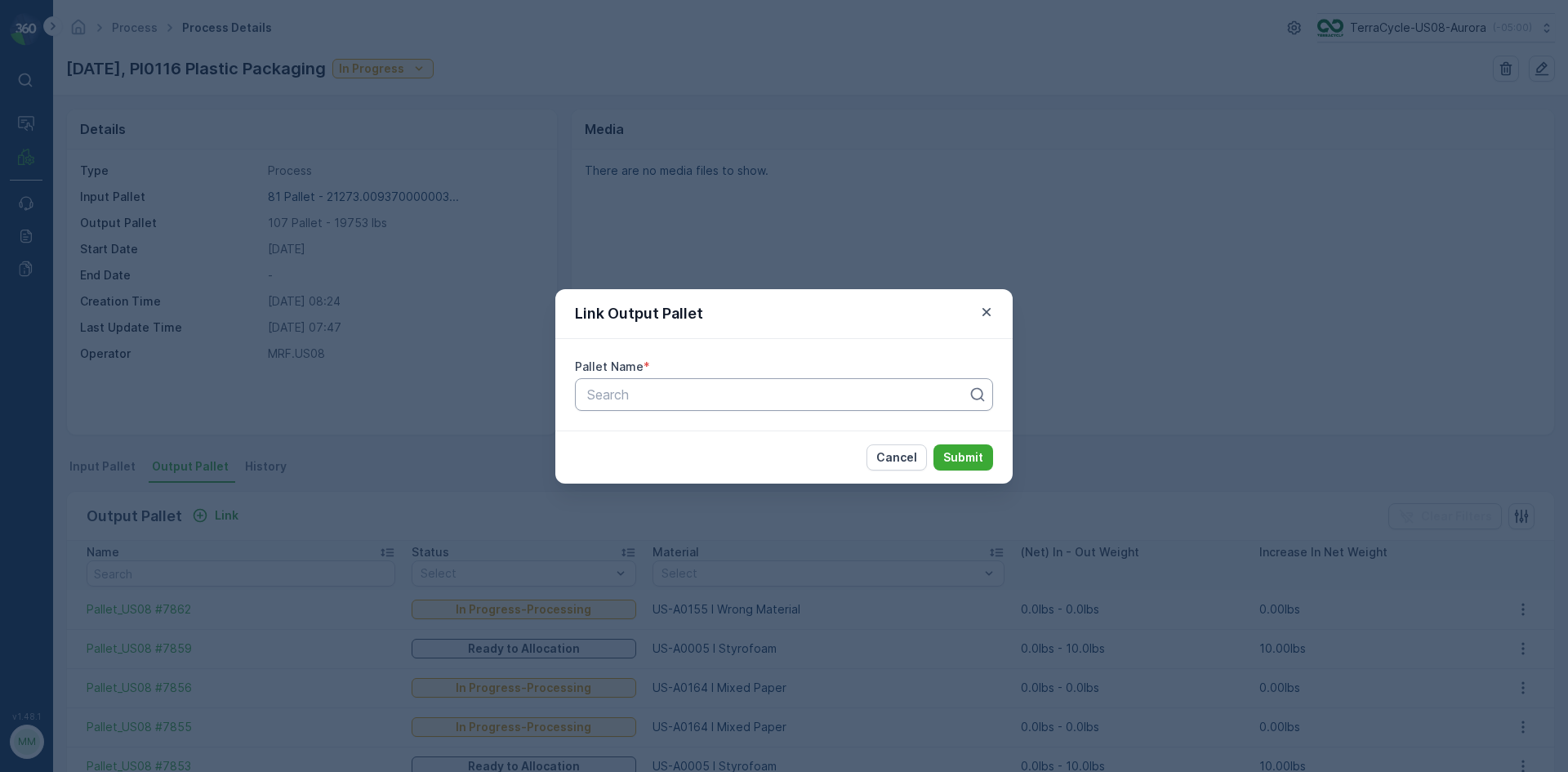
click at [648, 400] on div at bounding box center [778, 394] width 384 height 14
type input "7863"
click at [934, 444] on button "Submit" at bounding box center [964, 457] width 59 height 26
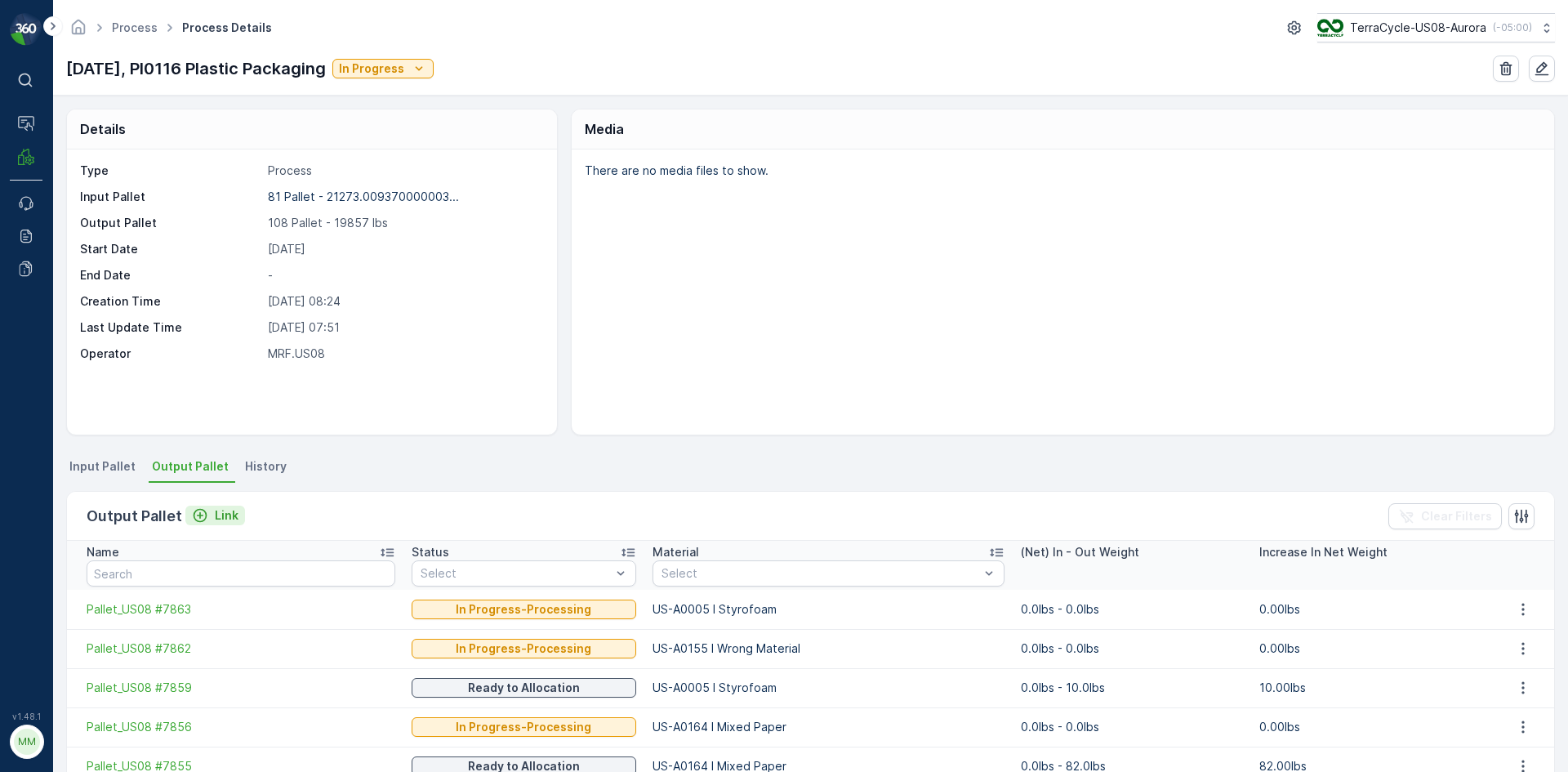
click at [222, 510] on p "Link" at bounding box center [227, 515] width 24 height 16
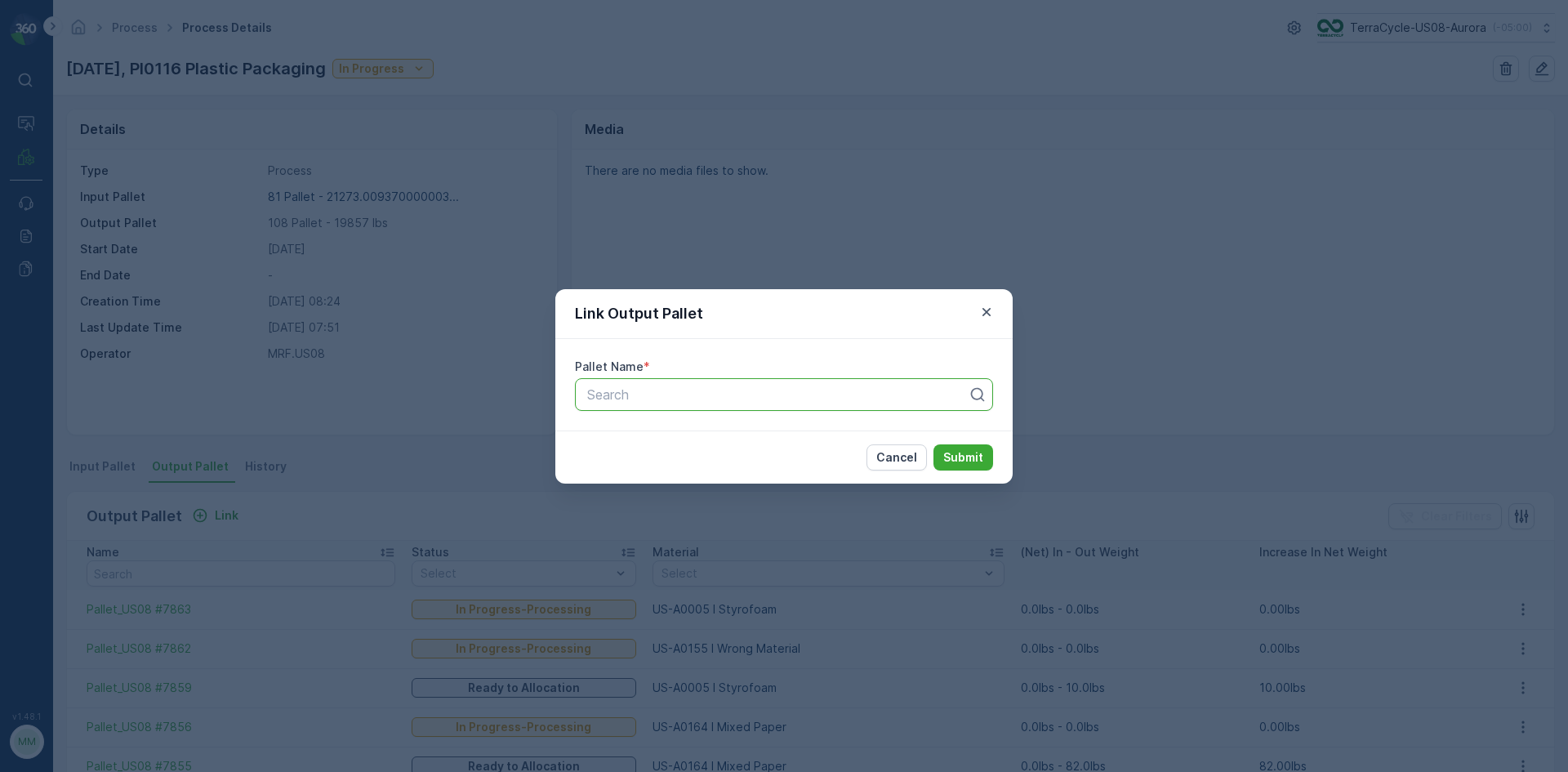
click at [639, 392] on div at bounding box center [778, 394] width 384 height 14
type input "7864"
click at [934, 444] on button "Submit" at bounding box center [964, 457] width 59 height 26
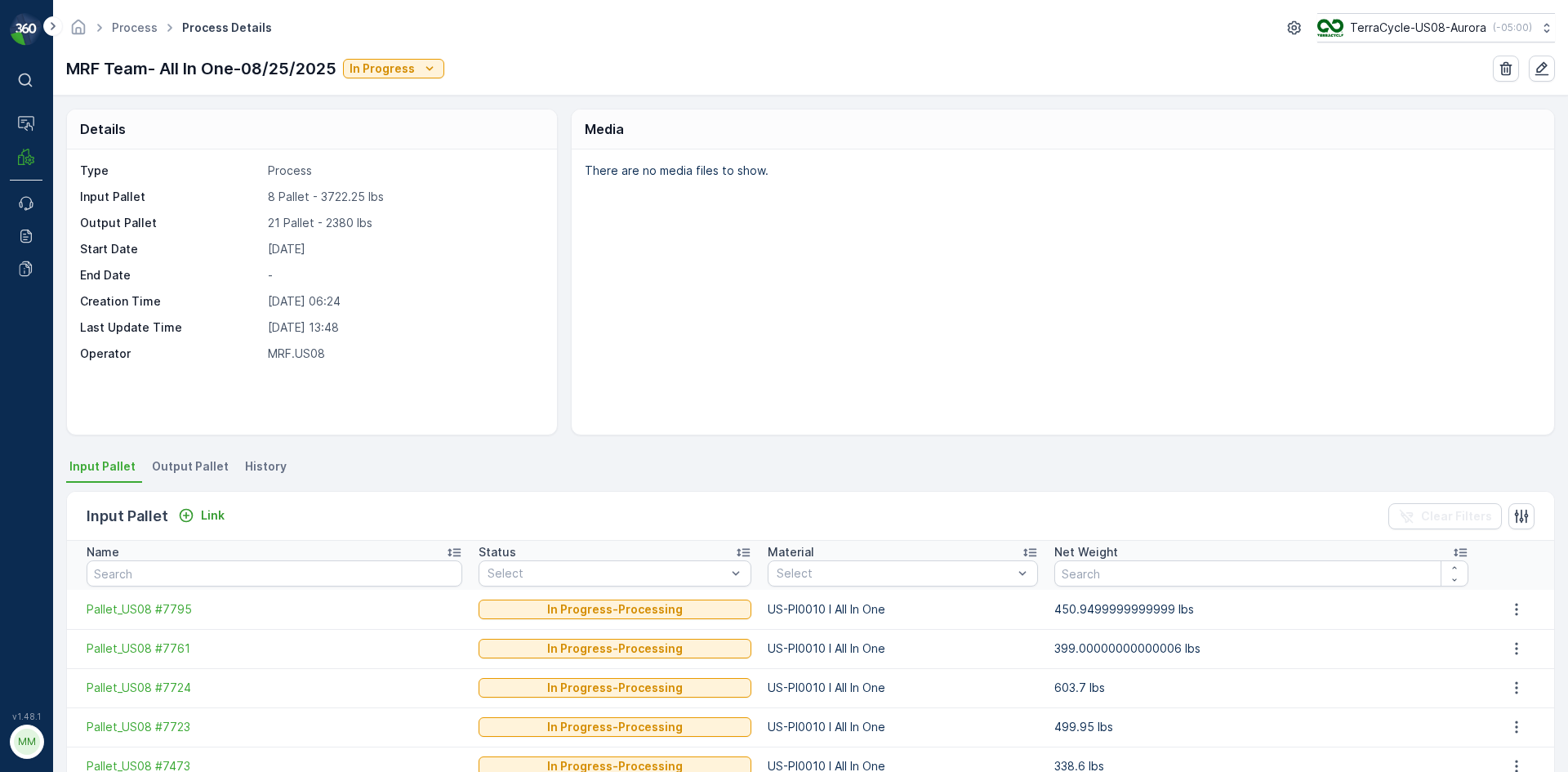
scroll to position [82, 0]
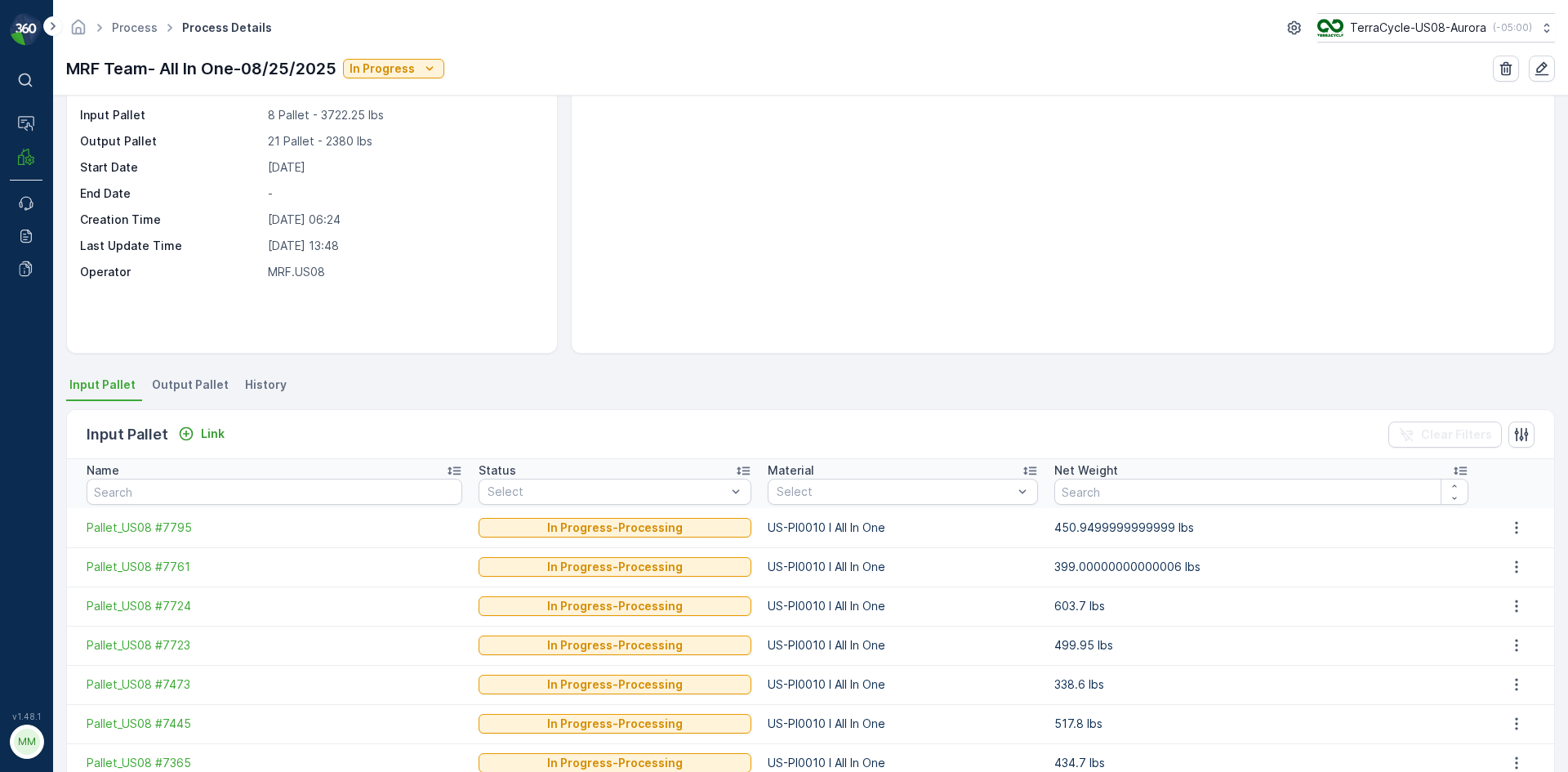
click at [197, 393] on li "Output Pallet" at bounding box center [192, 387] width 87 height 28
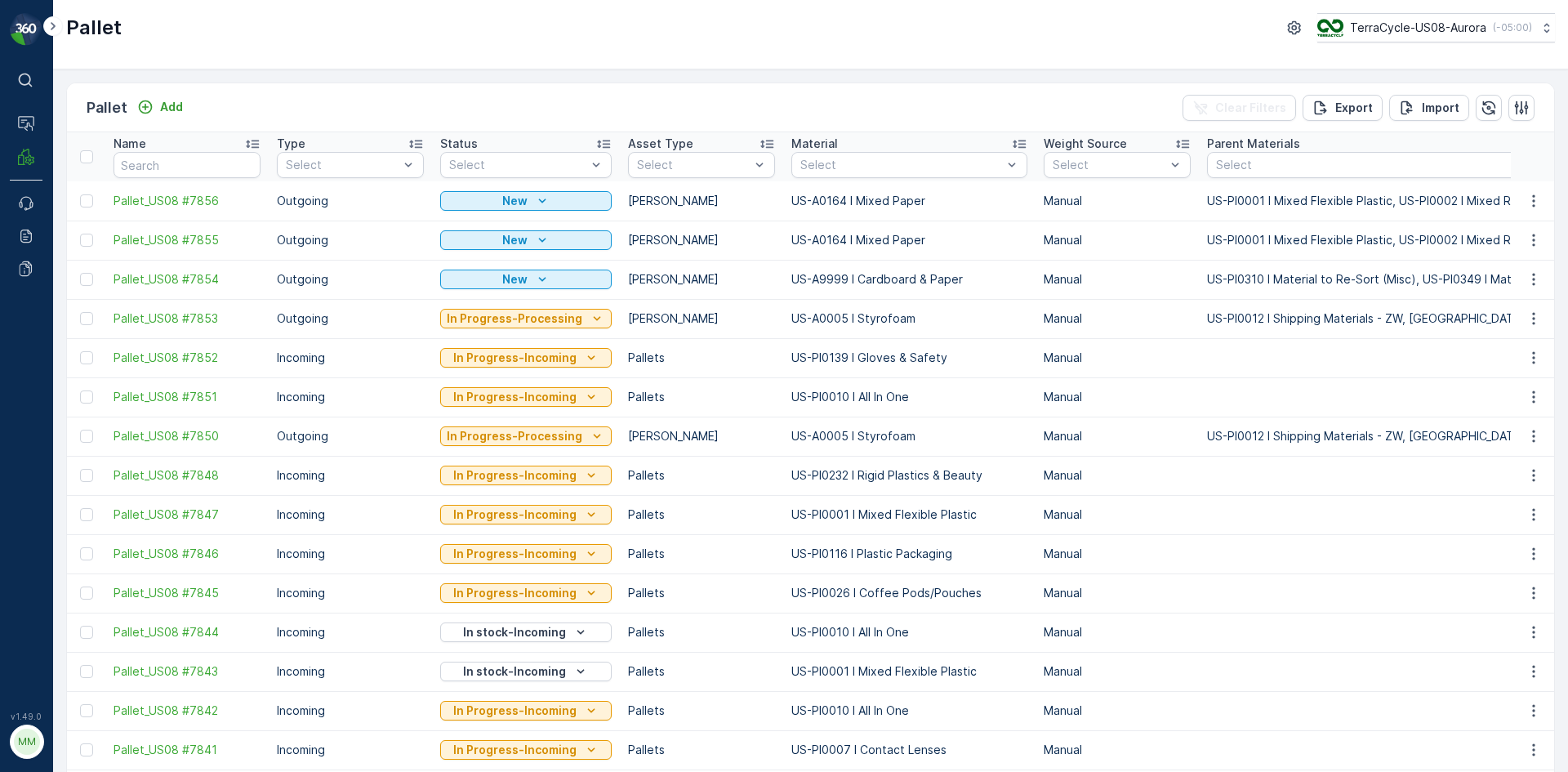
drag, startPoint x: 90, startPoint y: 238, endPoint x: 83, endPoint y: 221, distance: 18.4
click at [90, 238] on div at bounding box center [86, 239] width 13 height 13
click at [80, 234] on input "checkbox" at bounding box center [80, 234] width 0 height 0
click at [87, 200] on div at bounding box center [86, 200] width 13 height 13
click at [80, 194] on input "checkbox" at bounding box center [80, 194] width 0 height 0
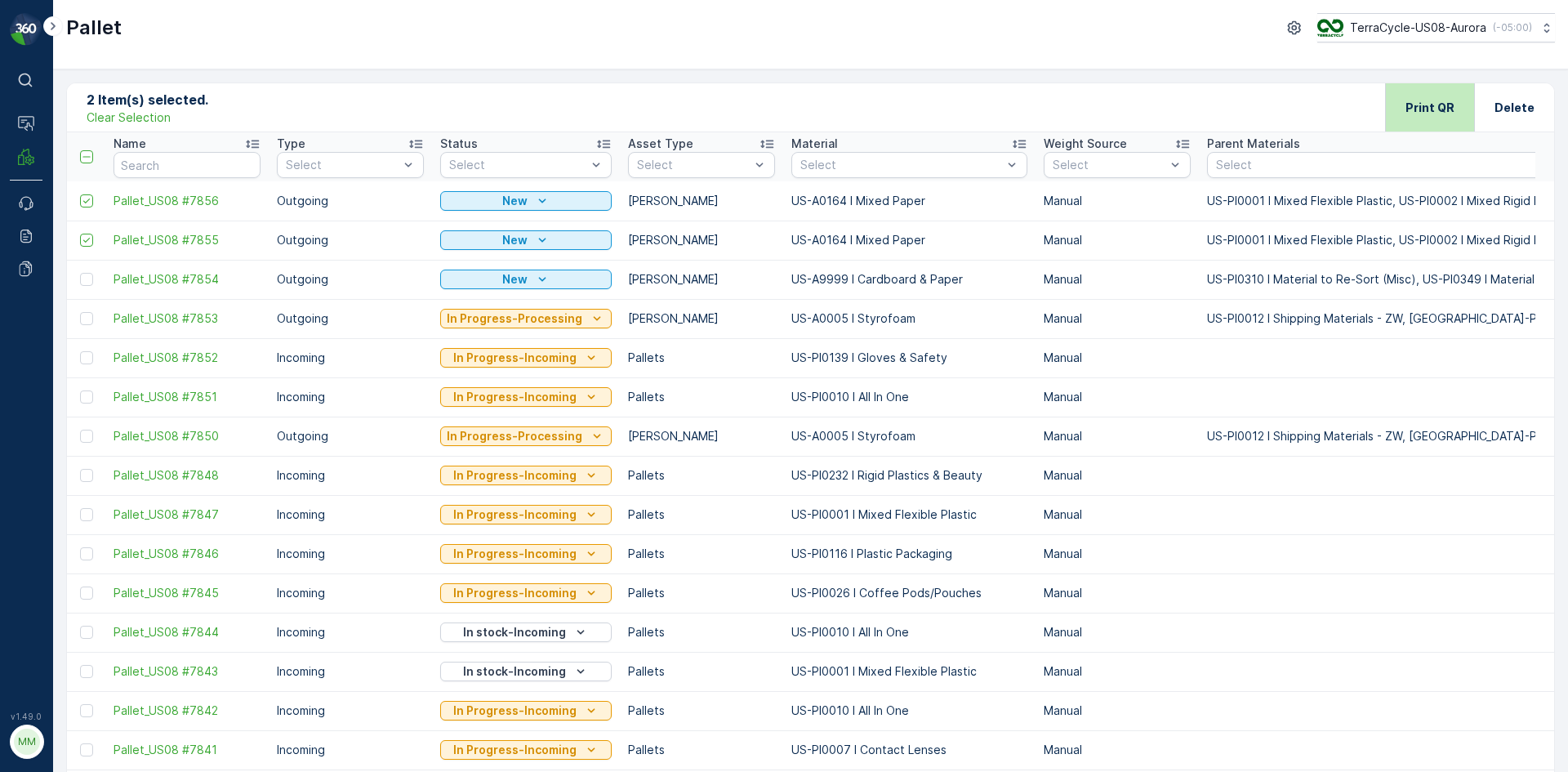
click at [1394, 108] on div "Print QR" at bounding box center [1430, 107] width 89 height 48
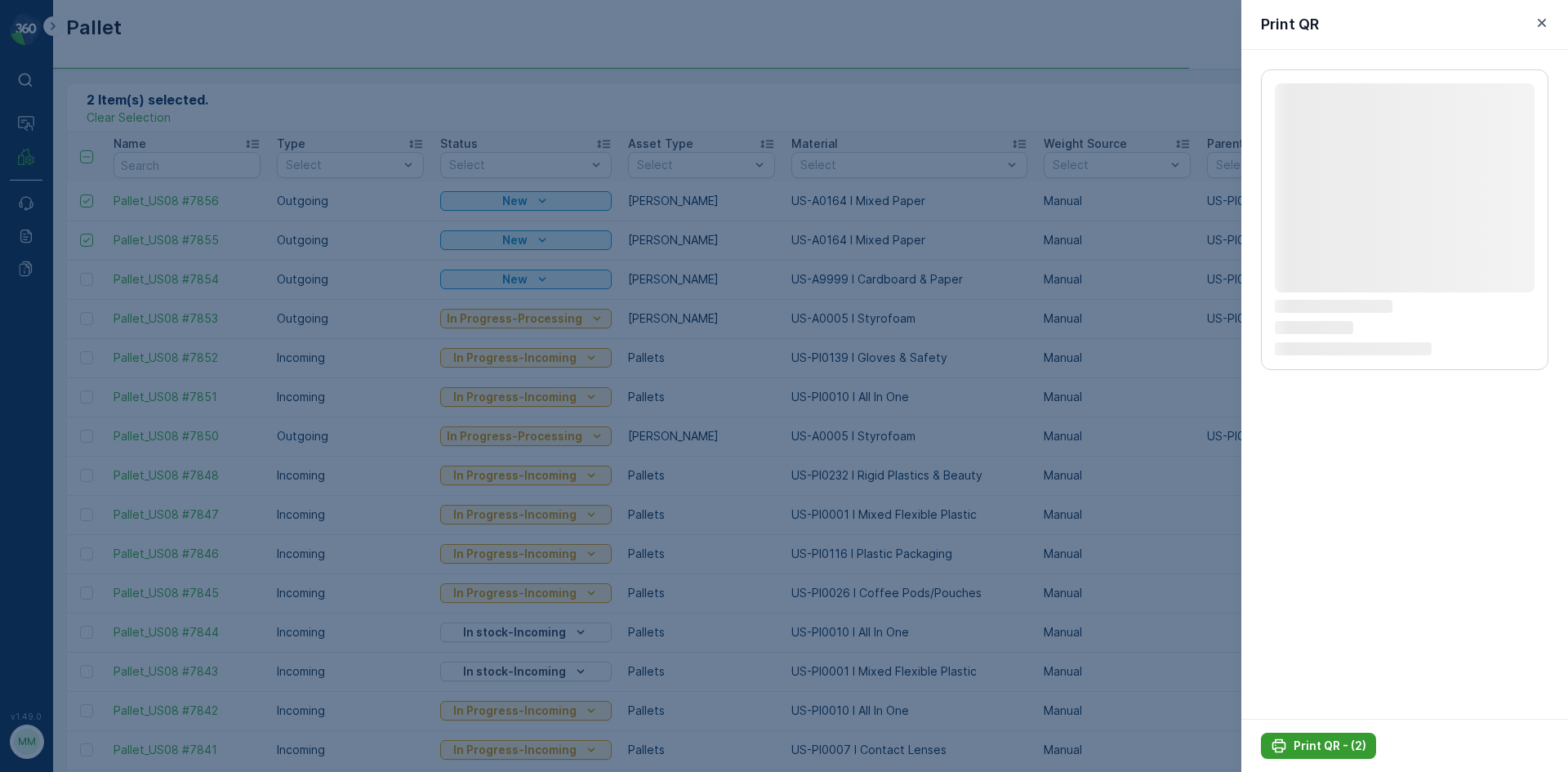
click at [1354, 744] on p "Print QR - (2)" at bounding box center [1330, 746] width 73 height 16
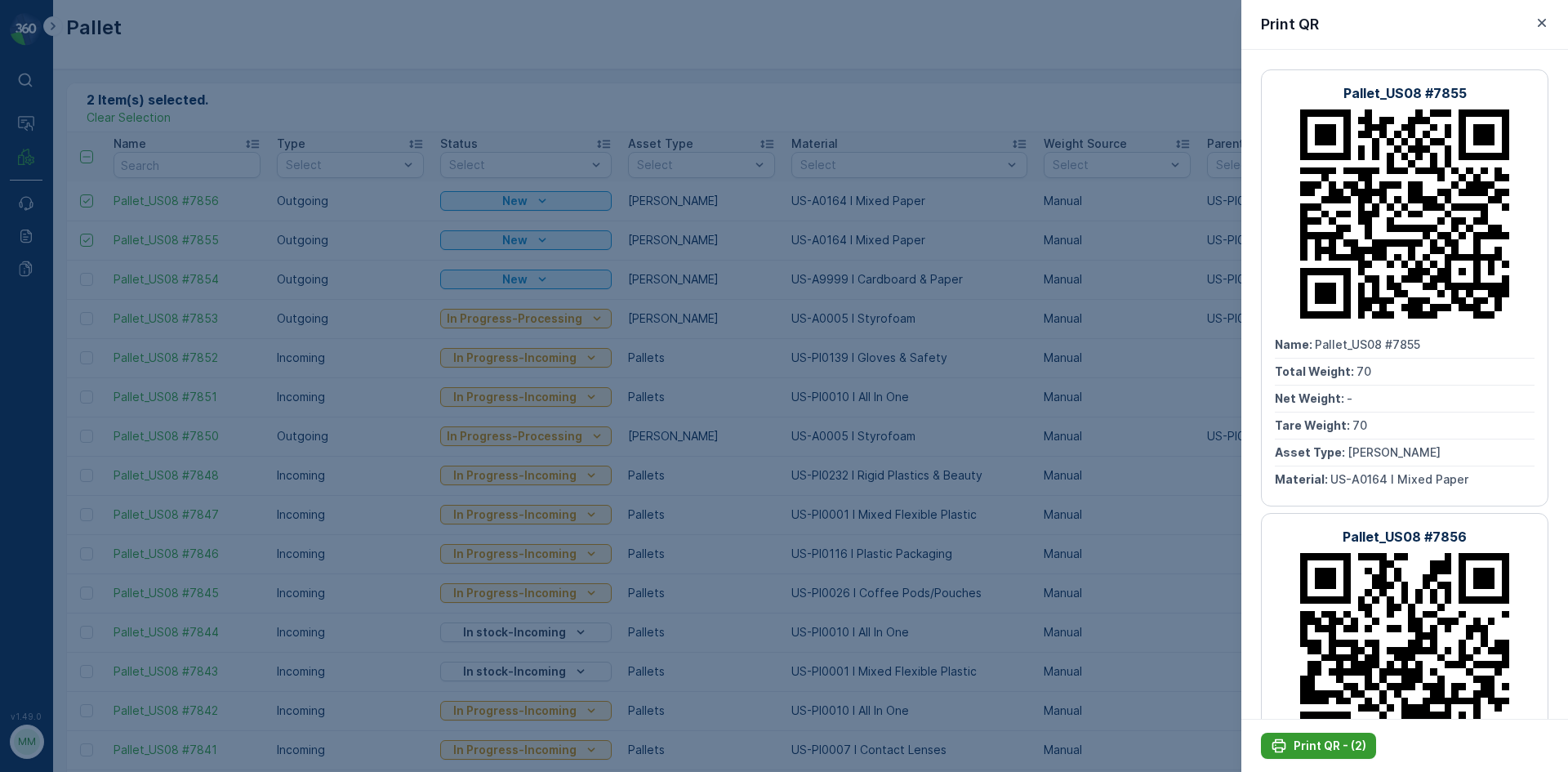
click at [1353, 744] on p "Print QR - (2)" at bounding box center [1330, 746] width 73 height 16
click at [1187, 605] on div at bounding box center [784, 386] width 1568 height 772
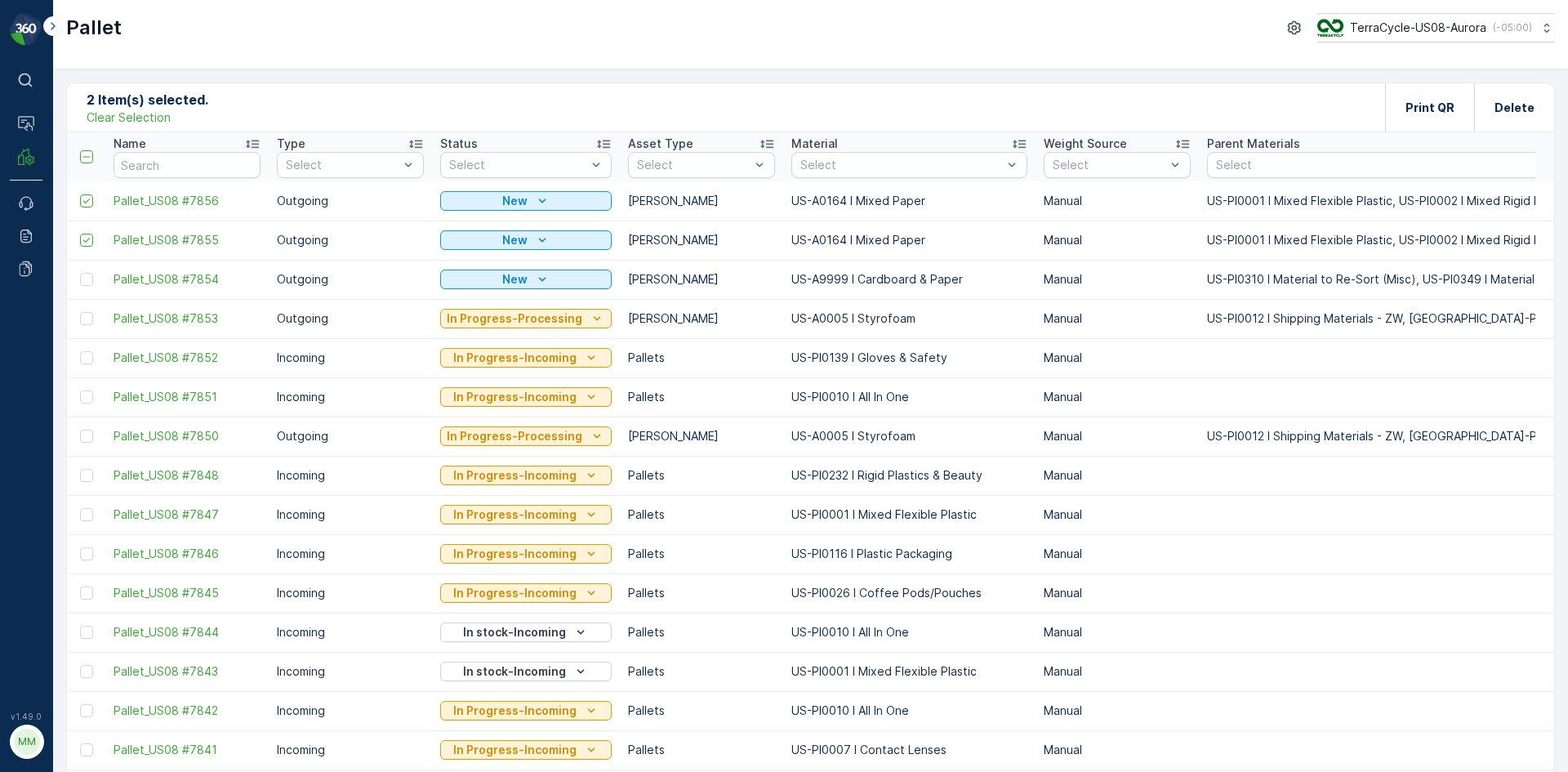
drag, startPoint x: 143, startPoint y: 118, endPoint x: 284, endPoint y: 81, distance: 145.8
click at [144, 117] on p "Clear Selection" at bounding box center [128, 117] width 84 height 16
click at [161, 97] on button "Add" at bounding box center [160, 106] width 59 height 20
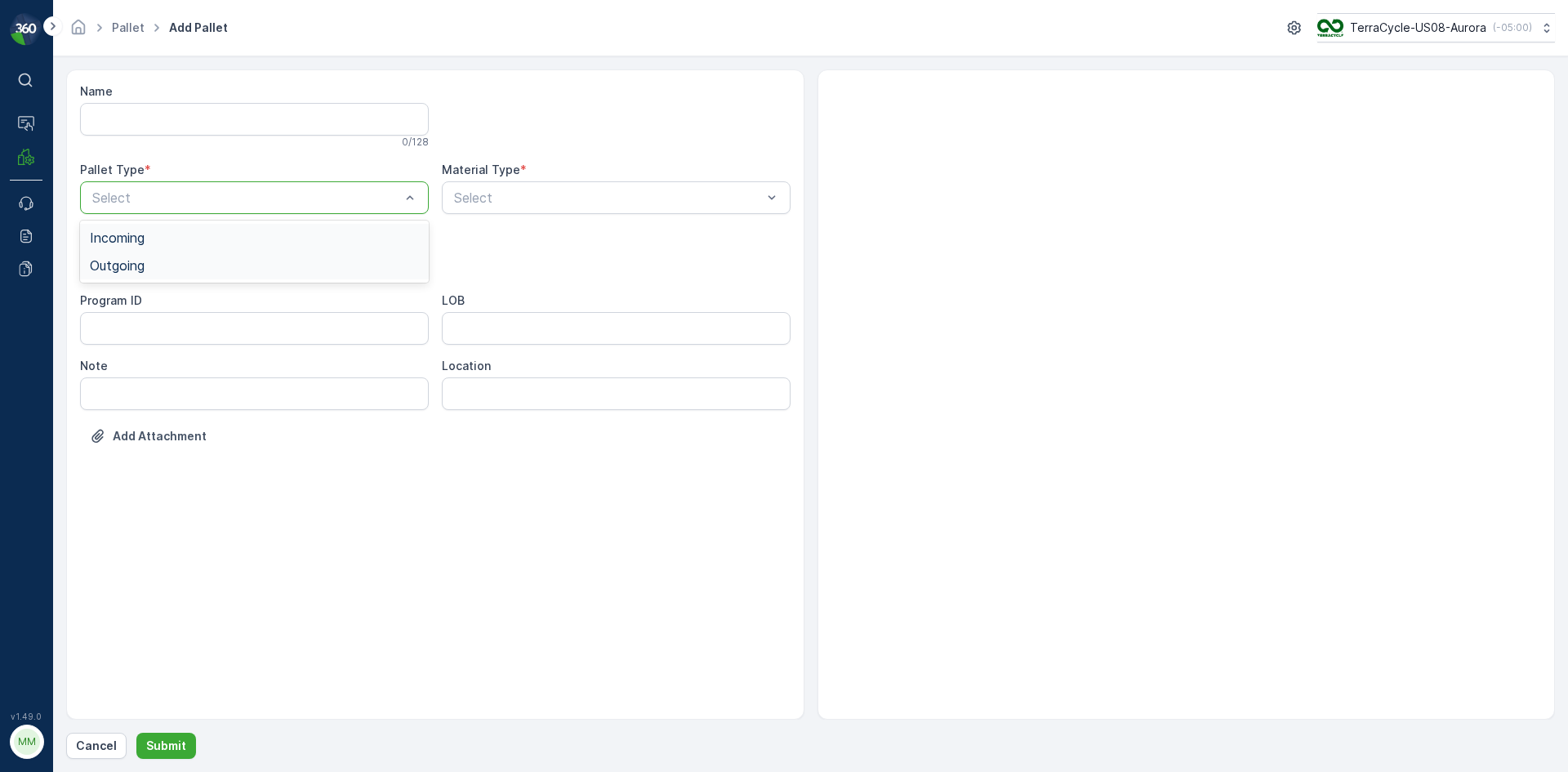
click at [277, 258] on div "Outgoing" at bounding box center [255, 265] width 329 height 14
click at [277, 261] on div at bounding box center [246, 262] width 312 height 14
drag, startPoint x: 254, startPoint y: 306, endPoint x: 690, endPoint y: 167, distance: 457.6
click at [289, 301] on div "[PERSON_NAME]" at bounding box center [255, 302] width 329 height 14
click at [677, 200] on div at bounding box center [608, 197] width 312 height 14
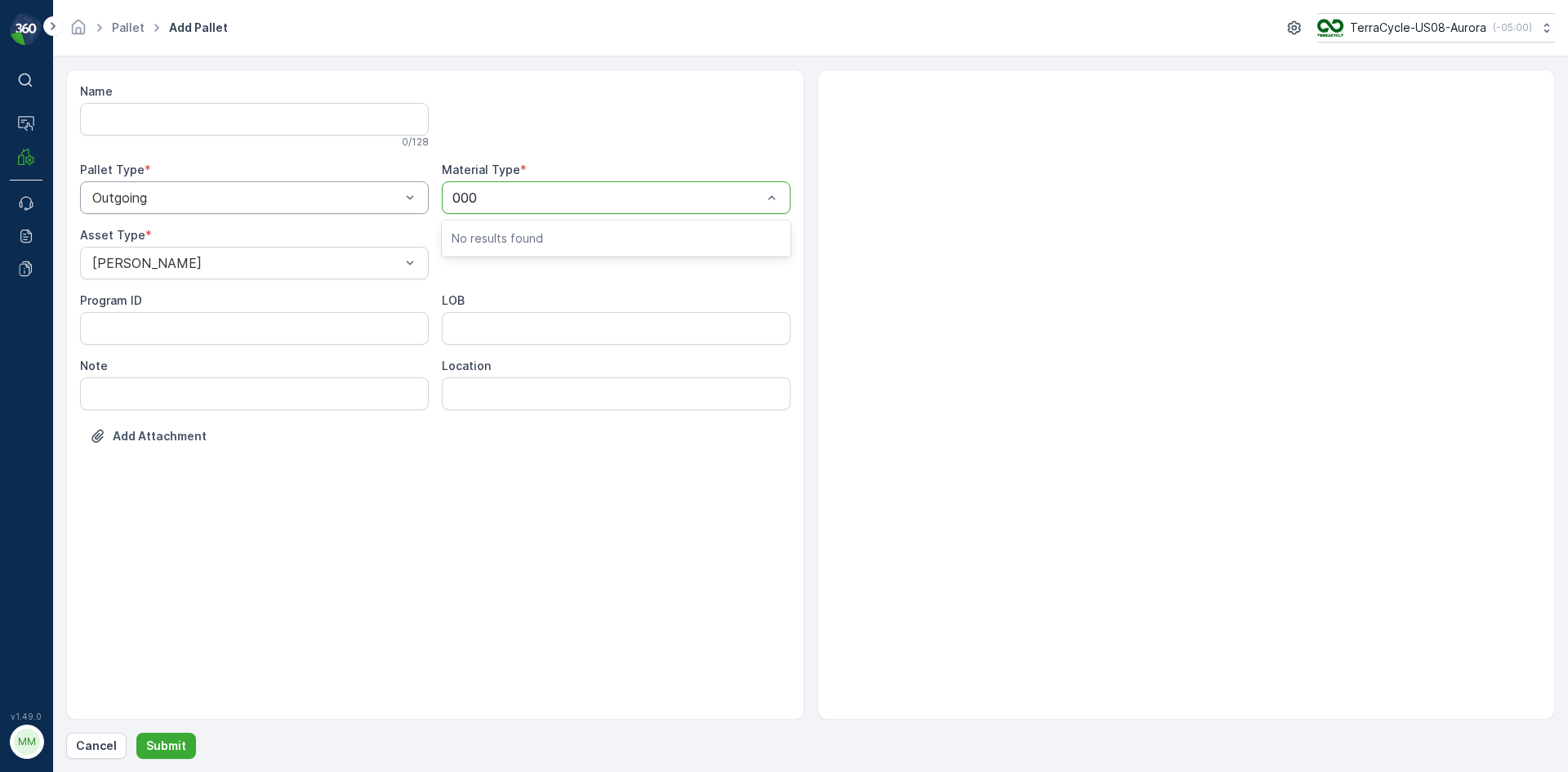
type input "0005"
click at [137, 733] on button "Submit" at bounding box center [166, 746] width 59 height 26
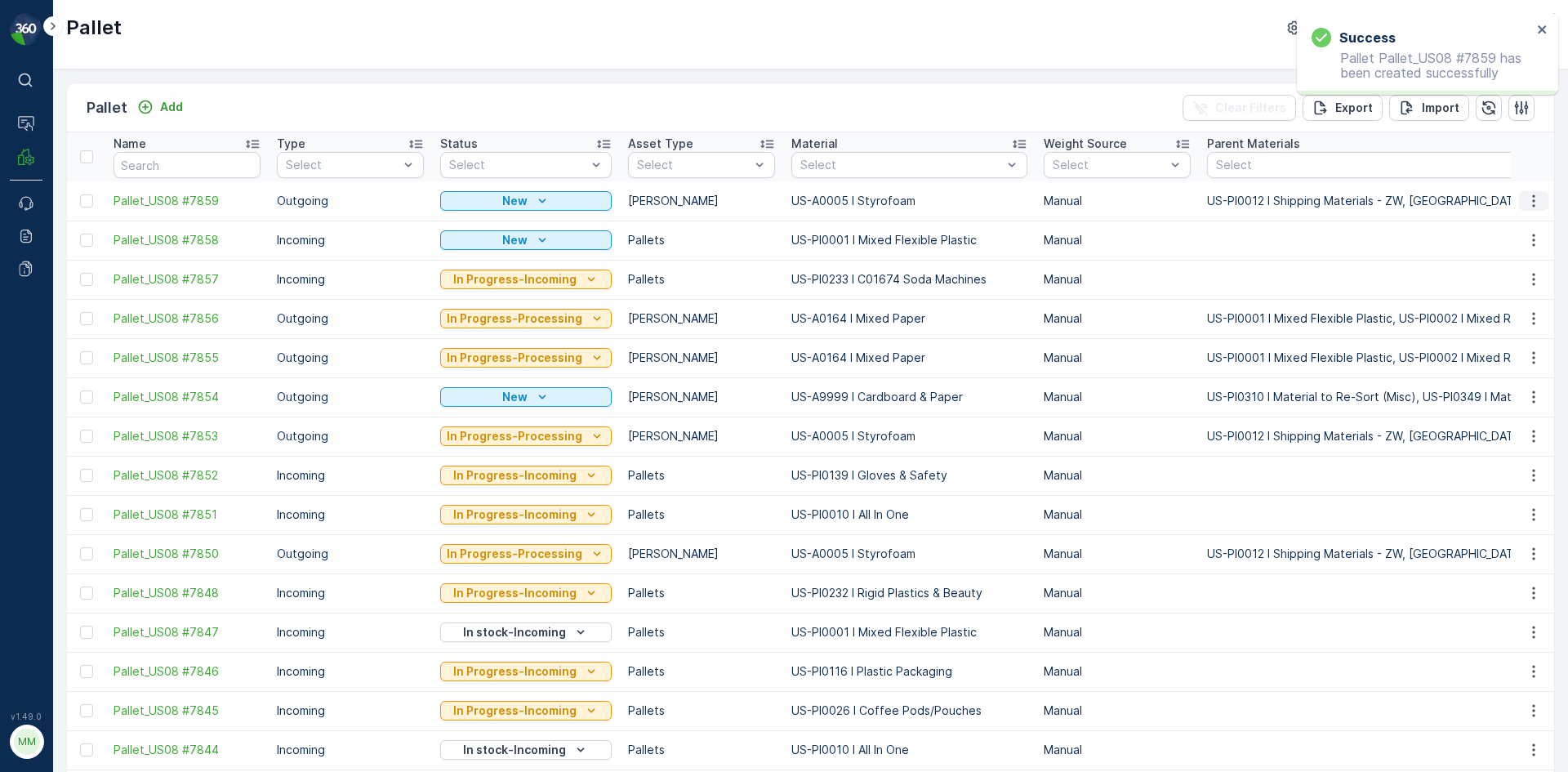
click at [1531, 205] on icon "button" at bounding box center [1533, 200] width 16 height 16
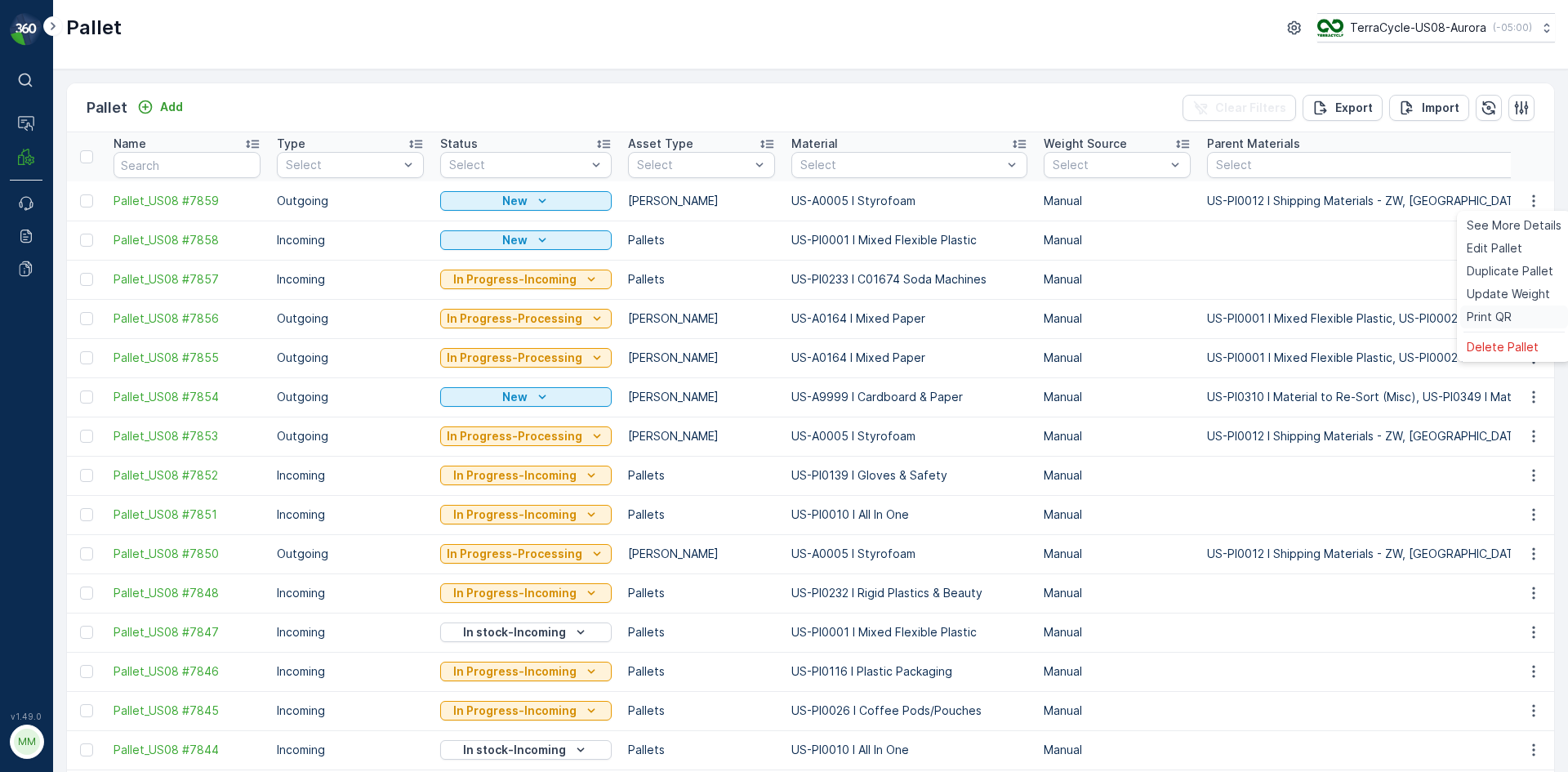
click at [1472, 314] on span "Print QR" at bounding box center [1489, 317] width 45 height 16
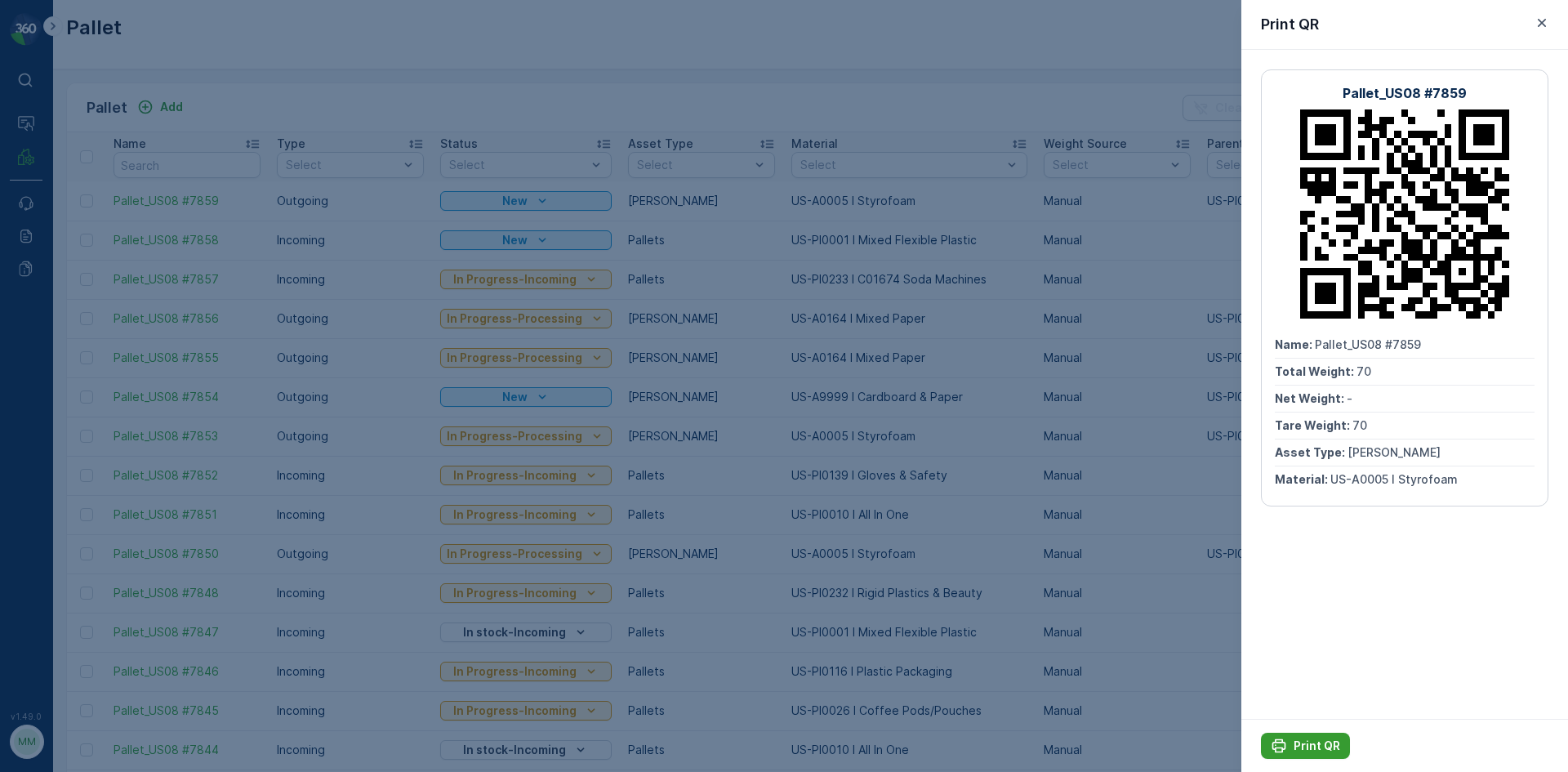
click at [1316, 744] on p "Print QR" at bounding box center [1317, 746] width 47 height 16
click at [1165, 392] on div at bounding box center [784, 386] width 1568 height 772
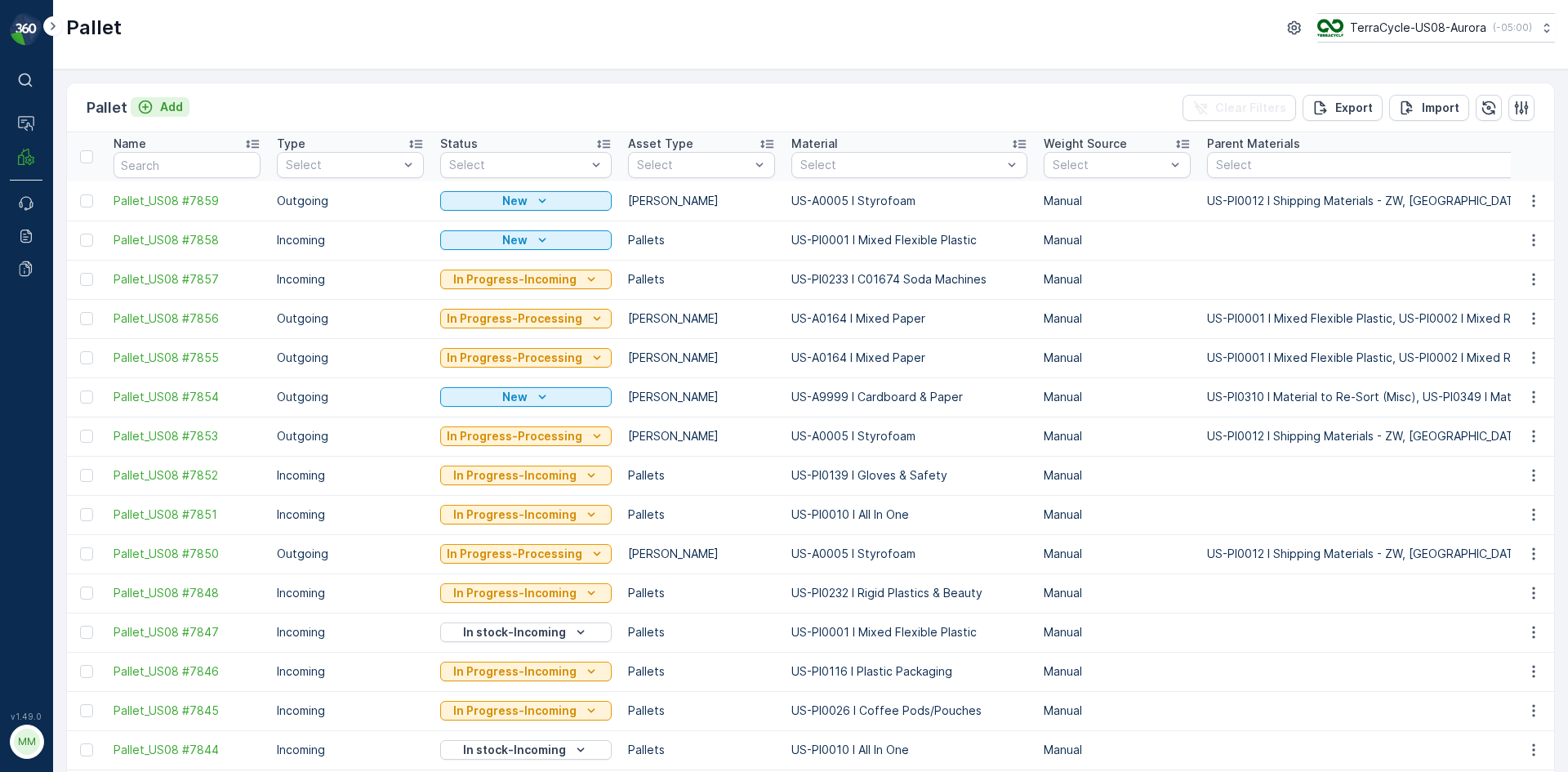
click at [188, 106] on button "Add" at bounding box center [160, 106] width 59 height 20
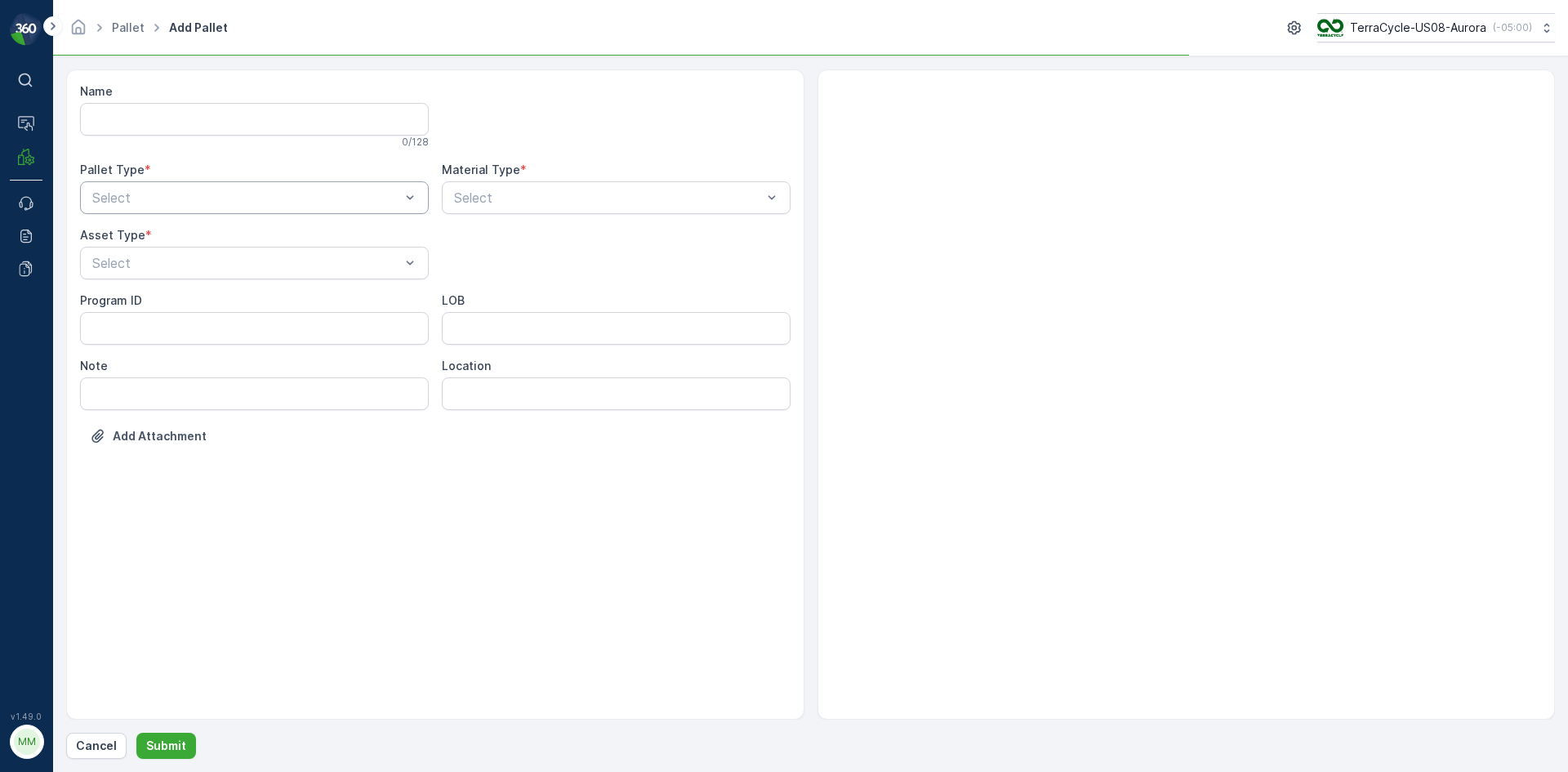
click at [310, 204] on div at bounding box center [246, 197] width 312 height 14
click at [264, 275] on div "Outgoing" at bounding box center [254, 265] width 349 height 28
click at [254, 291] on div "[PERSON_NAME]" at bounding box center [254, 303] width 349 height 28
click at [652, 195] on div at bounding box center [608, 197] width 312 height 14
type input "0002"
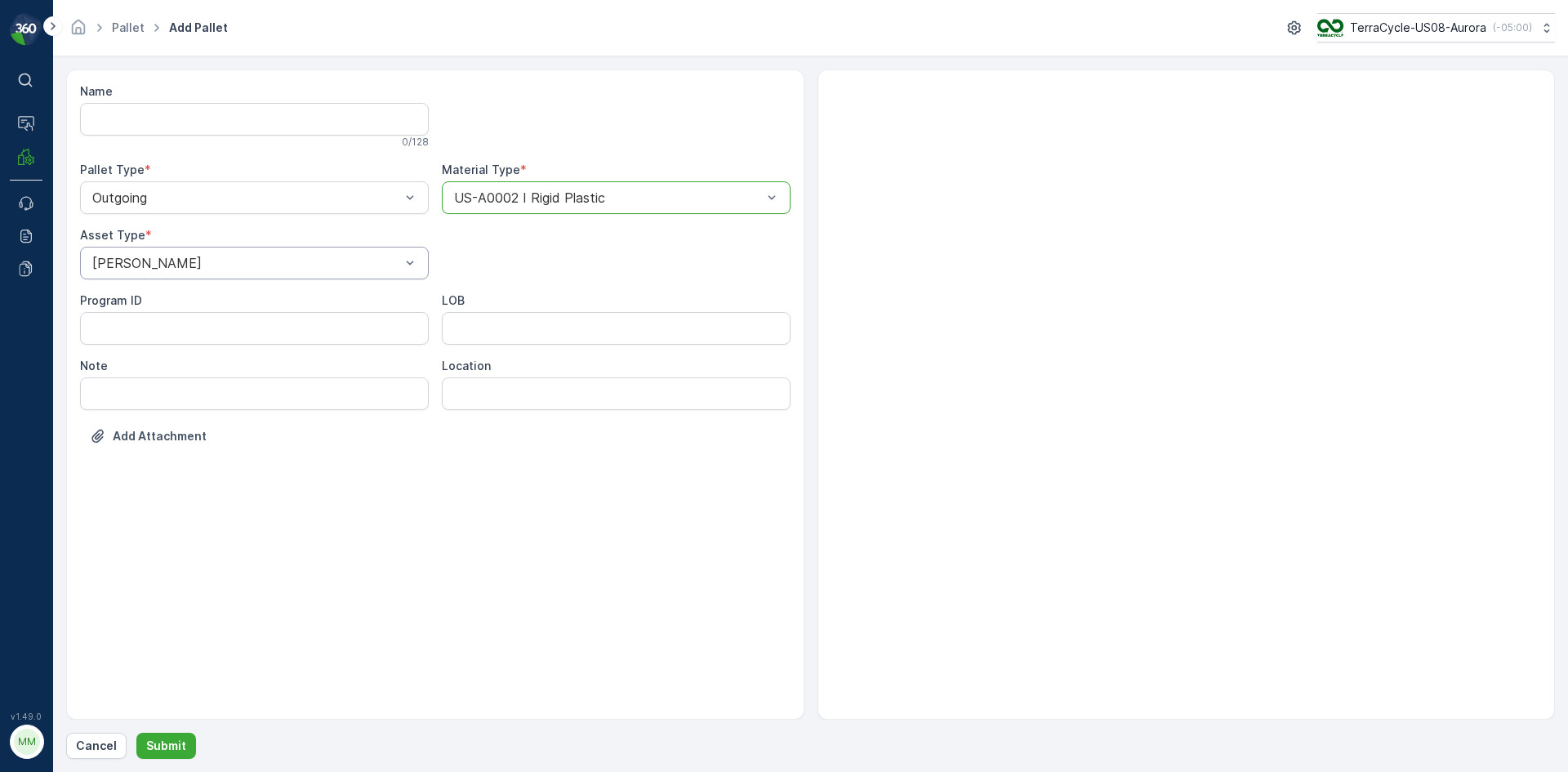
click at [137, 733] on button "Submit" at bounding box center [166, 746] width 59 height 26
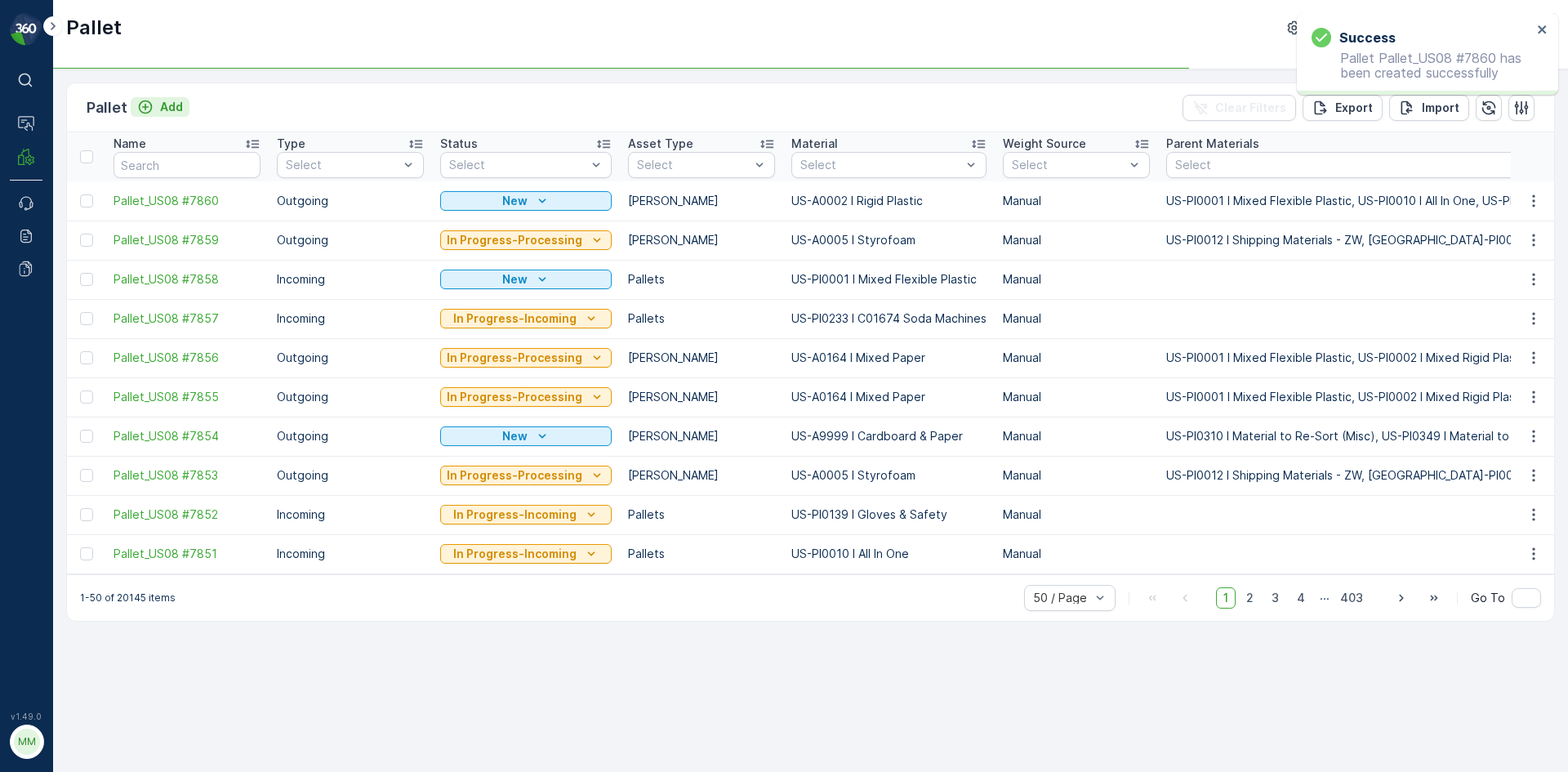
click at [174, 104] on p "Add" at bounding box center [171, 106] width 23 height 16
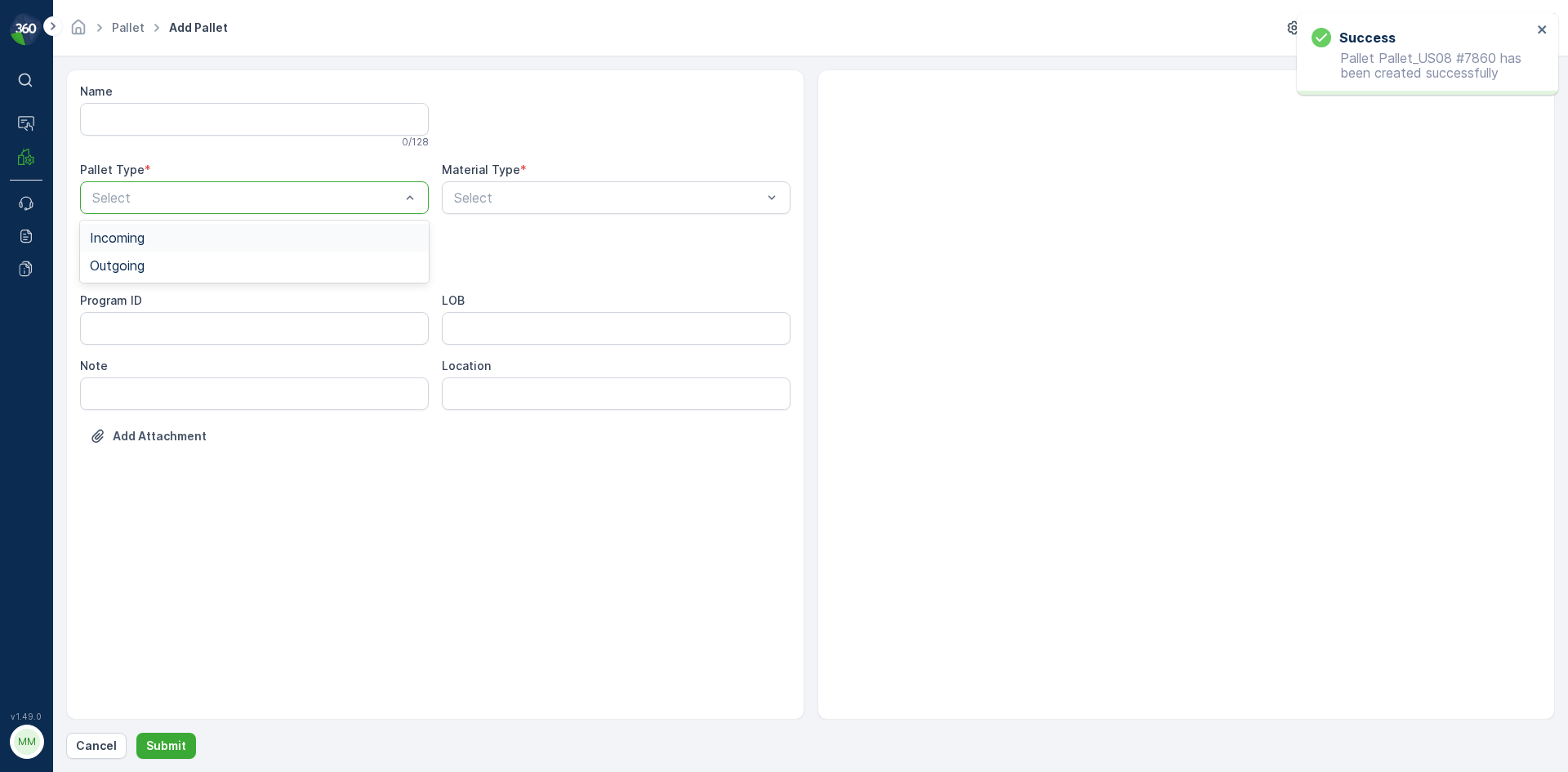
click at [191, 202] on div at bounding box center [246, 197] width 312 height 14
click at [173, 261] on div "Outgoing" at bounding box center [255, 265] width 329 height 14
click at [173, 261] on div at bounding box center [246, 262] width 312 height 14
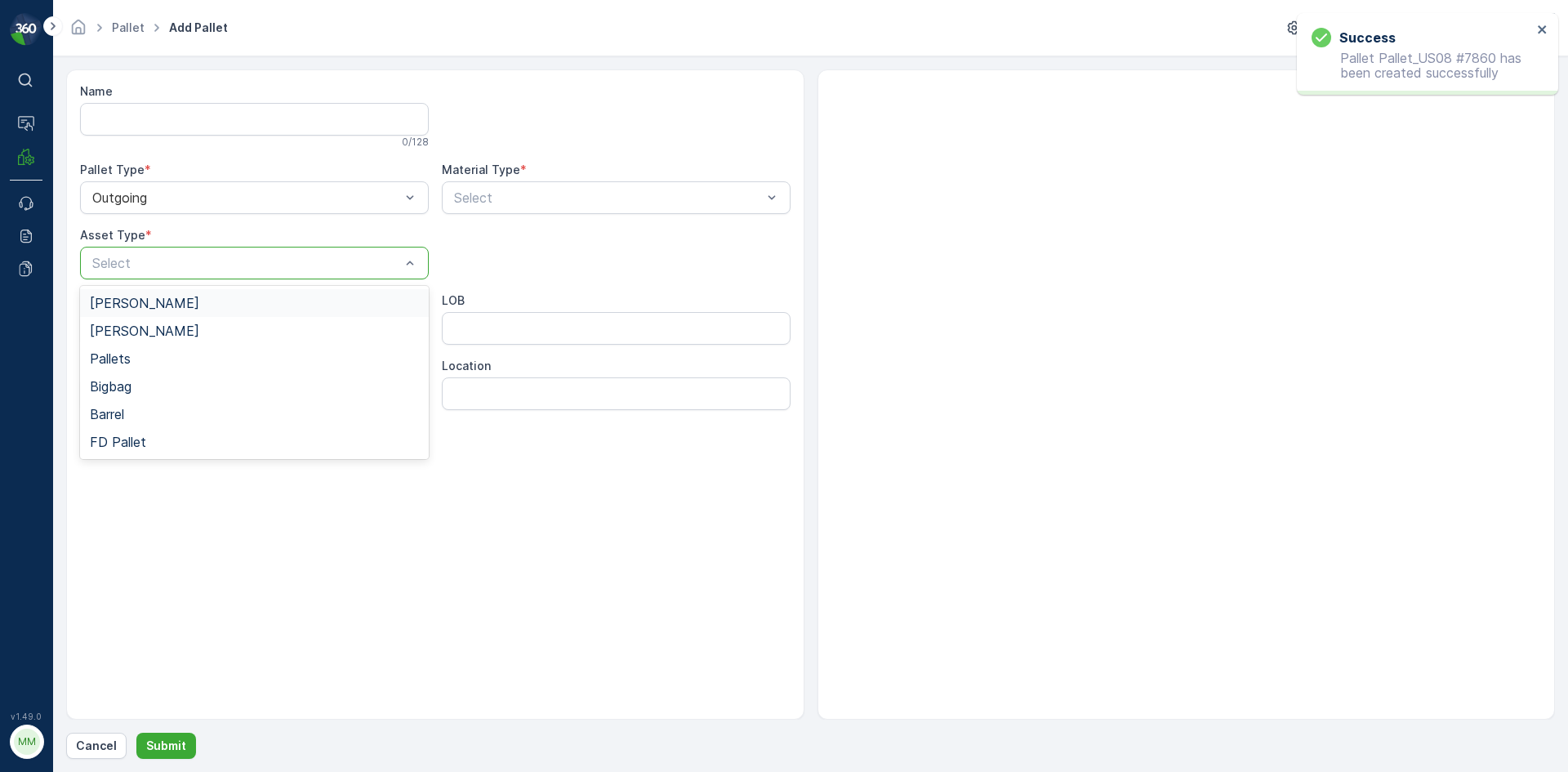
click at [158, 305] on div "[PERSON_NAME]" at bounding box center [255, 302] width 329 height 14
click at [570, 209] on div "Select" at bounding box center [615, 198] width 349 height 32
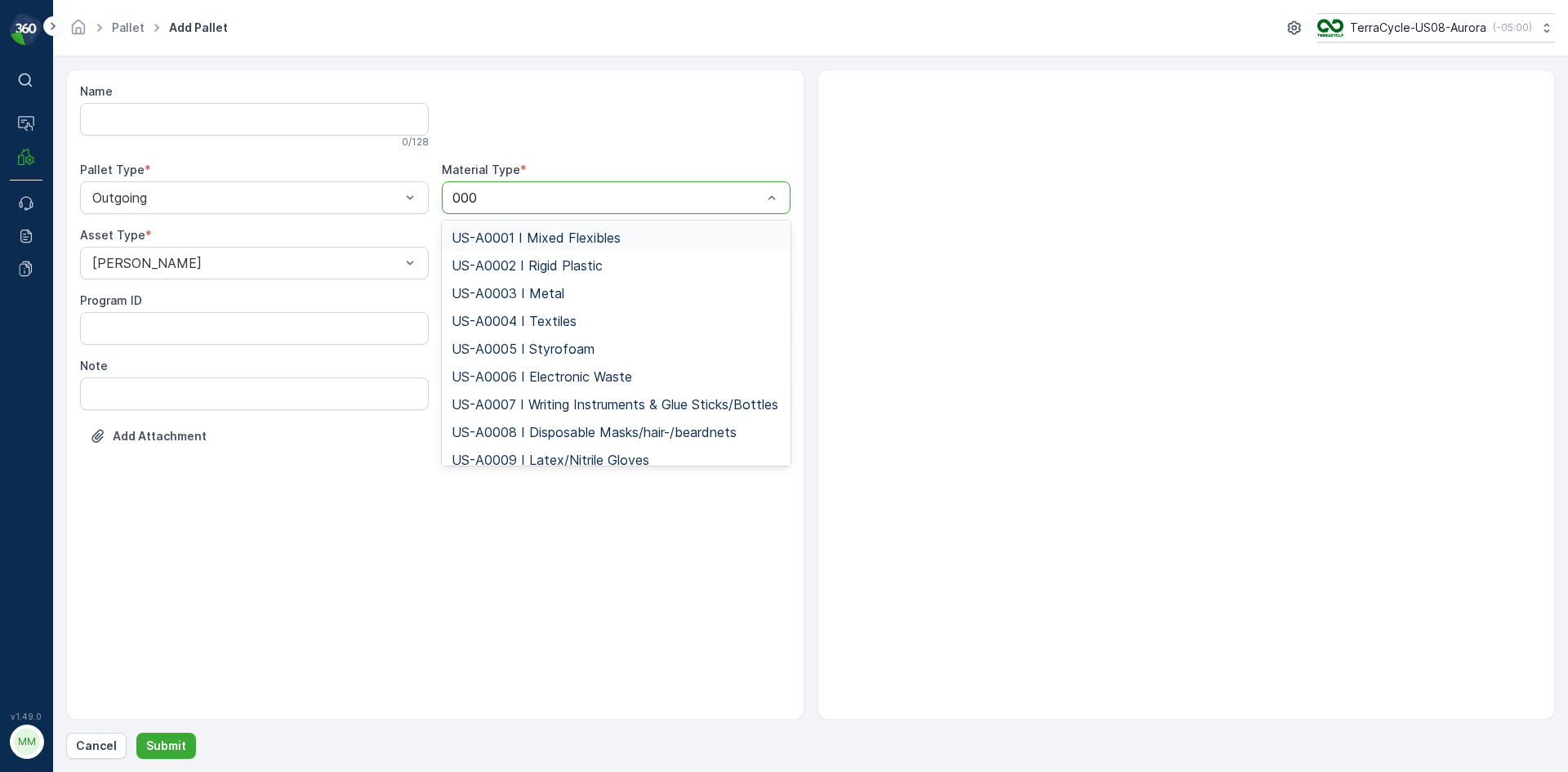
type input "0002"
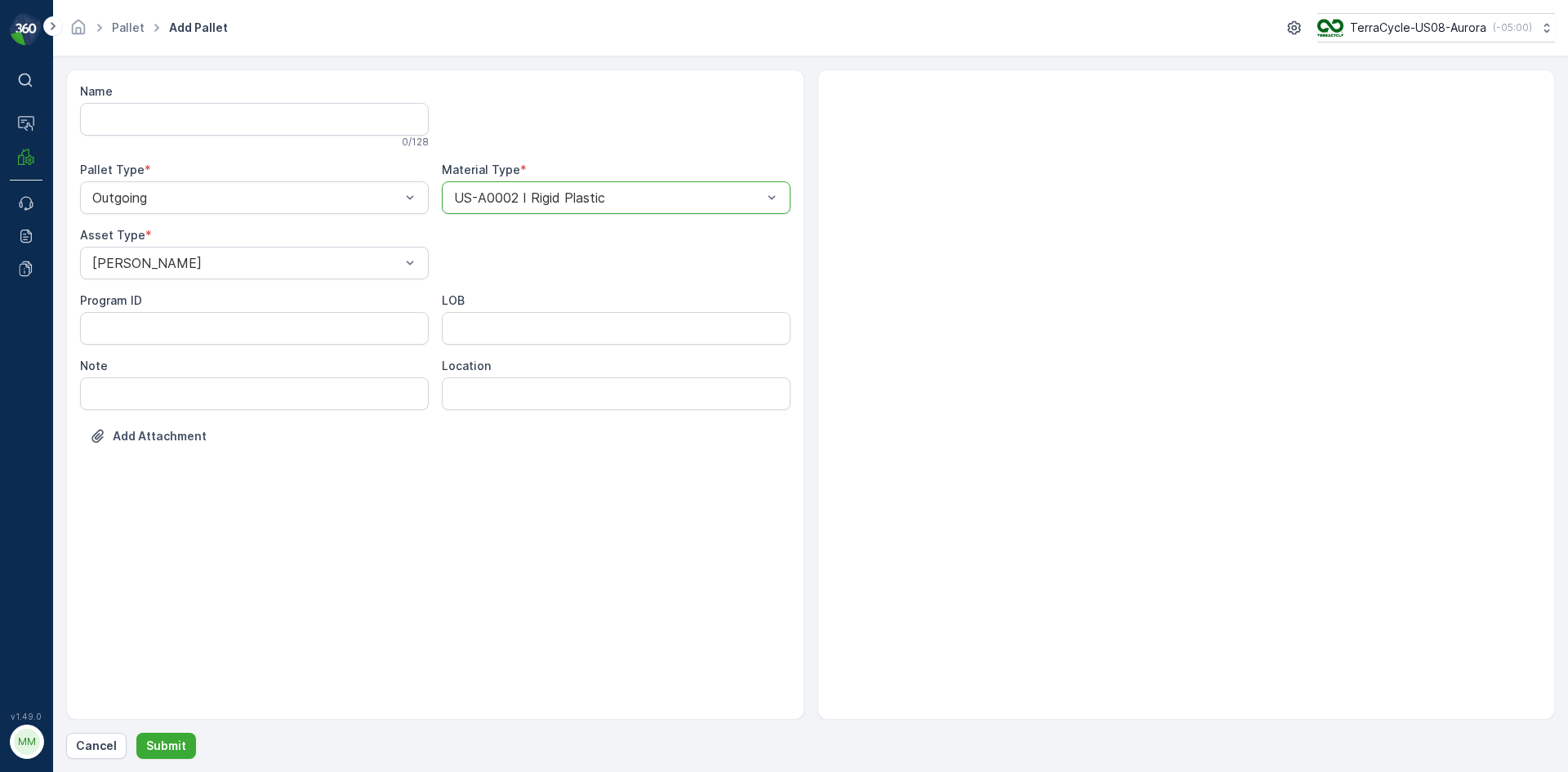
click at [137, 733] on button "Submit" at bounding box center [166, 746] width 59 height 26
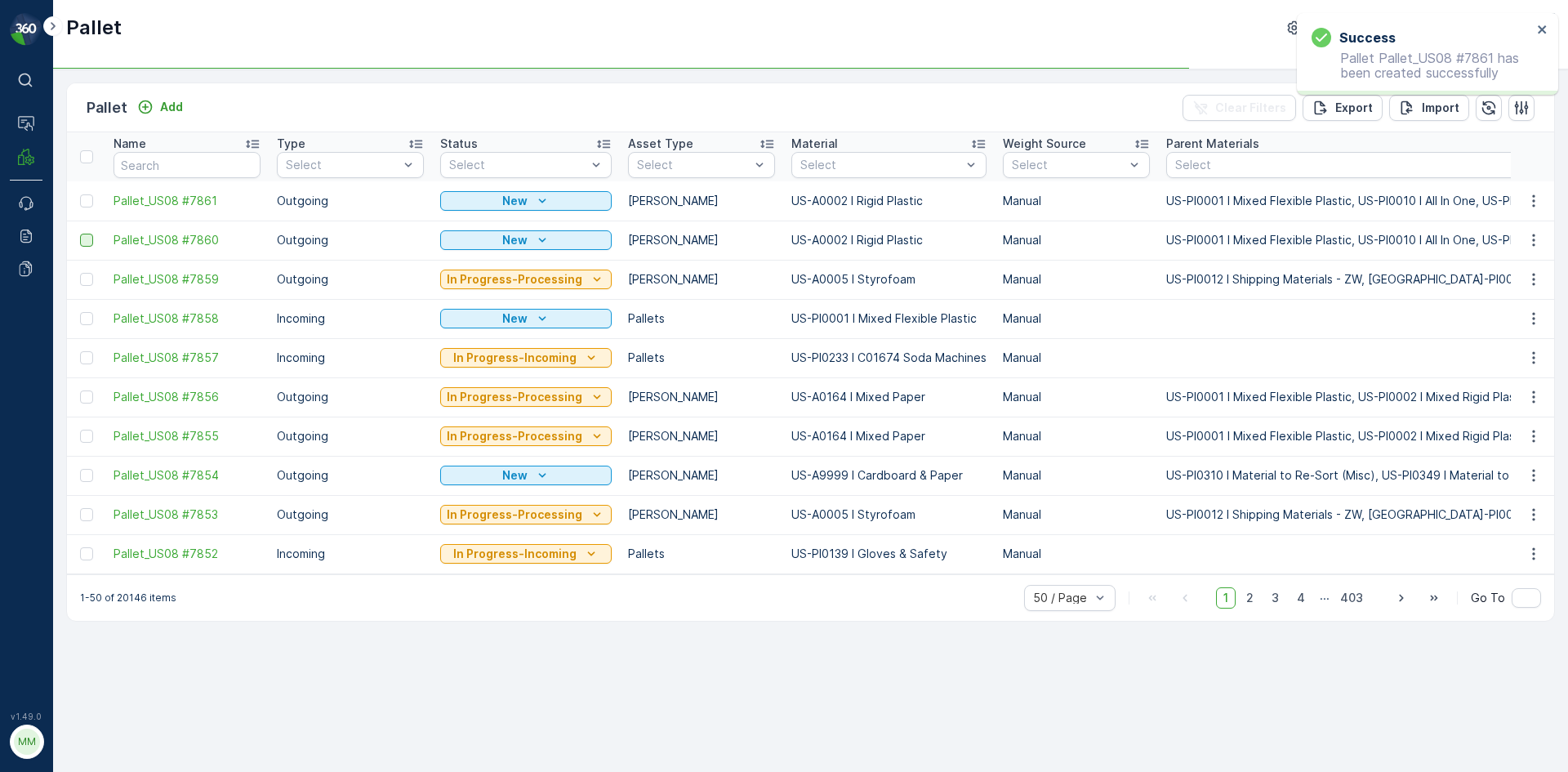
click at [88, 241] on div at bounding box center [86, 239] width 13 height 13
click at [80, 234] on input "checkbox" at bounding box center [80, 234] width 0 height 0
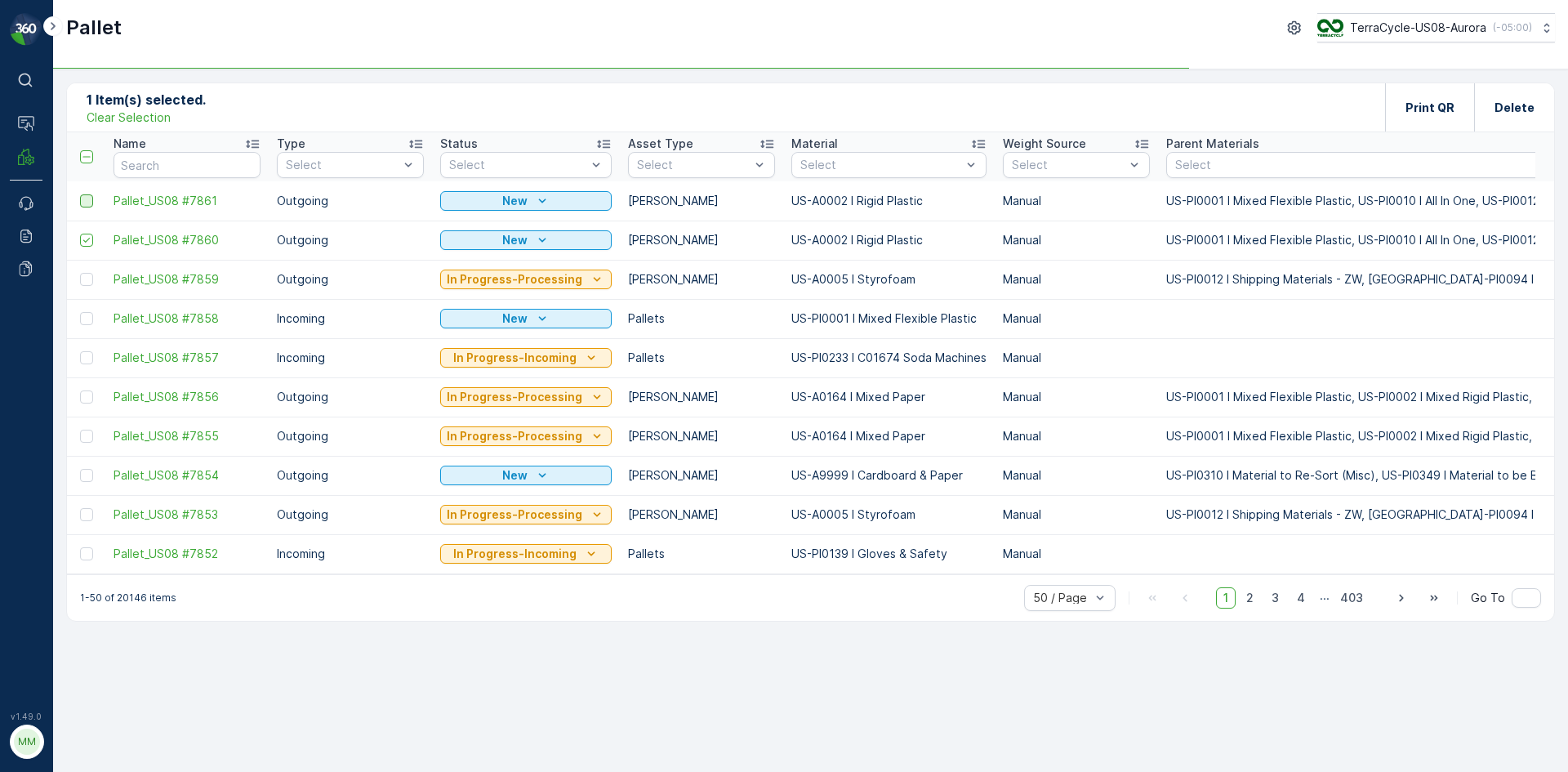
click at [89, 203] on div at bounding box center [86, 200] width 13 height 13
click at [80, 194] on input "checkbox" at bounding box center [80, 194] width 0 height 0
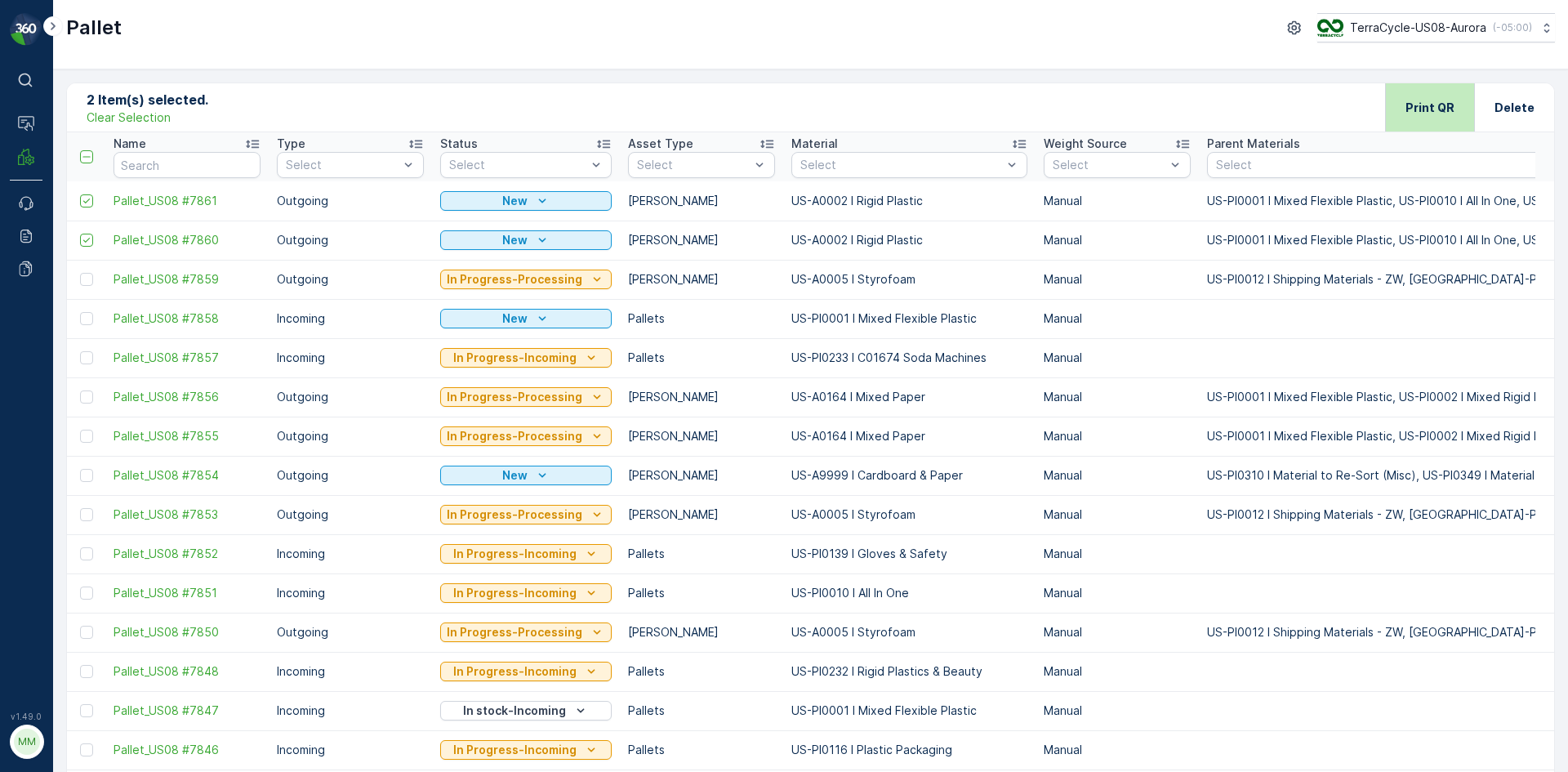
click at [1438, 115] on p "Print QR" at bounding box center [1430, 107] width 49 height 16
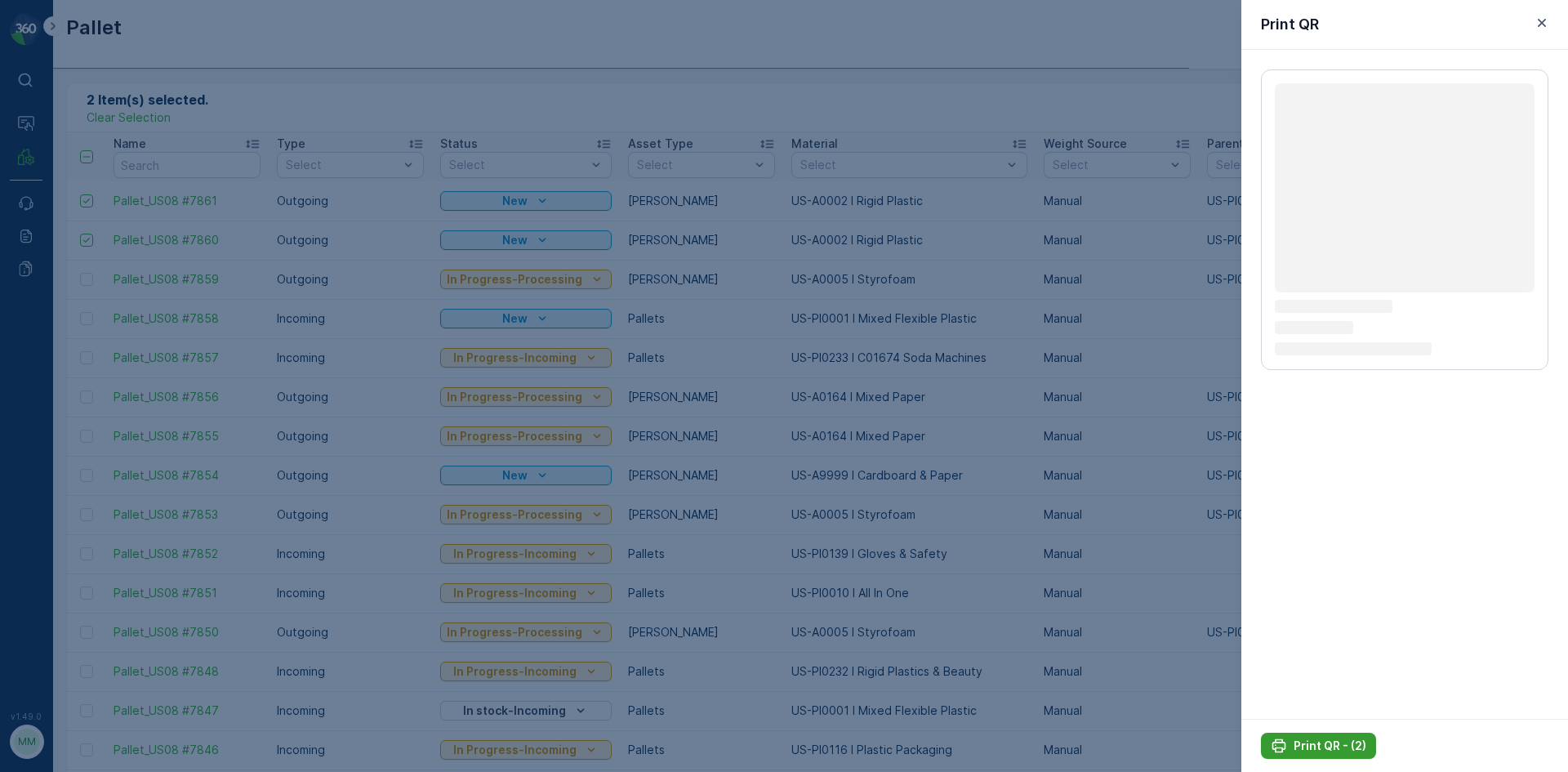
click at [1347, 746] on p "Print QR - (2)" at bounding box center [1330, 746] width 73 height 16
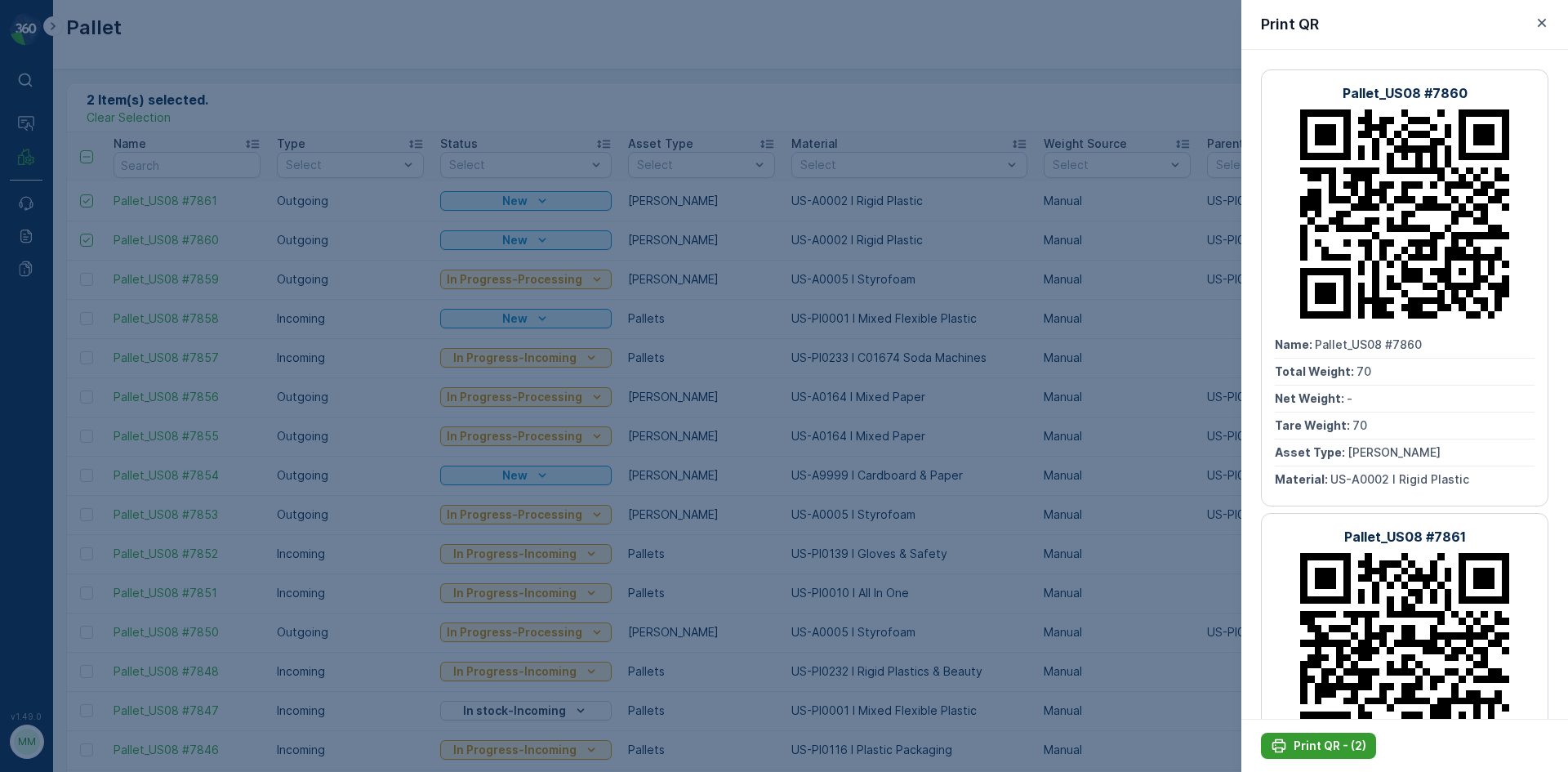
click at [1316, 751] on p "Print QR - (2)" at bounding box center [1330, 746] width 73 height 16
click at [1077, 575] on div at bounding box center [784, 386] width 1568 height 772
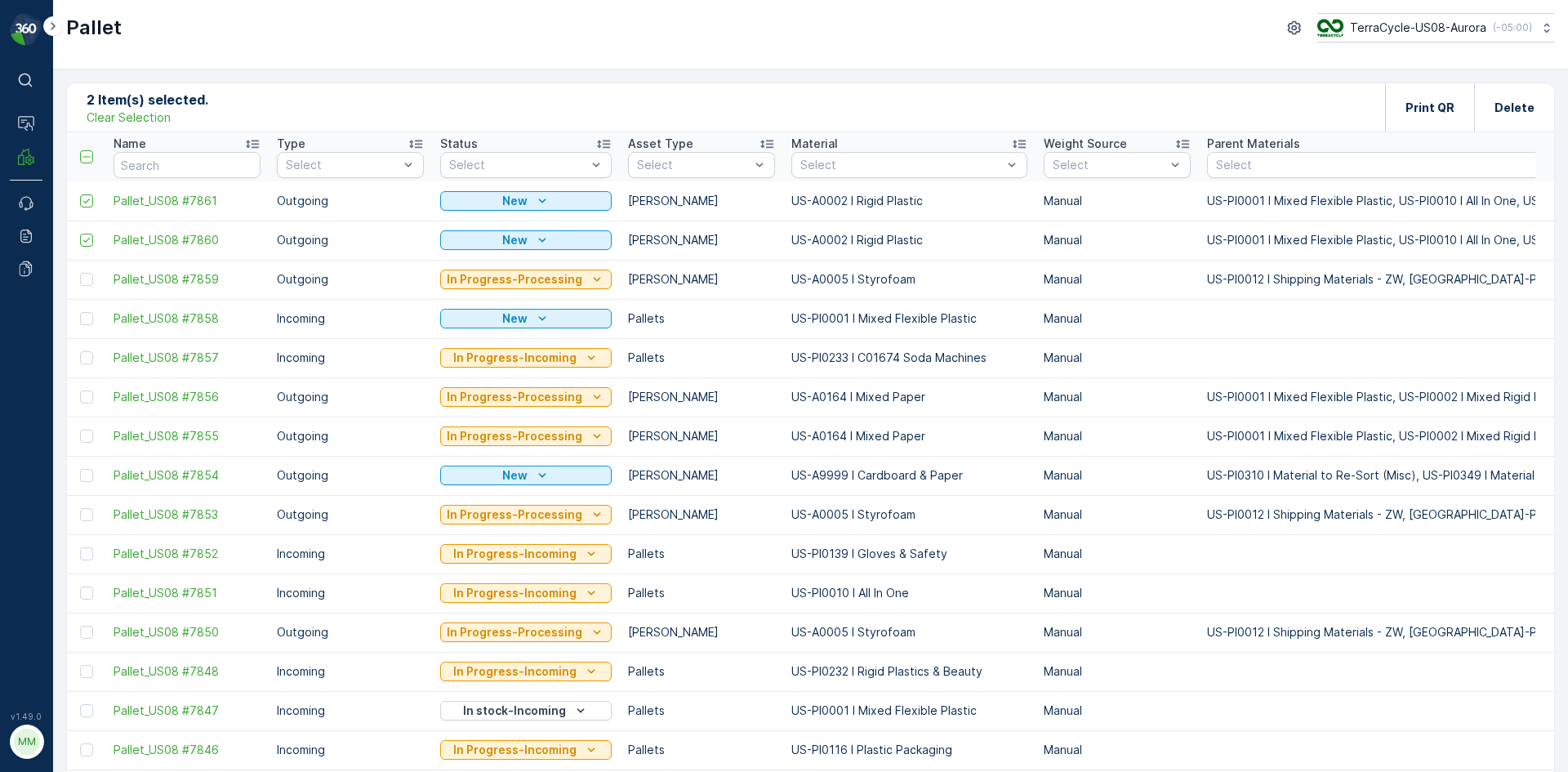
click at [148, 121] on p "Clear Selection" at bounding box center [128, 117] width 84 height 16
click at [174, 162] on input "text" at bounding box center [187, 165] width 147 height 26
type input "7785"
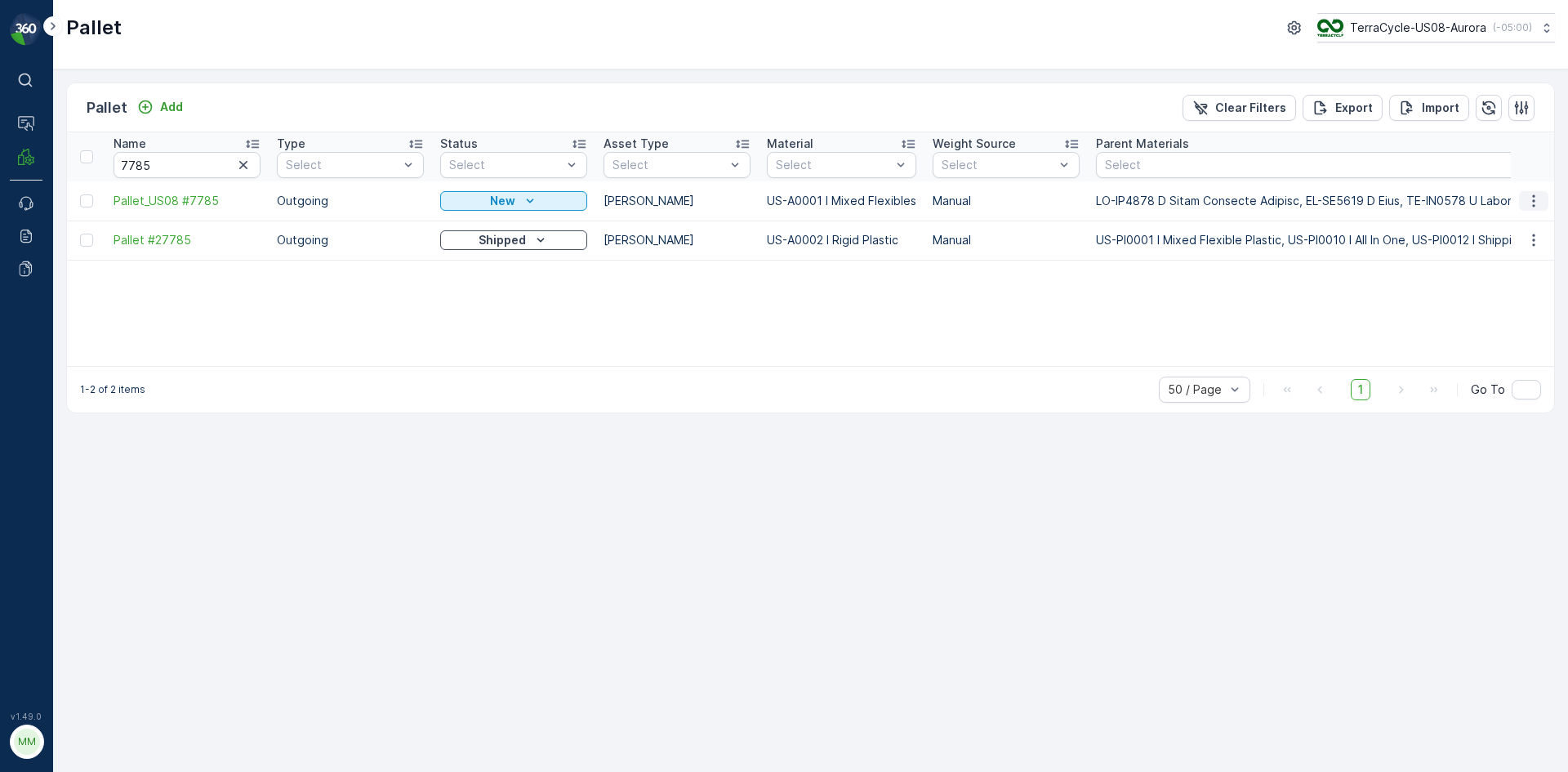
click at [1524, 200] on button "button" at bounding box center [1533, 200] width 30 height 20
click at [1517, 243] on span "Edit Pallet" at bounding box center [1494, 248] width 55 height 16
click at [162, 104] on p "Add" at bounding box center [171, 106] width 23 height 16
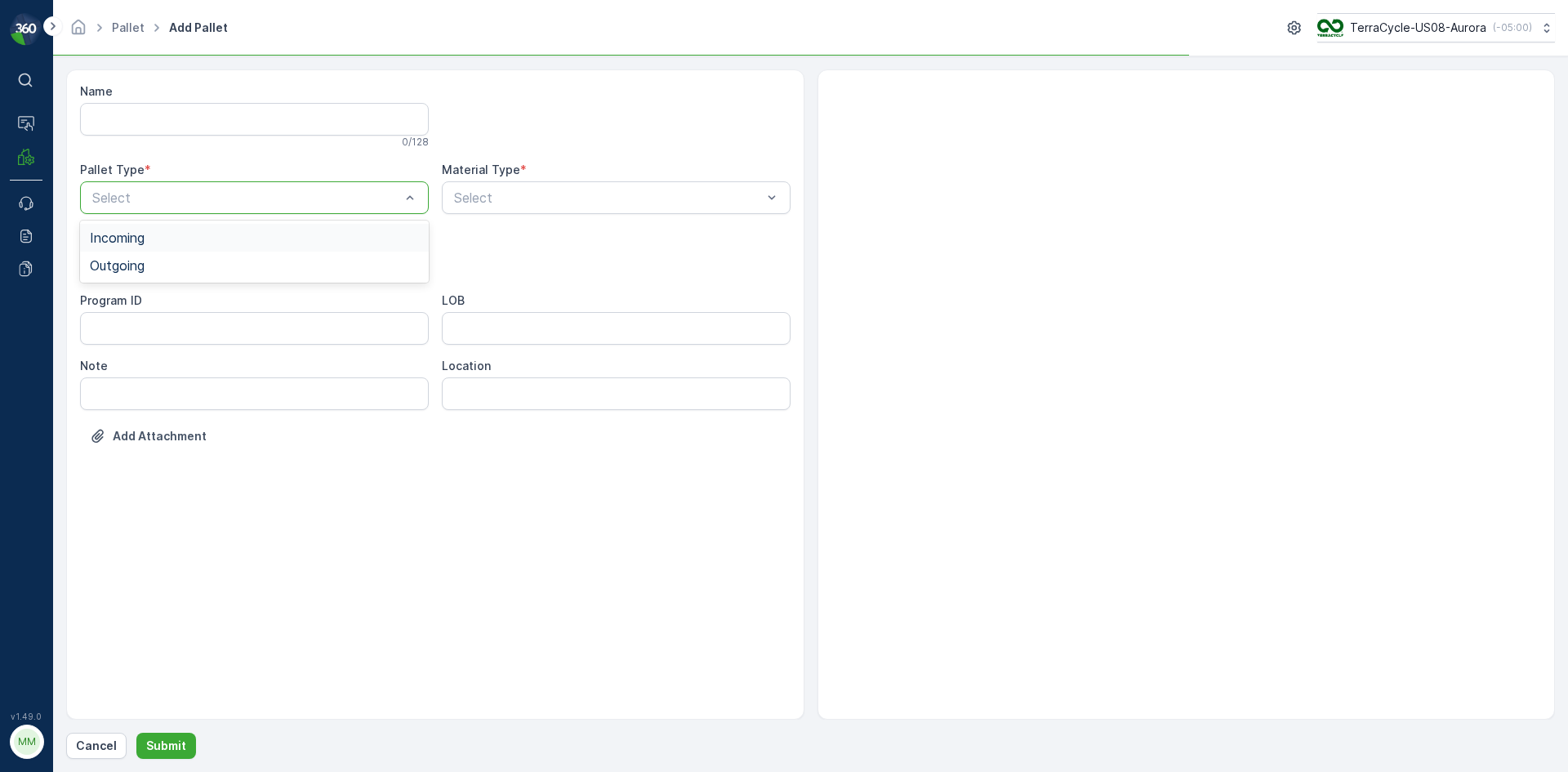
click at [262, 183] on div "Select" at bounding box center [254, 198] width 349 height 32
drag, startPoint x: 183, startPoint y: 279, endPoint x: 183, endPoint y: 270, distance: 9.0
click at [183, 270] on div "Incoming Outgoing" at bounding box center [254, 251] width 349 height 62
click at [184, 270] on div "Outgoing" at bounding box center [255, 265] width 329 height 14
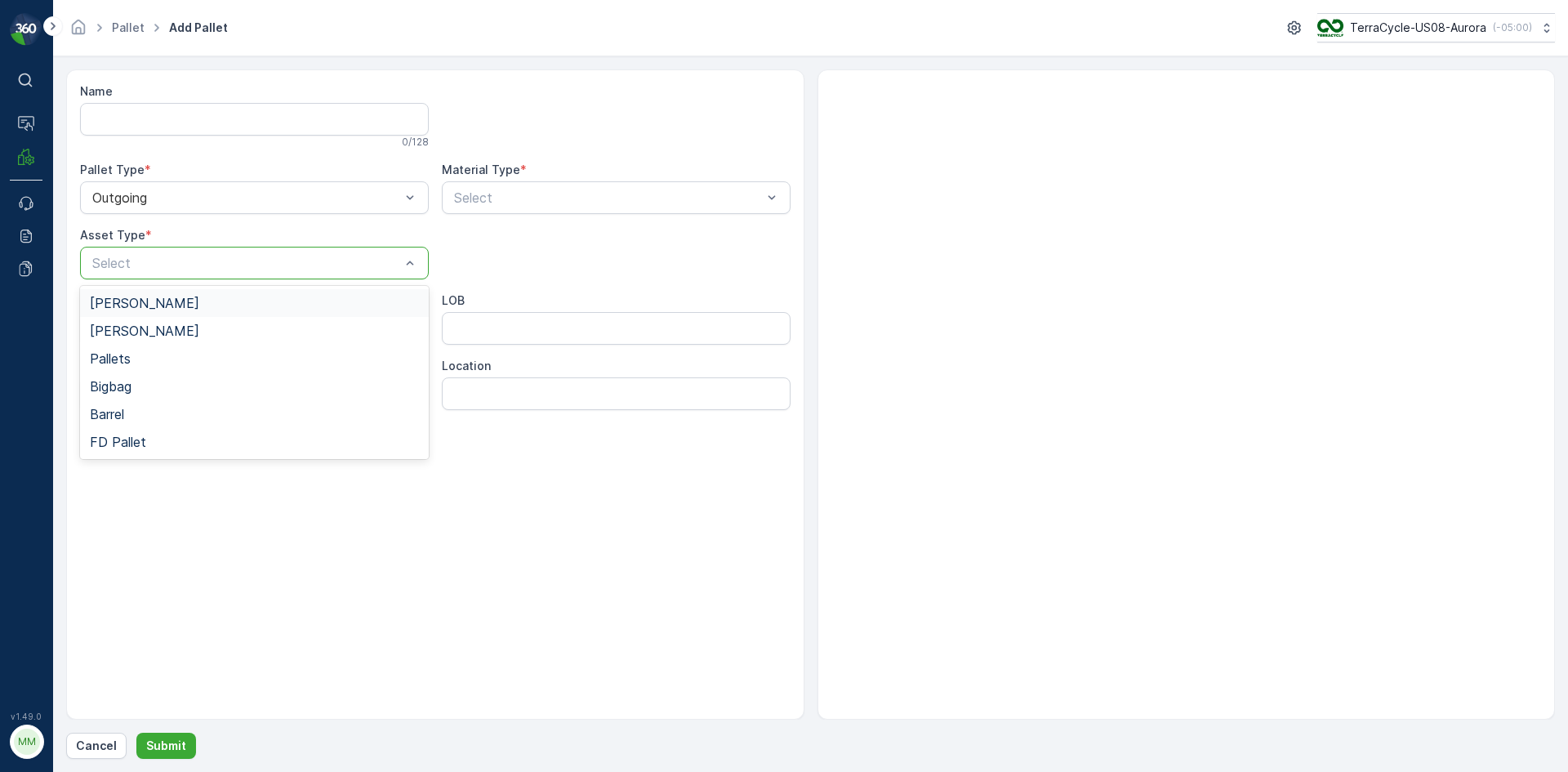
click at [166, 299] on div "[PERSON_NAME]" at bounding box center [255, 302] width 329 height 14
click at [572, 194] on div at bounding box center [608, 197] width 312 height 14
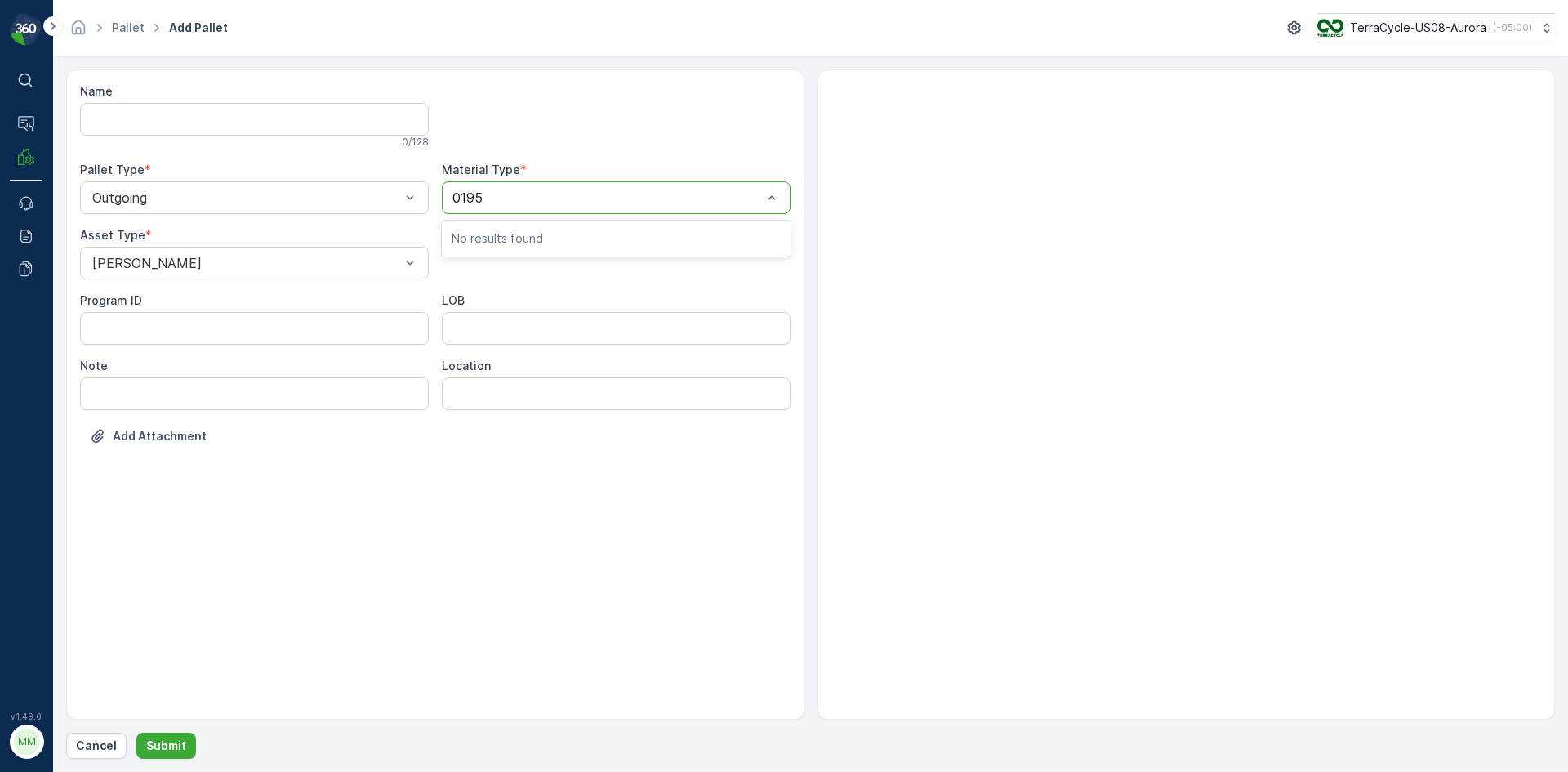
type input "0195"
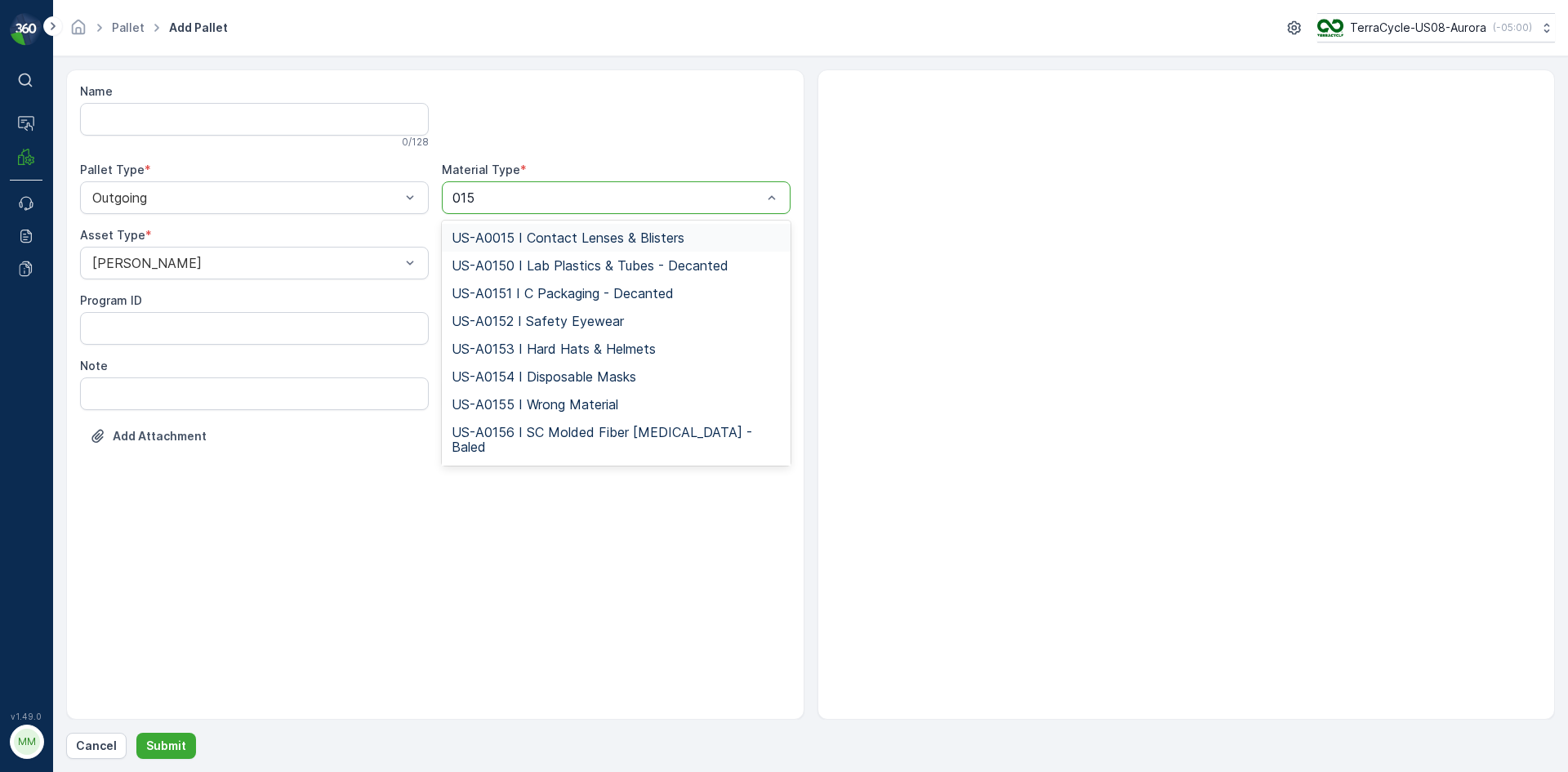
type input "0155"
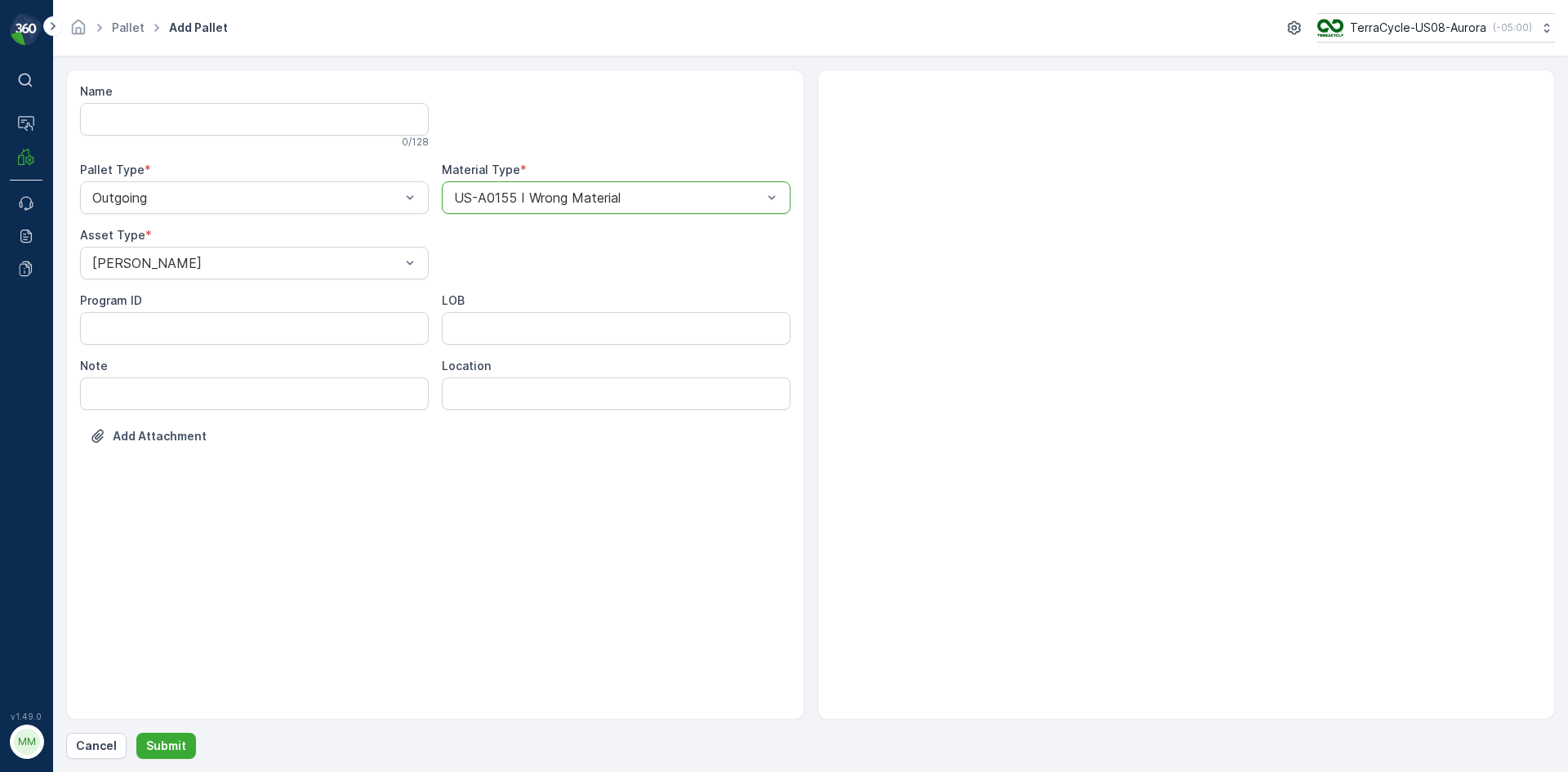
click at [137, 733] on button "Submit" at bounding box center [166, 746] width 59 height 26
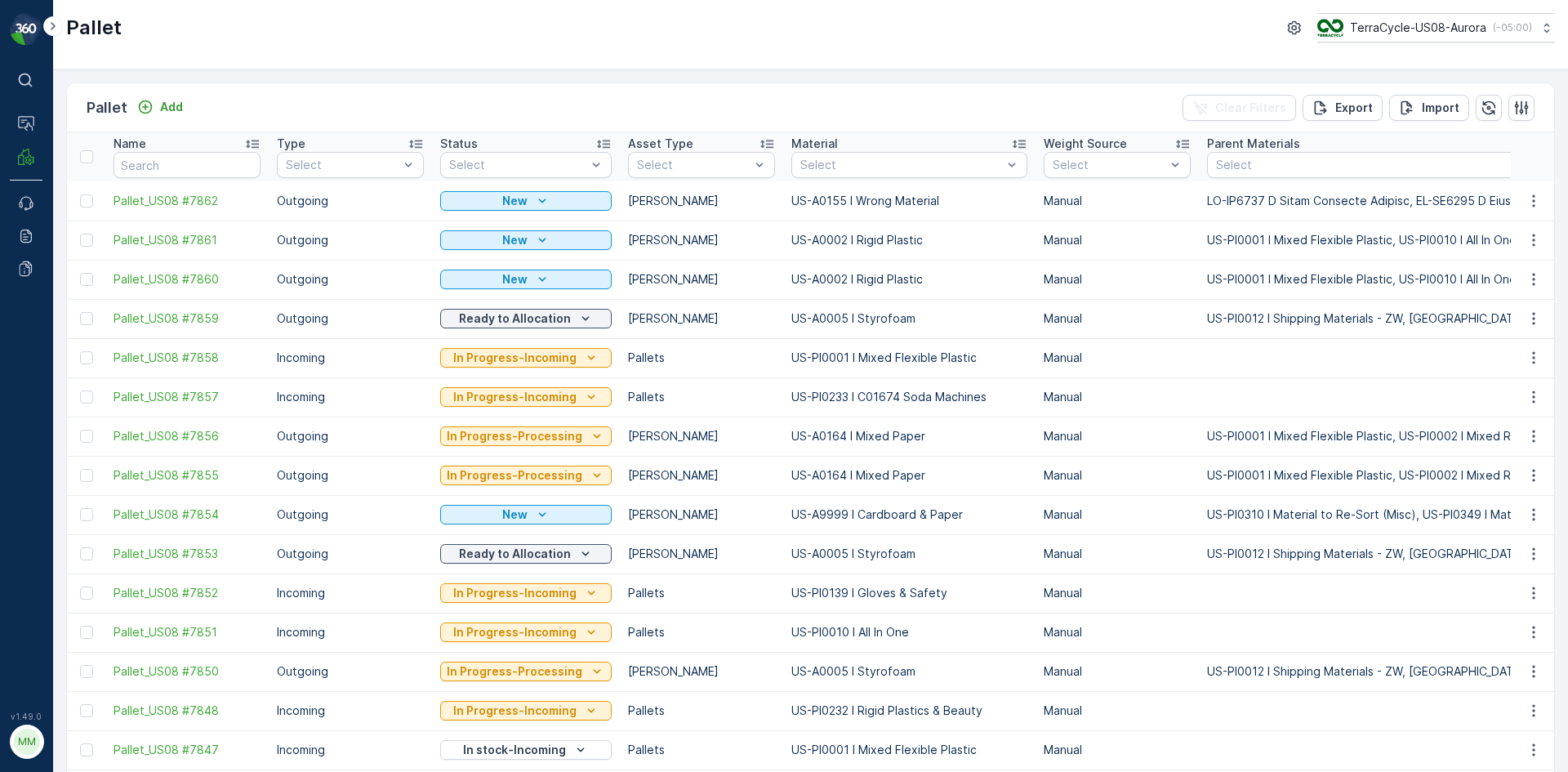
click at [1532, 199] on icon "button" at bounding box center [1533, 200] width 16 height 16
click at [1515, 311] on div "Print QR" at bounding box center [1514, 317] width 108 height 23
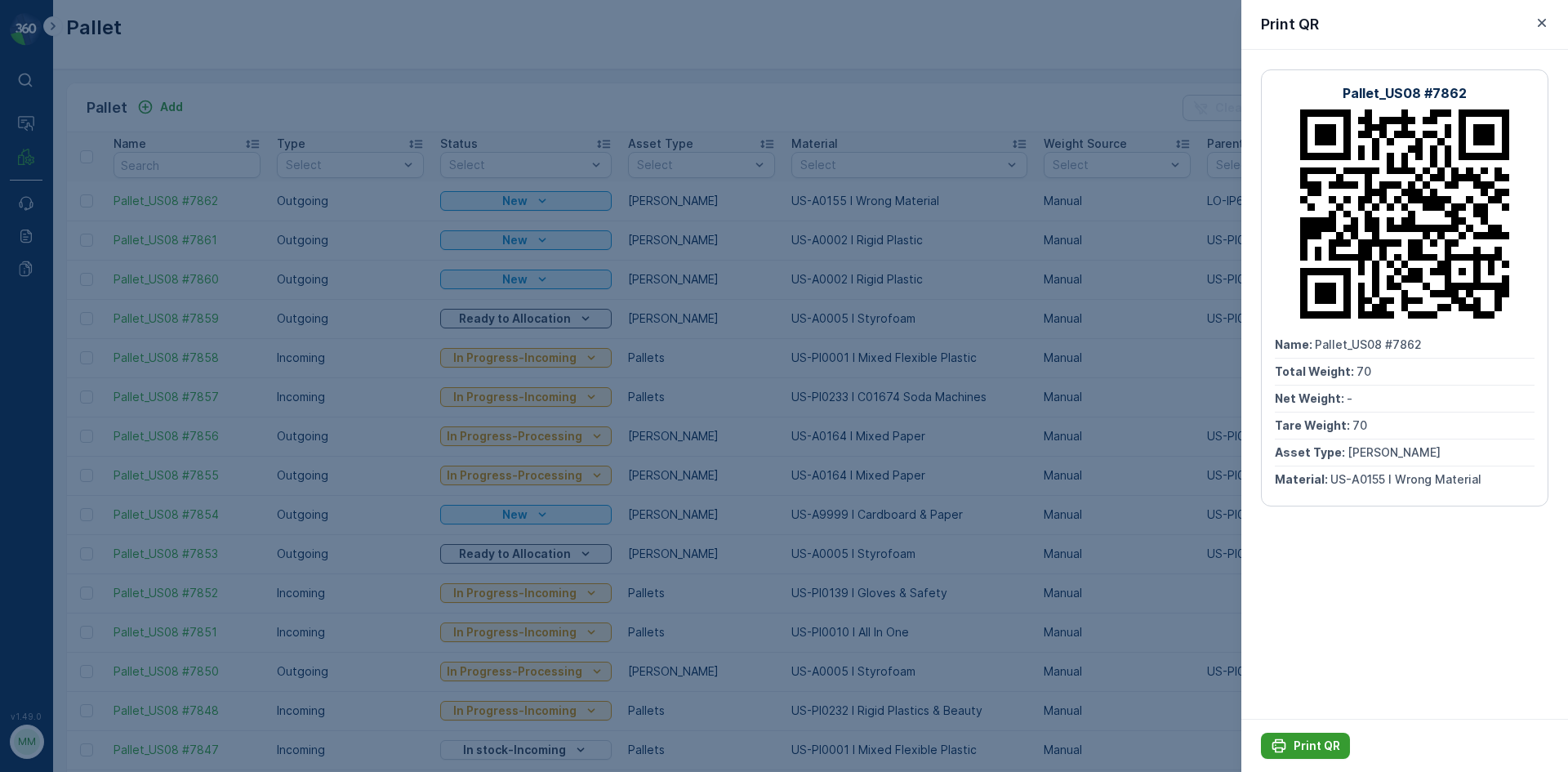
click at [1284, 744] on icon "Print QR" at bounding box center [1279, 747] width 14 height 14
click at [1107, 397] on div at bounding box center [784, 386] width 1568 height 772
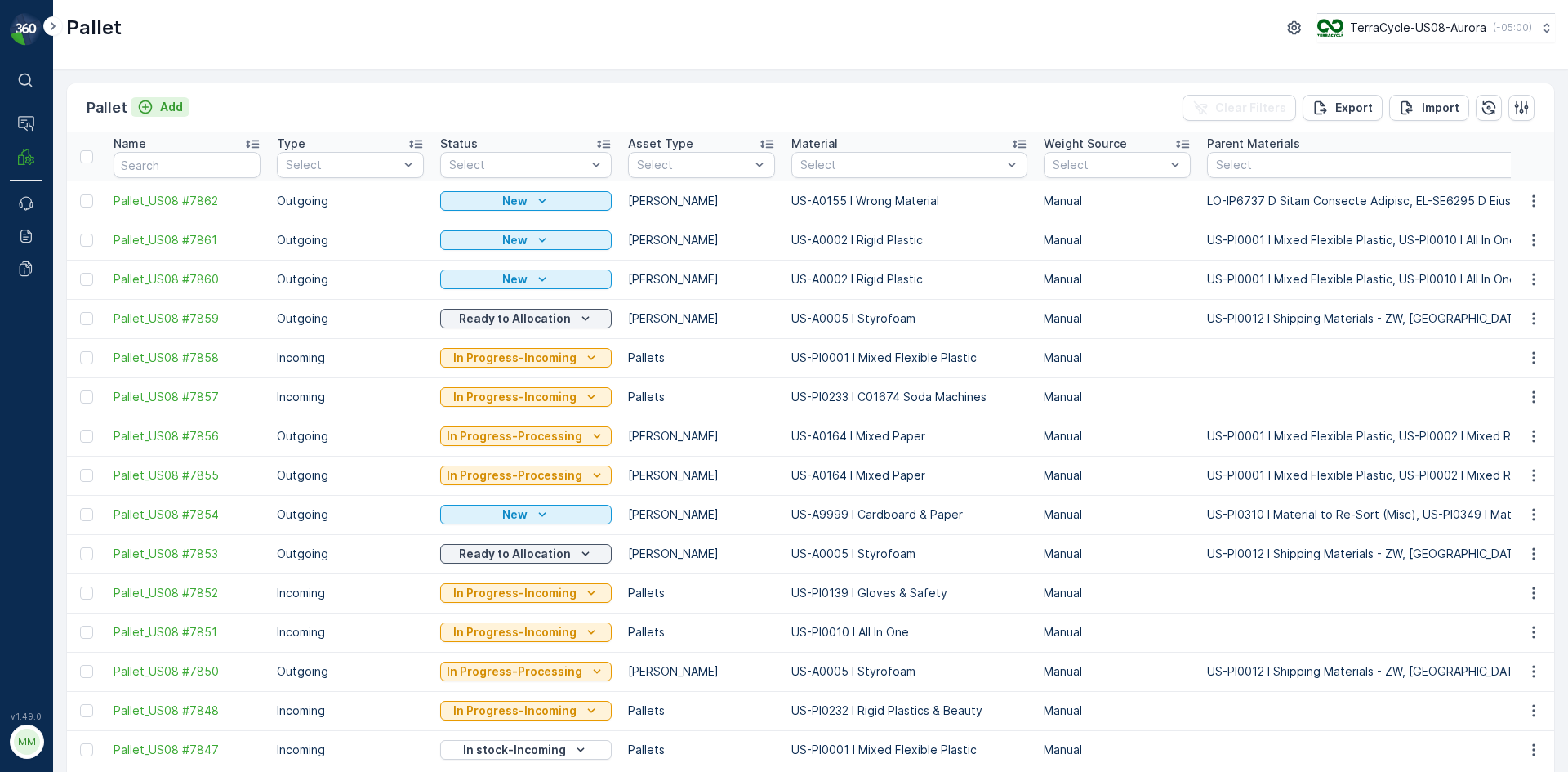
click at [170, 106] on p "Add" at bounding box center [171, 106] width 23 height 16
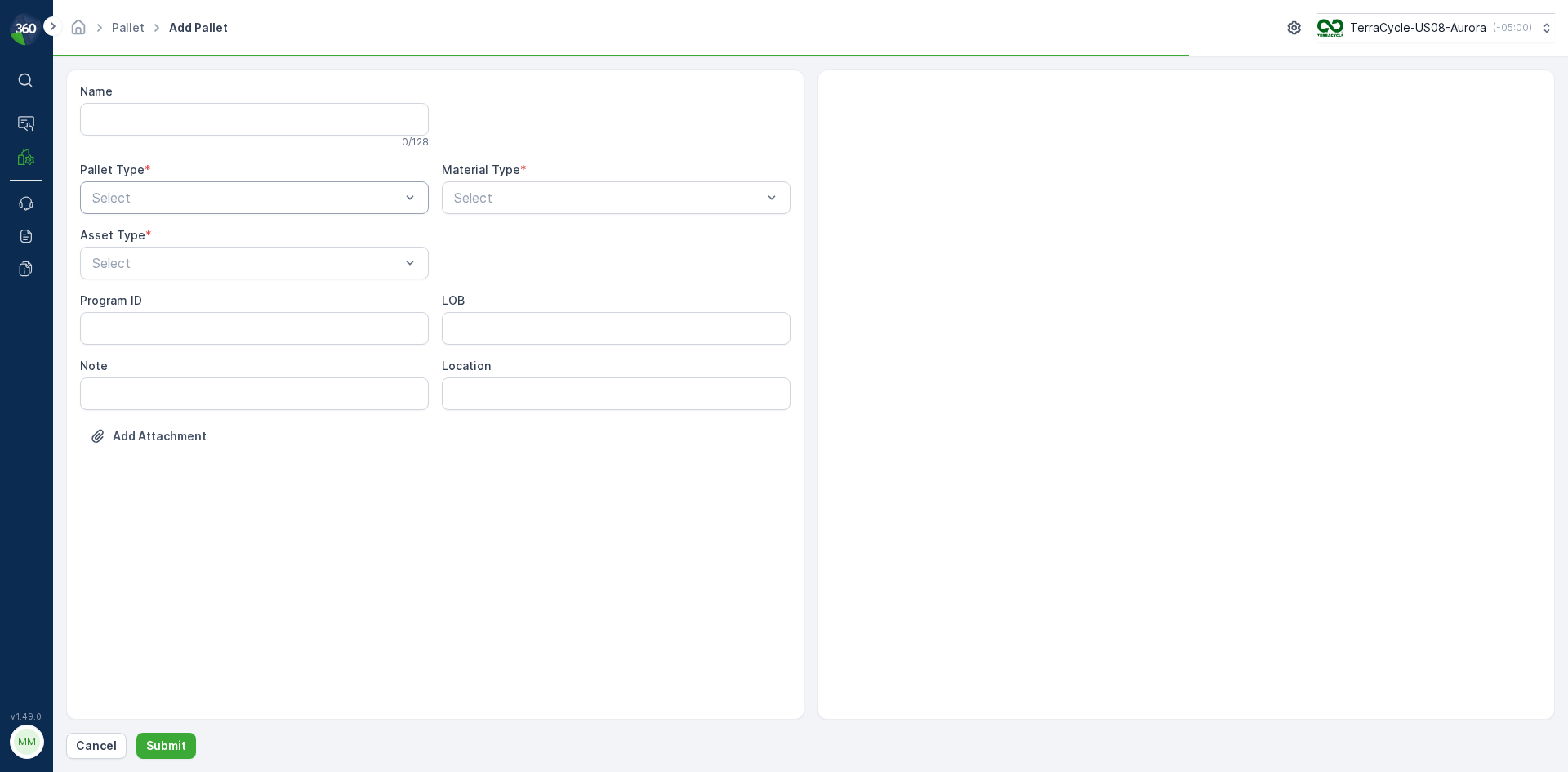
click at [216, 184] on div "Select" at bounding box center [254, 198] width 349 height 32
click at [170, 276] on div "Outgoing" at bounding box center [254, 265] width 349 height 28
click at [170, 268] on div at bounding box center [246, 262] width 312 height 14
click at [176, 306] on div "[PERSON_NAME]" at bounding box center [255, 302] width 329 height 14
click at [502, 204] on div at bounding box center [608, 197] width 312 height 14
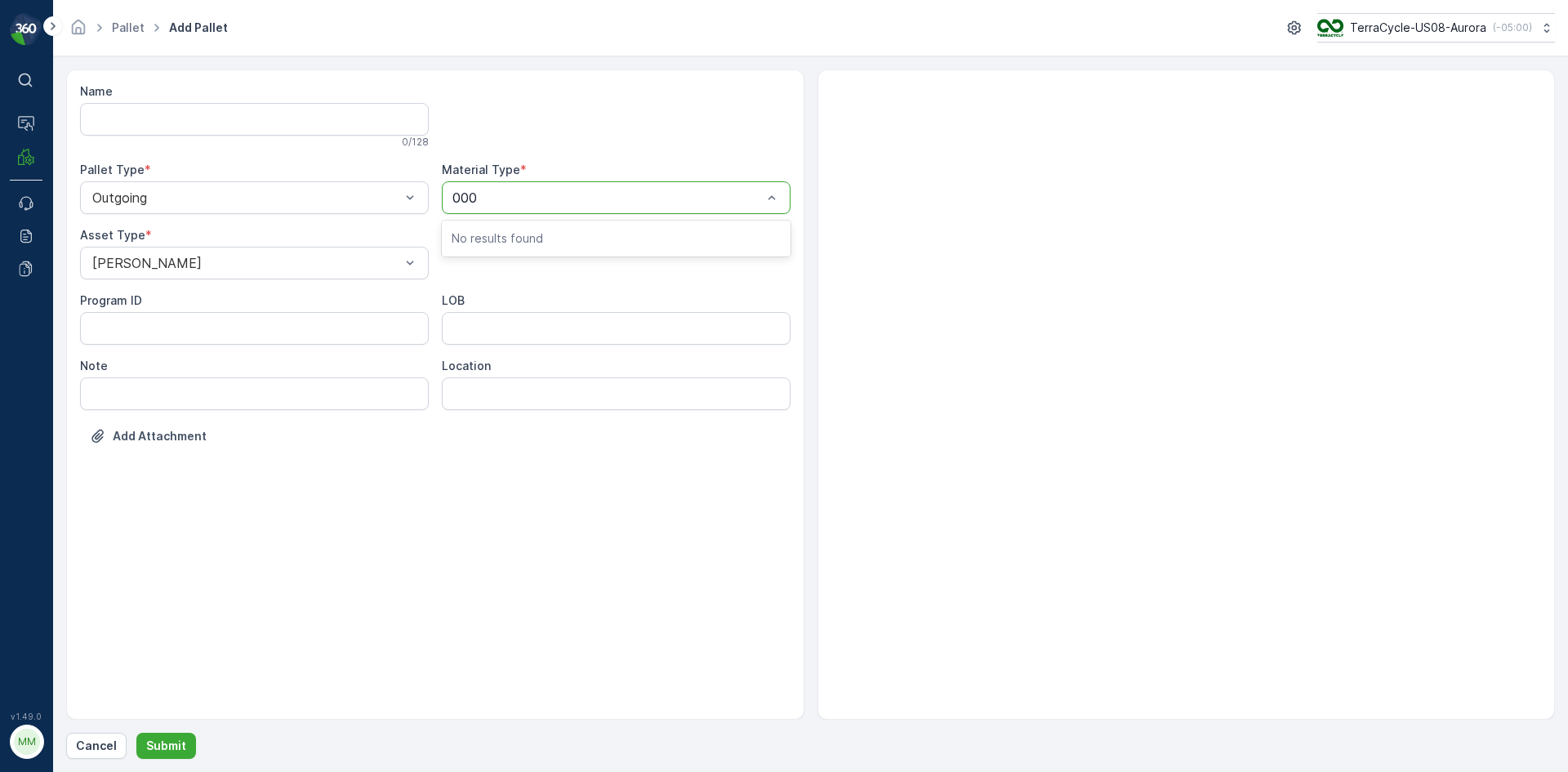
type input "0005"
click at [137, 733] on button "Submit" at bounding box center [166, 746] width 59 height 26
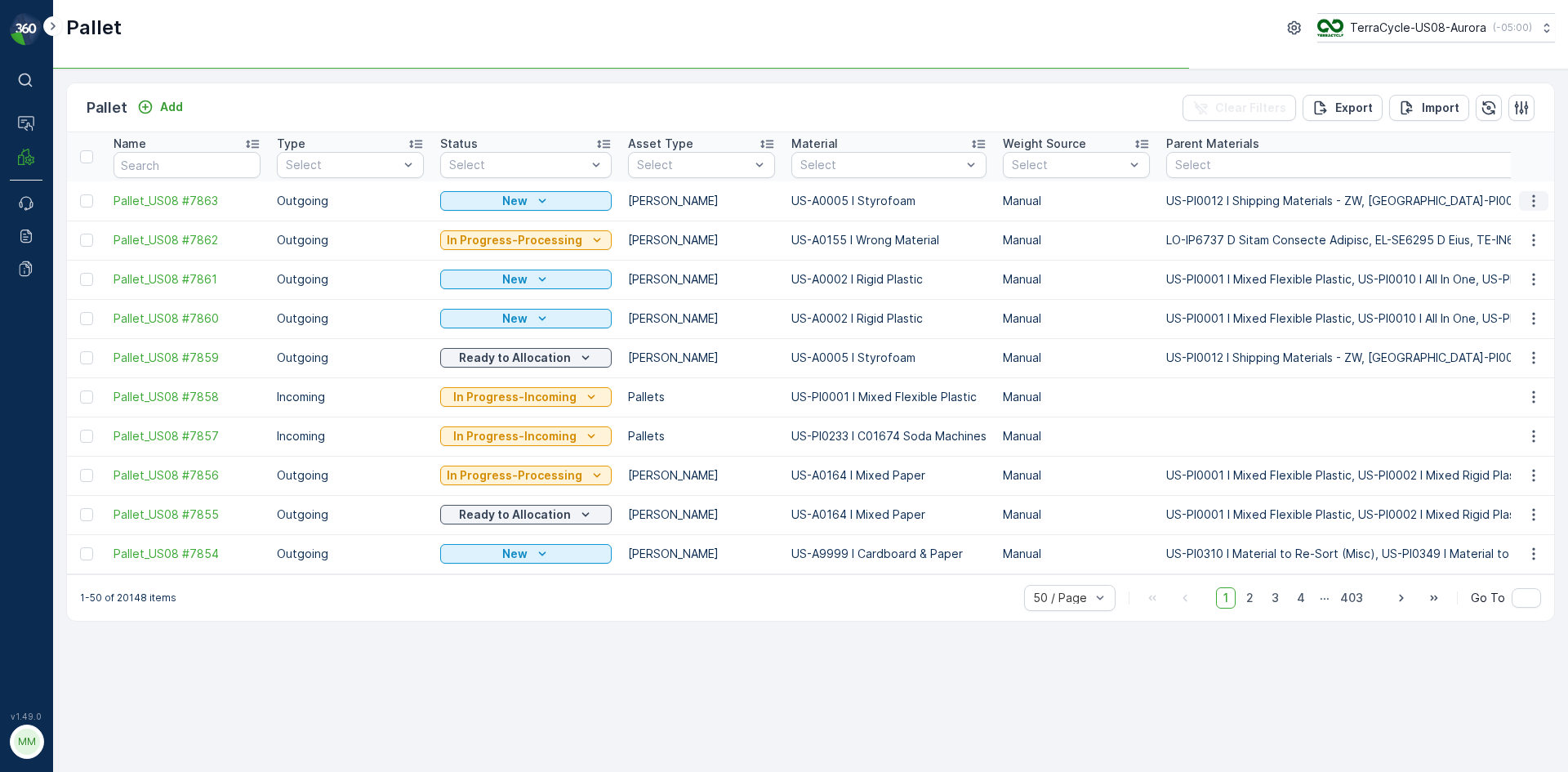
click at [1533, 204] on icon "button" at bounding box center [1533, 200] width 16 height 16
click at [1512, 316] on div "Print QR" at bounding box center [1514, 317] width 108 height 23
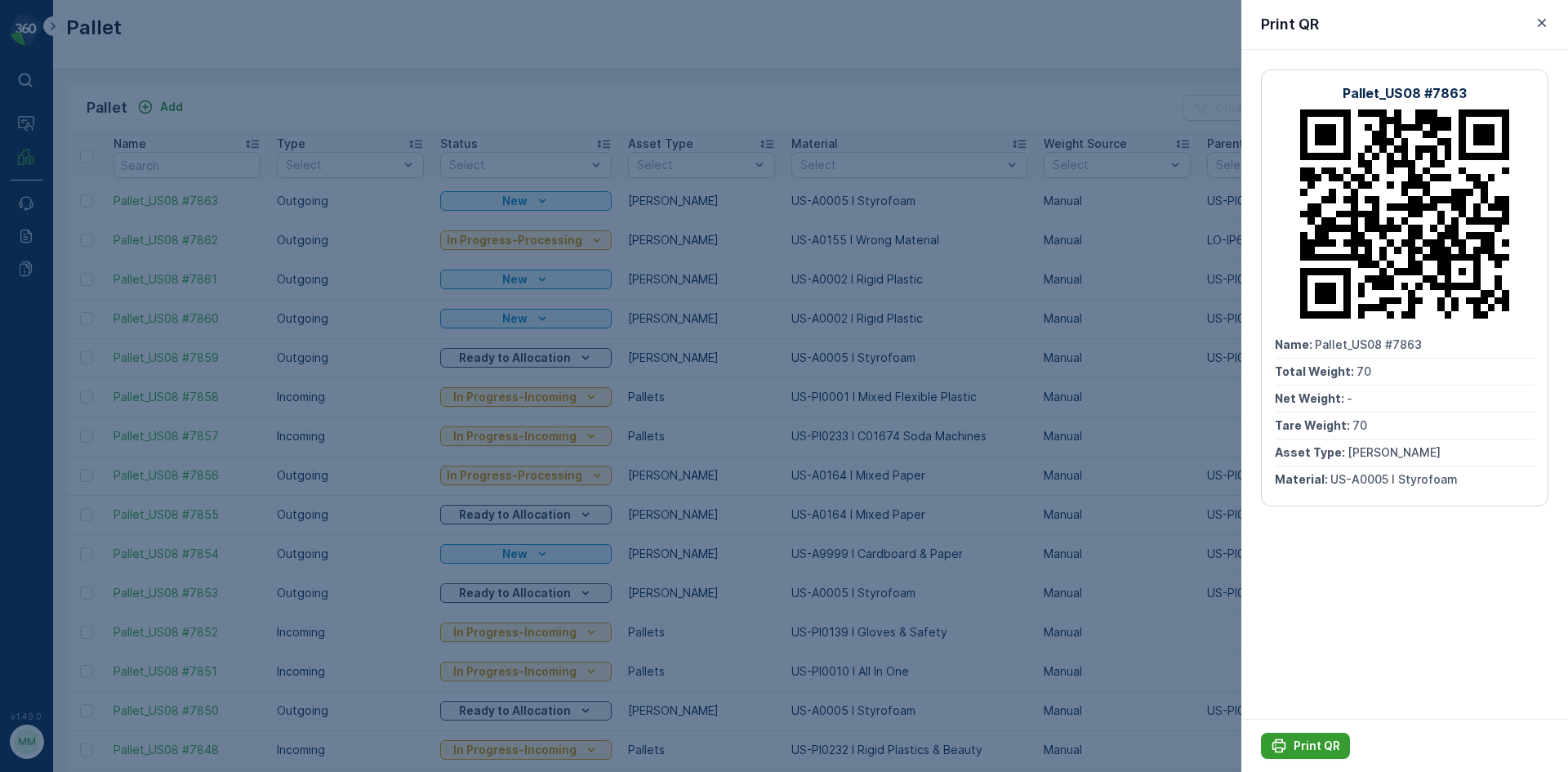
click at [1310, 744] on p "Print QR" at bounding box center [1317, 746] width 47 height 16
click at [1134, 340] on div at bounding box center [784, 386] width 1568 height 772
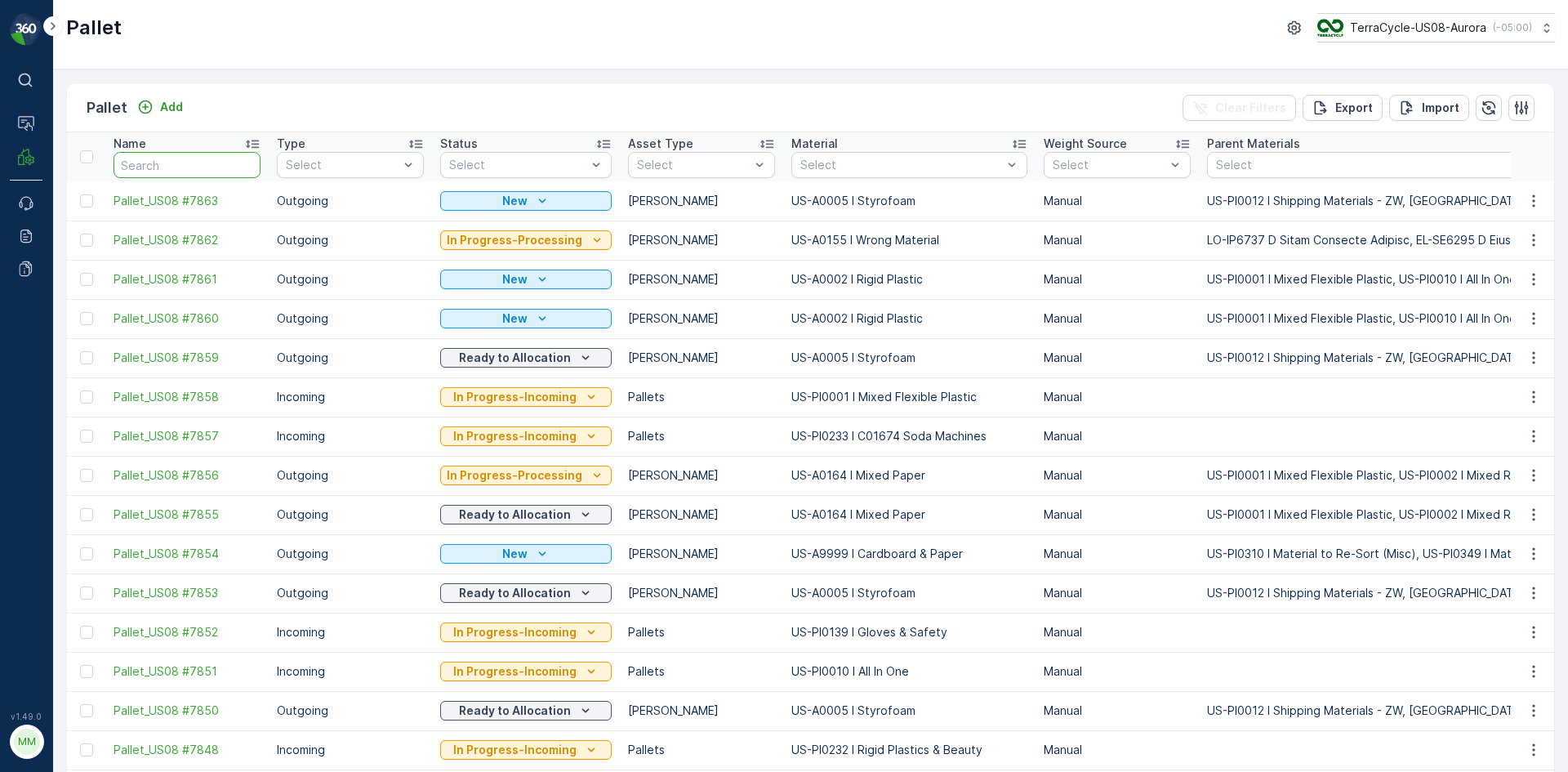
click at [184, 166] on input "text" at bounding box center [187, 165] width 147 height 26
type input "2773"
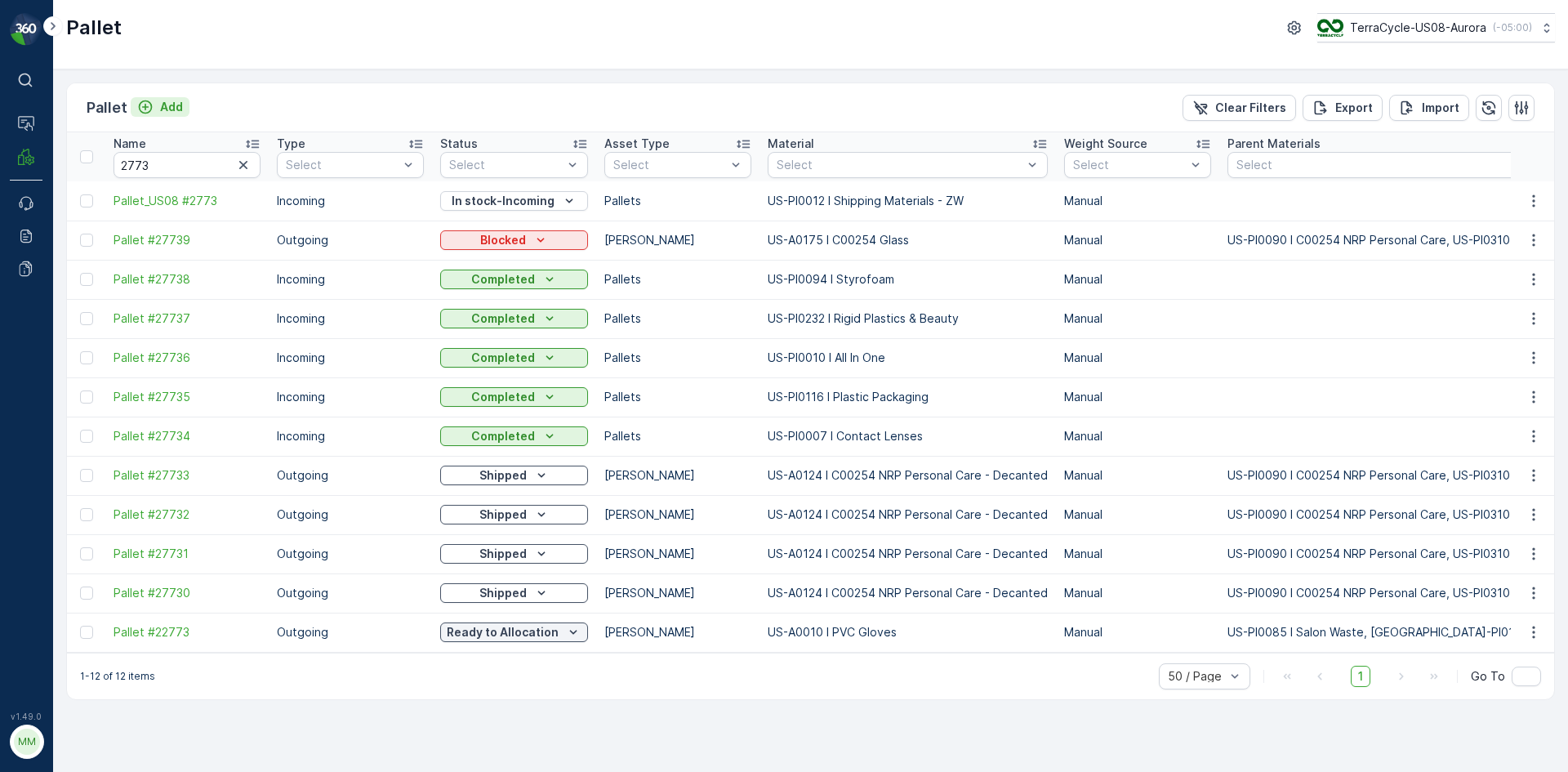
click at [162, 103] on p "Add" at bounding box center [171, 106] width 23 height 16
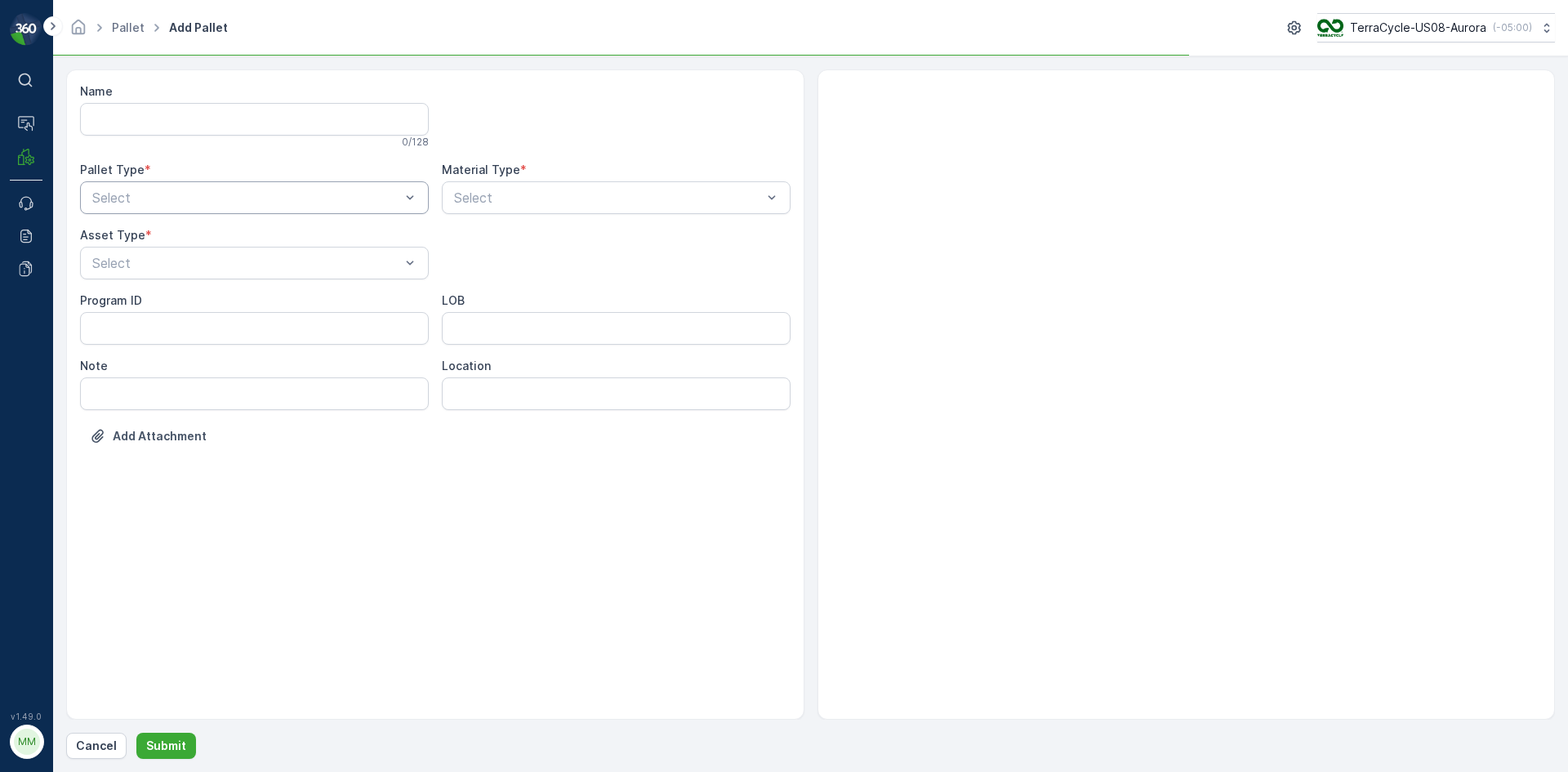
click at [271, 187] on div "Select" at bounding box center [254, 198] width 349 height 32
click at [212, 264] on div "Outgoing" at bounding box center [255, 265] width 329 height 14
click at [212, 264] on div at bounding box center [246, 262] width 312 height 14
click at [205, 307] on div "[PERSON_NAME]" at bounding box center [255, 302] width 329 height 14
click at [621, 196] on div at bounding box center [608, 197] width 312 height 14
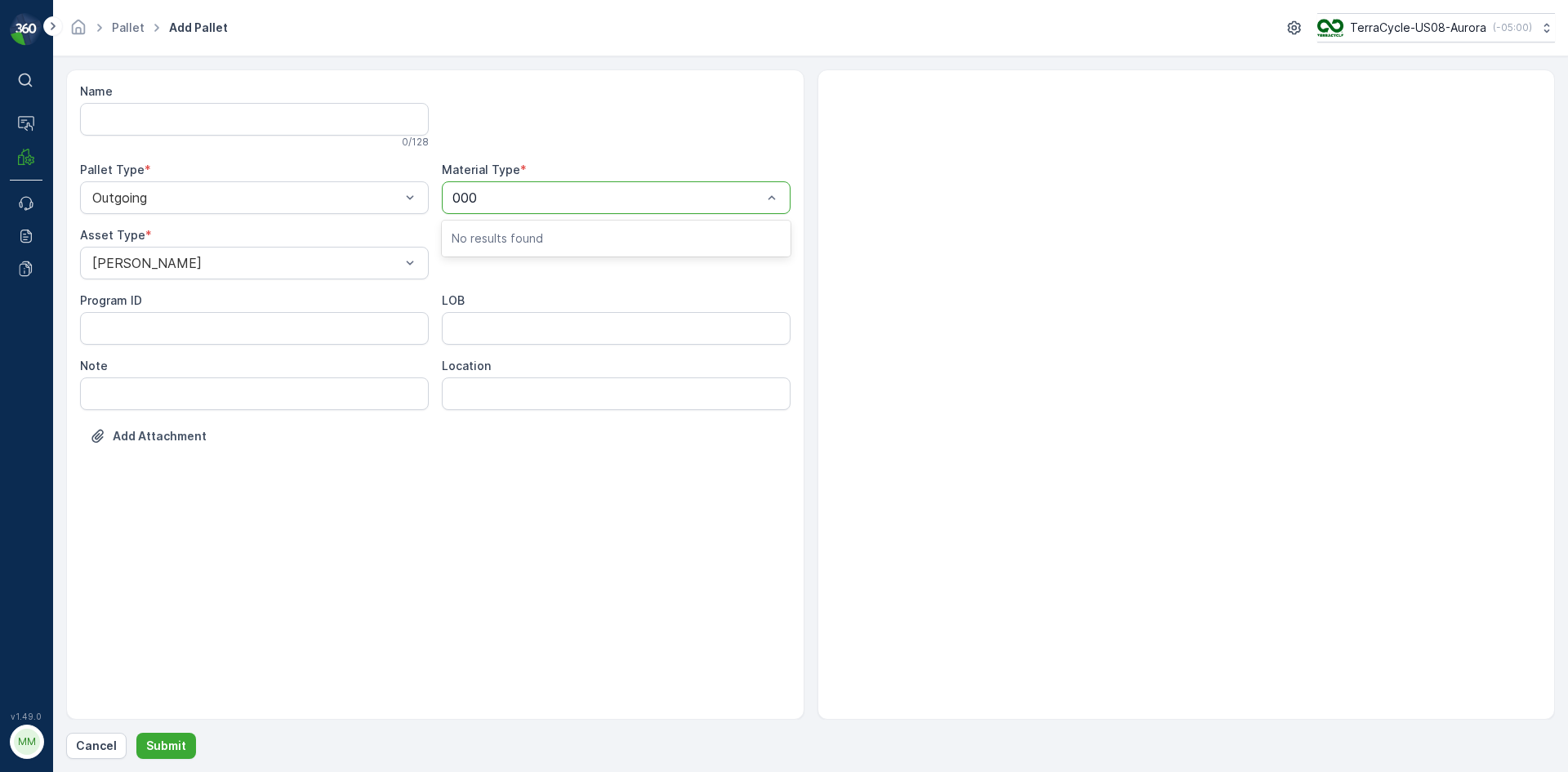
type input "0005"
click at [137, 733] on button "Submit" at bounding box center [166, 746] width 59 height 26
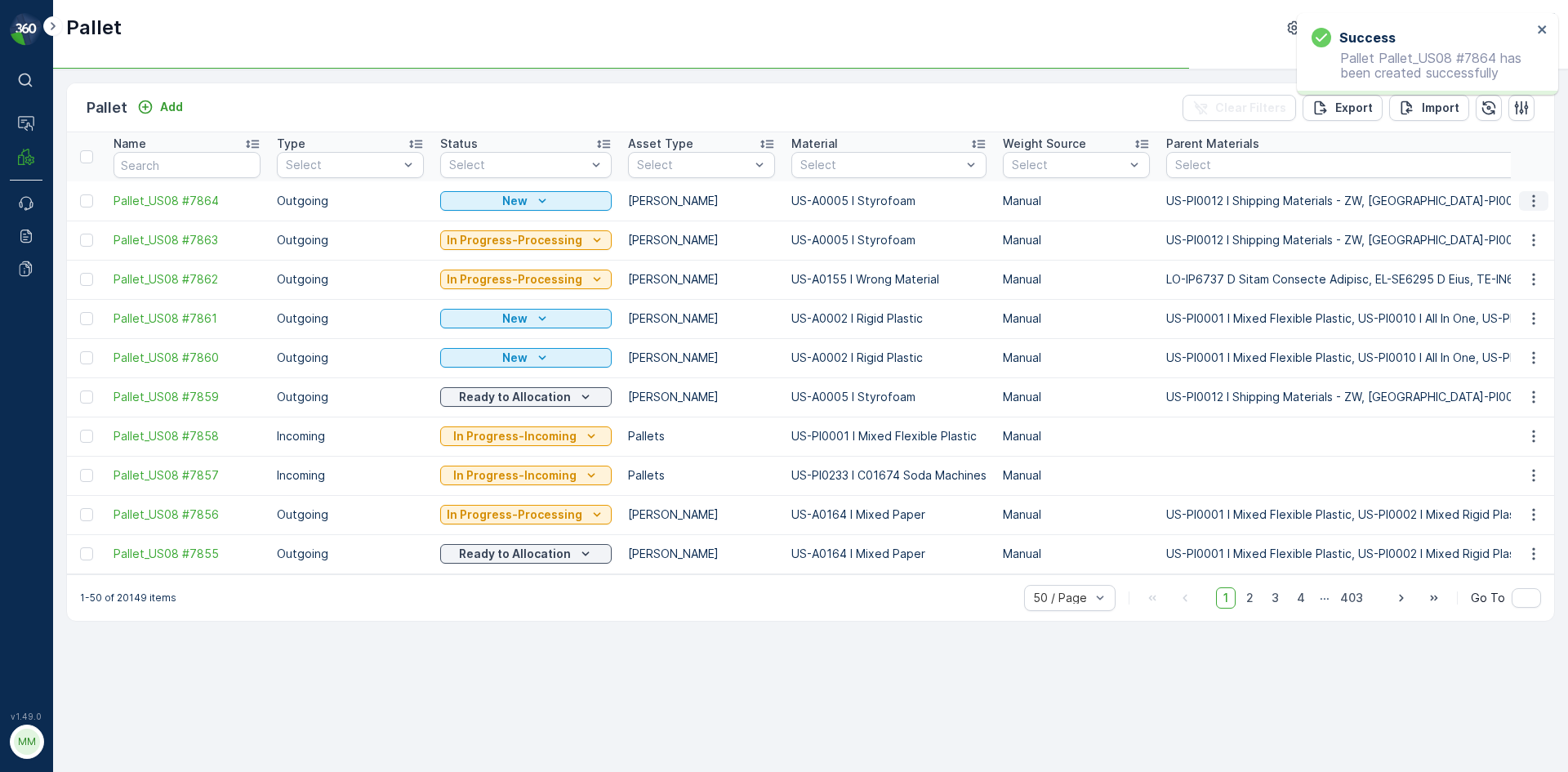
click at [1531, 208] on icon "button" at bounding box center [1533, 200] width 16 height 16
click at [1527, 319] on div "Print QR" at bounding box center [1514, 317] width 108 height 23
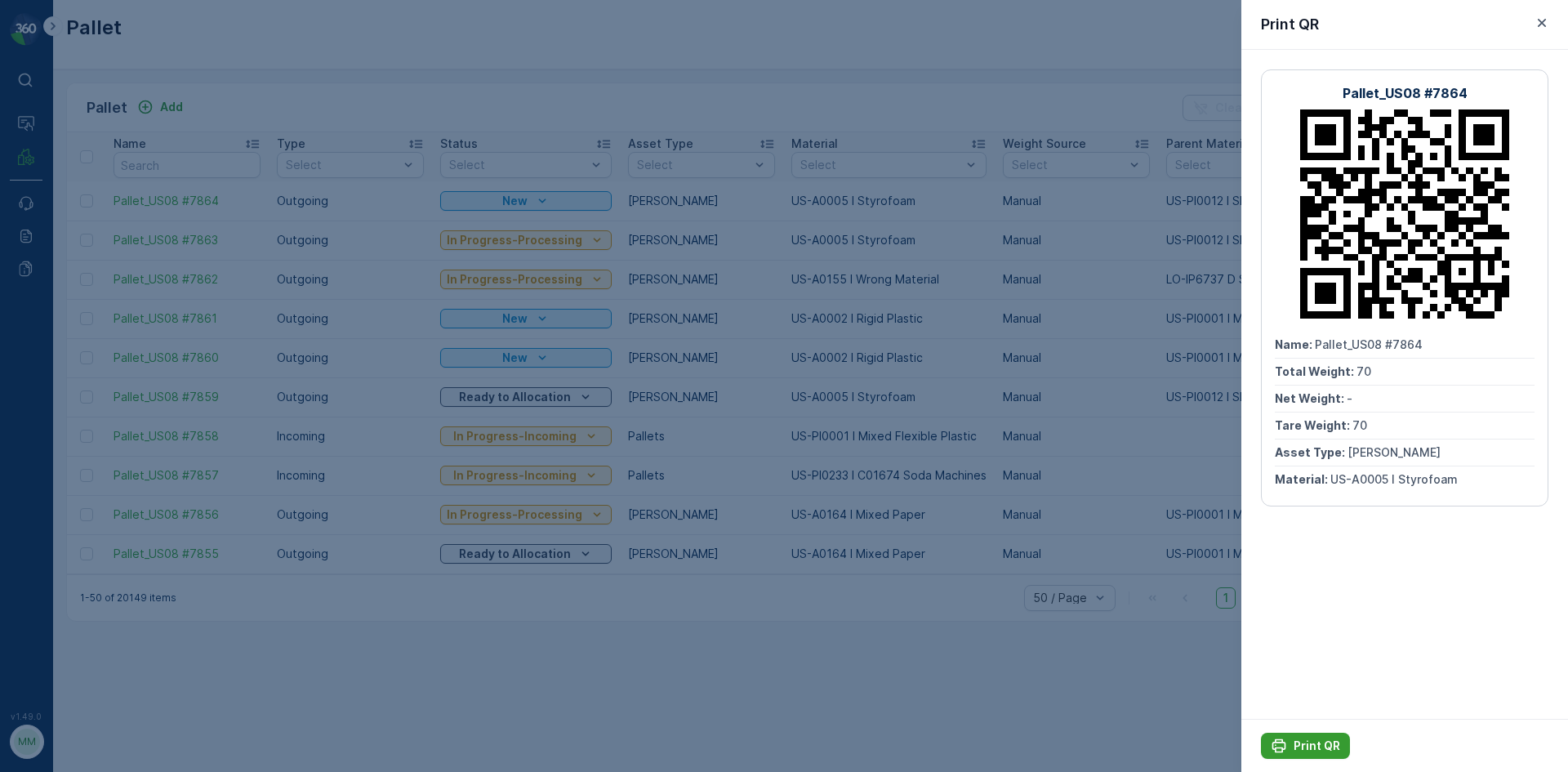
click at [1291, 749] on div "Print QR" at bounding box center [1306, 746] width 70 height 16
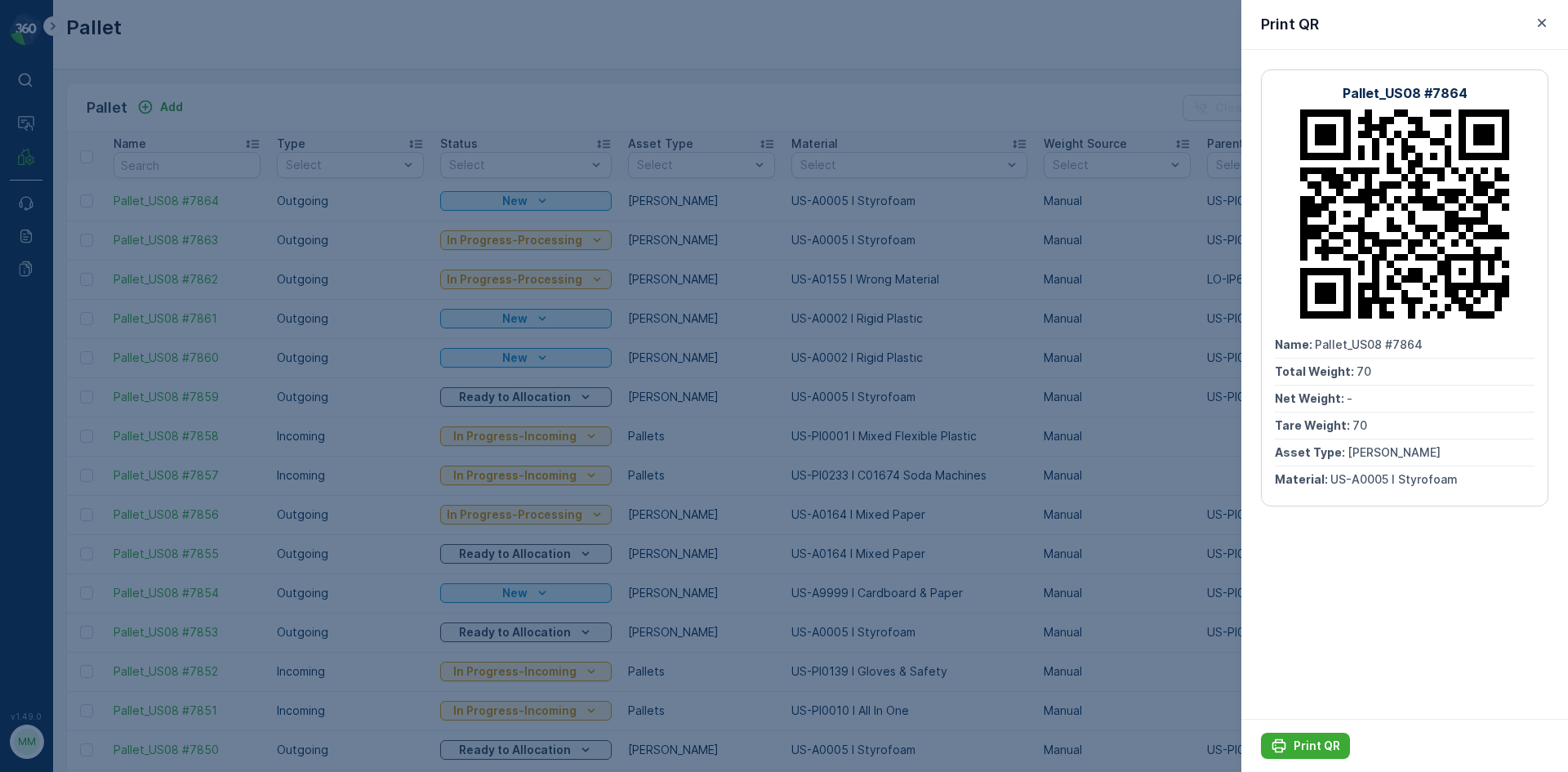
click at [1048, 397] on div at bounding box center [784, 386] width 1568 height 772
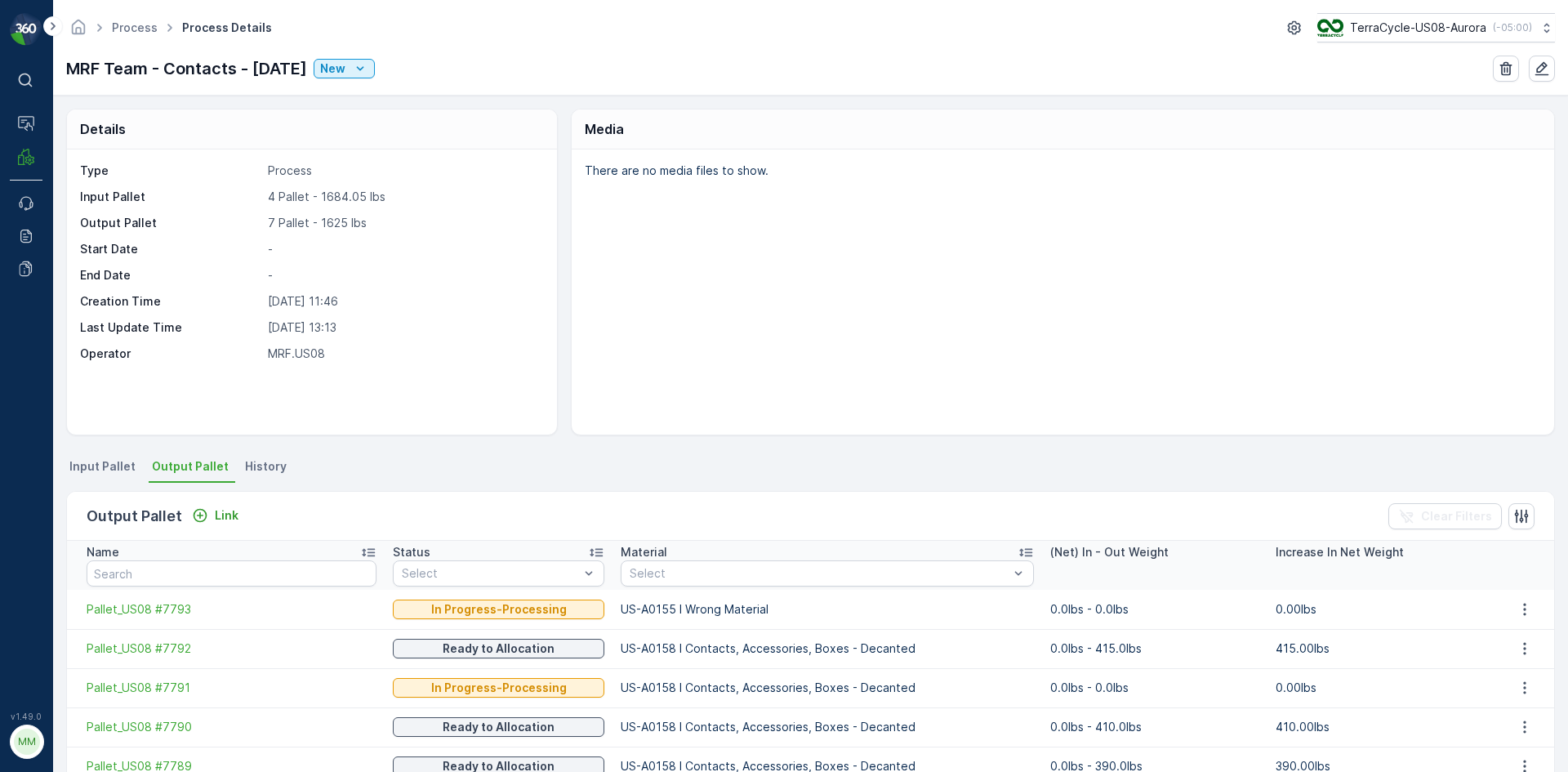
scroll to position [82, 0]
